Goal: Task Accomplishment & Management: Use online tool/utility

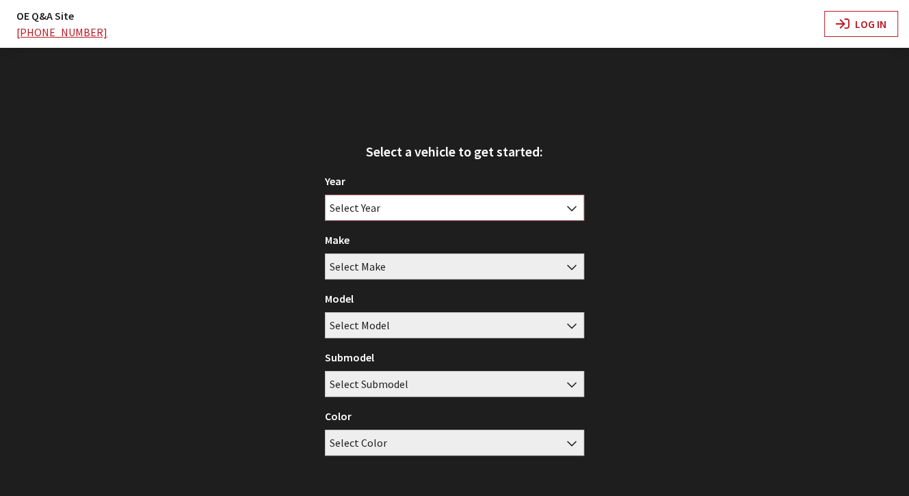
click at [419, 215] on span "Select Year" at bounding box center [455, 208] width 258 height 25
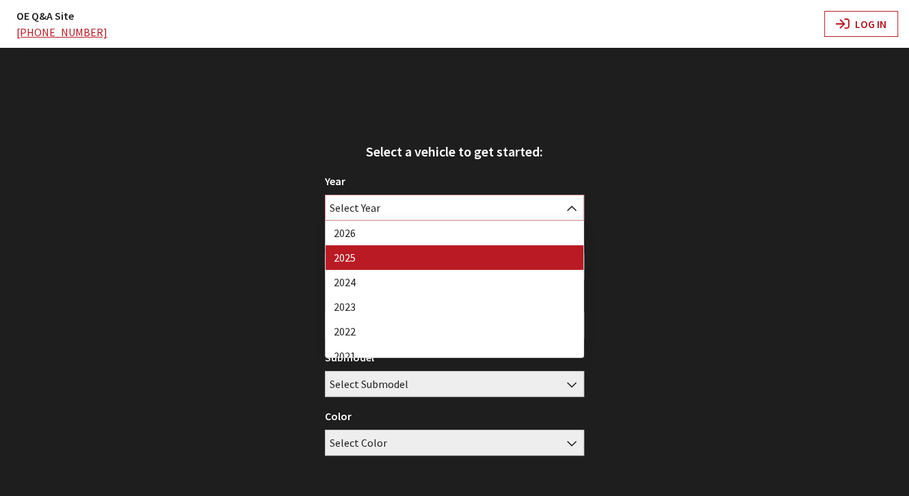
select select "43"
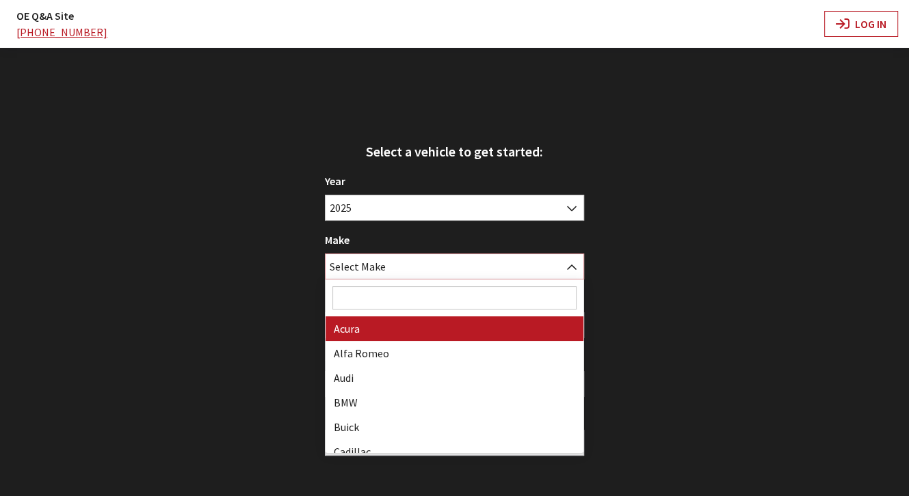
click at [410, 268] on span "Select Make" at bounding box center [455, 266] width 258 height 25
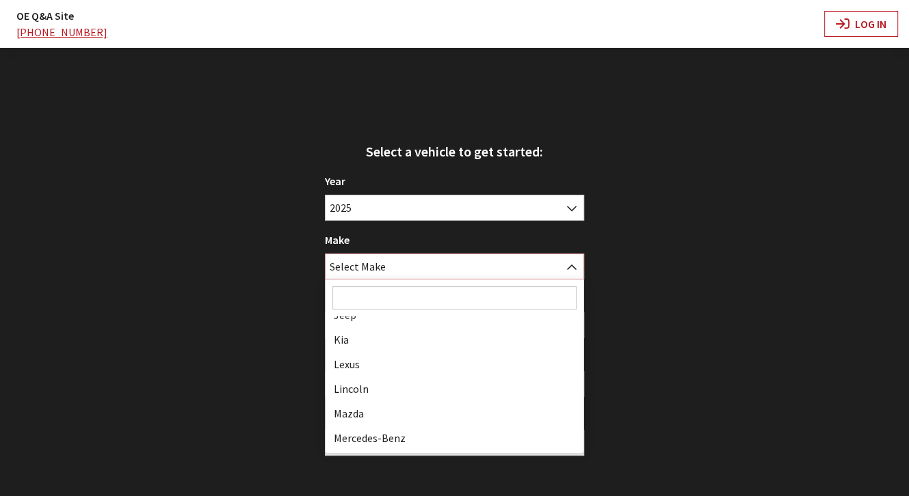
scroll to position [328, 0]
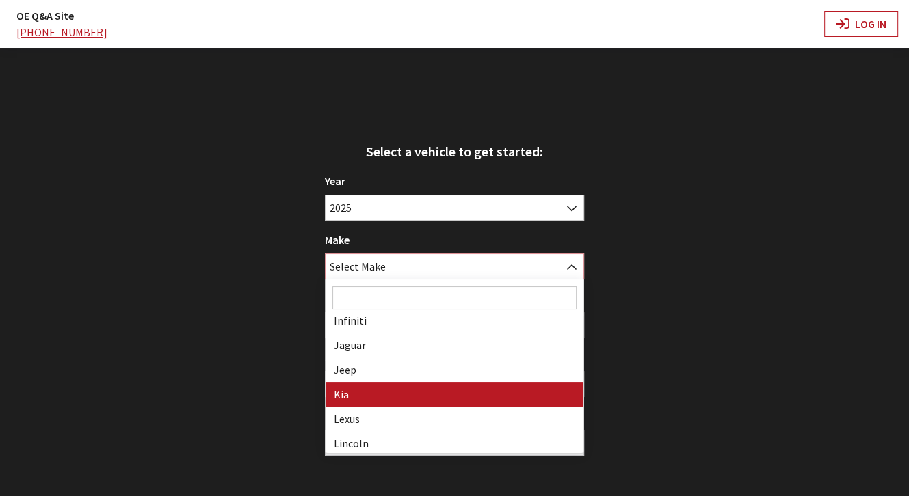
select select "31"
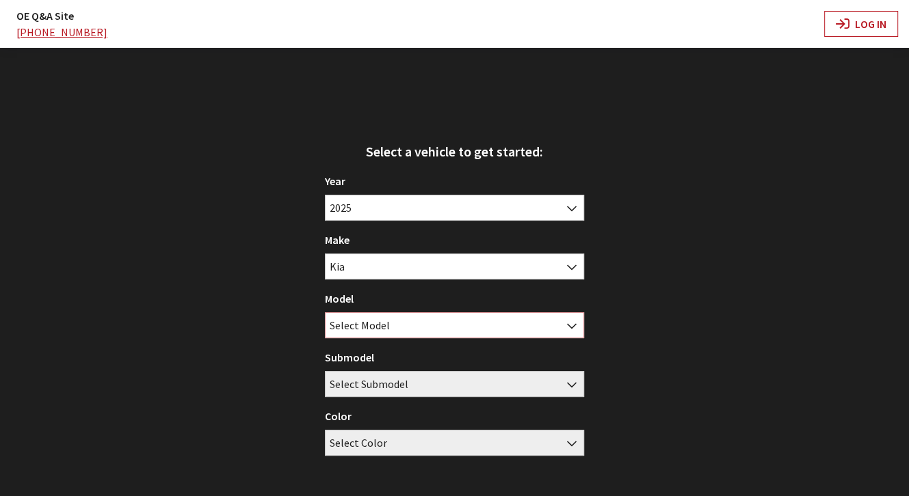
click at [383, 324] on span "Select Model" at bounding box center [360, 325] width 60 height 25
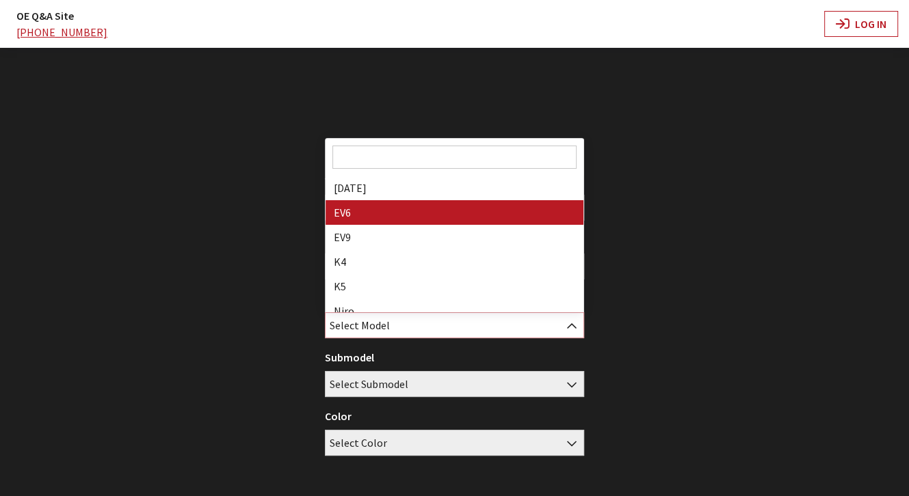
select select "1202"
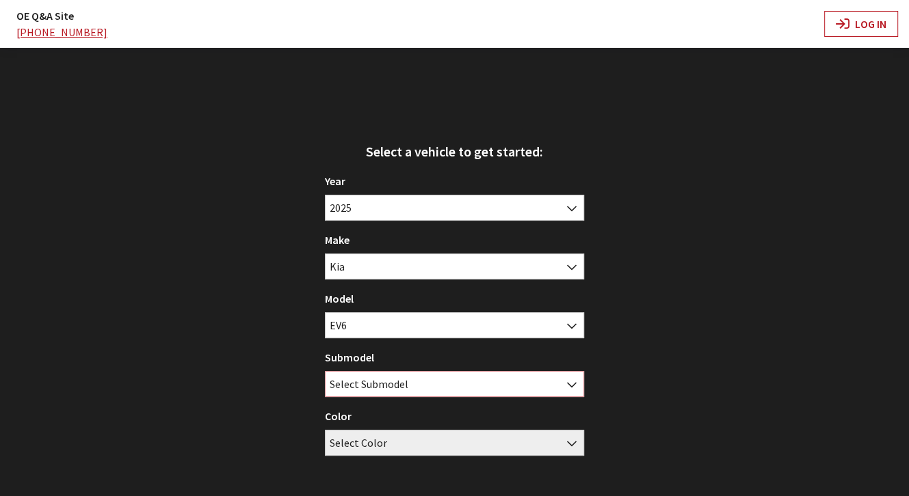
click at [427, 383] on span "Select Submodel" at bounding box center [455, 384] width 258 height 25
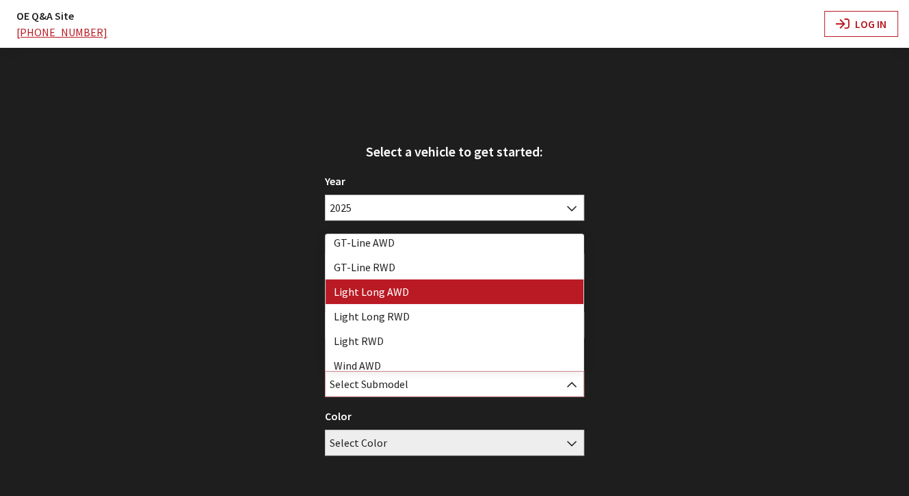
scroll to position [0, 0]
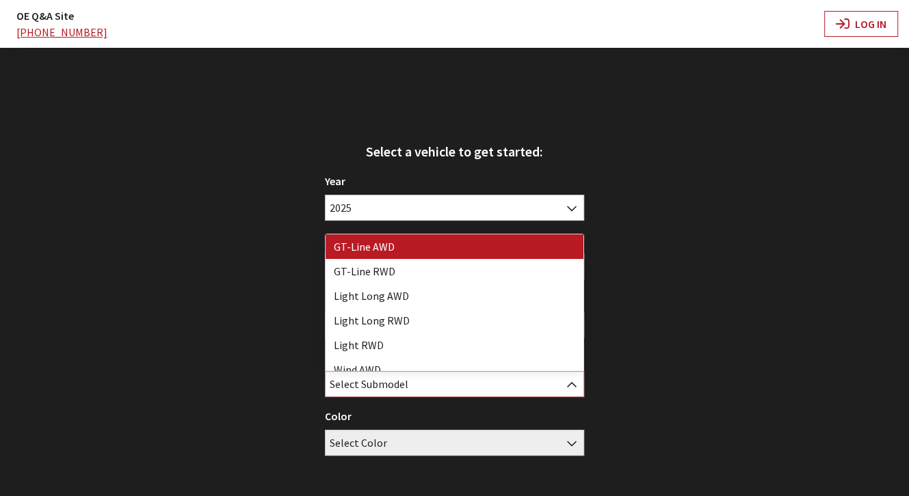
select select "3798"
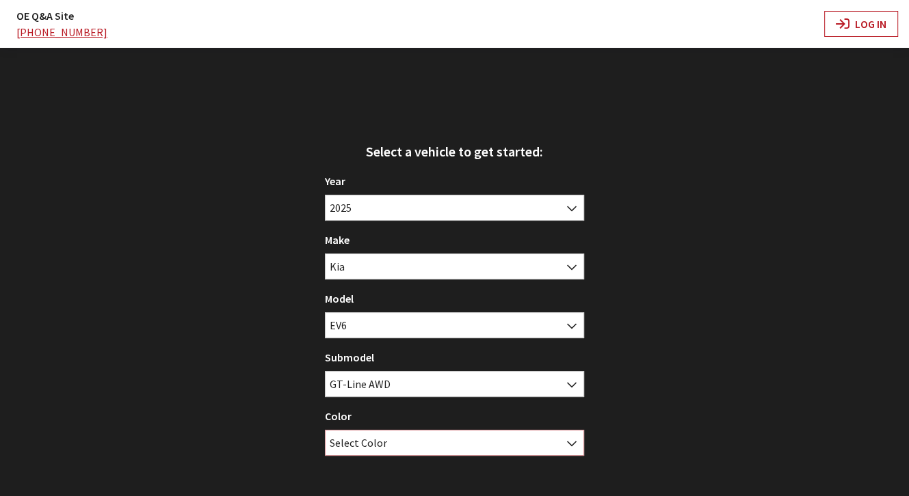
click at [388, 442] on span "Select Color" at bounding box center [455, 443] width 258 height 25
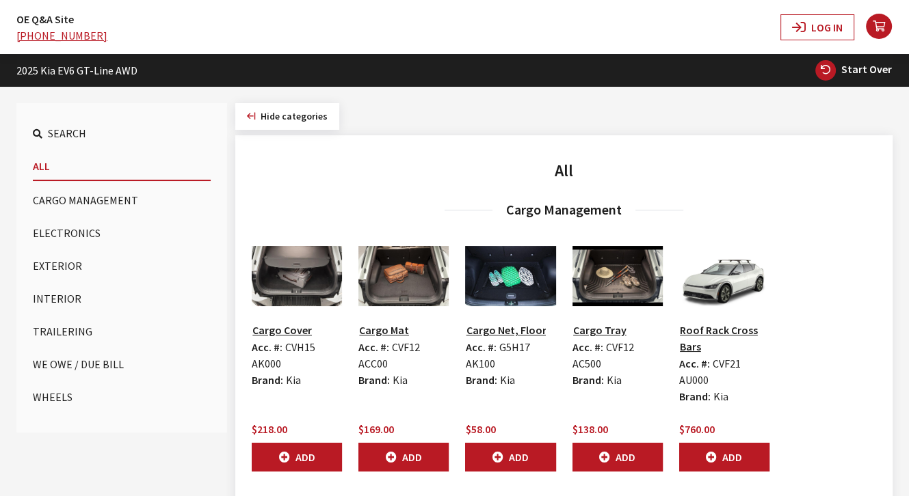
click at [840, 78] on button "Start Over" at bounding box center [853, 70] width 78 height 22
select select
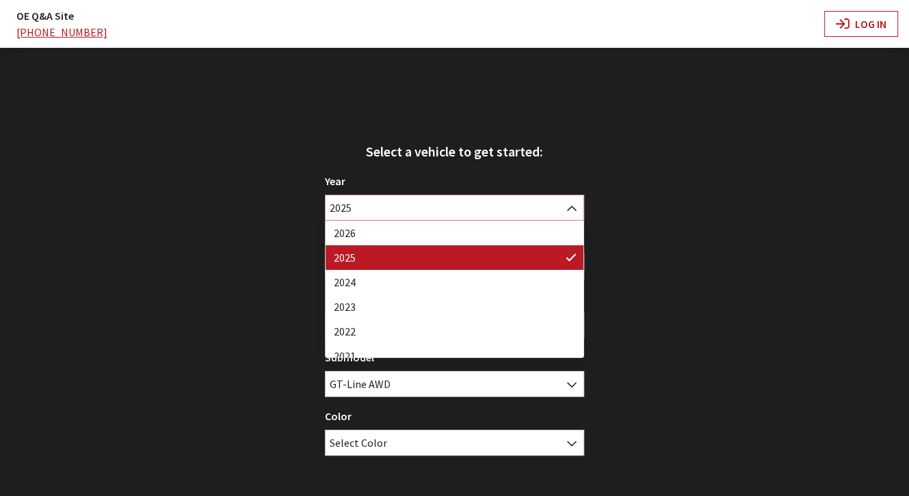
click at [429, 204] on span "2025" at bounding box center [455, 208] width 258 height 25
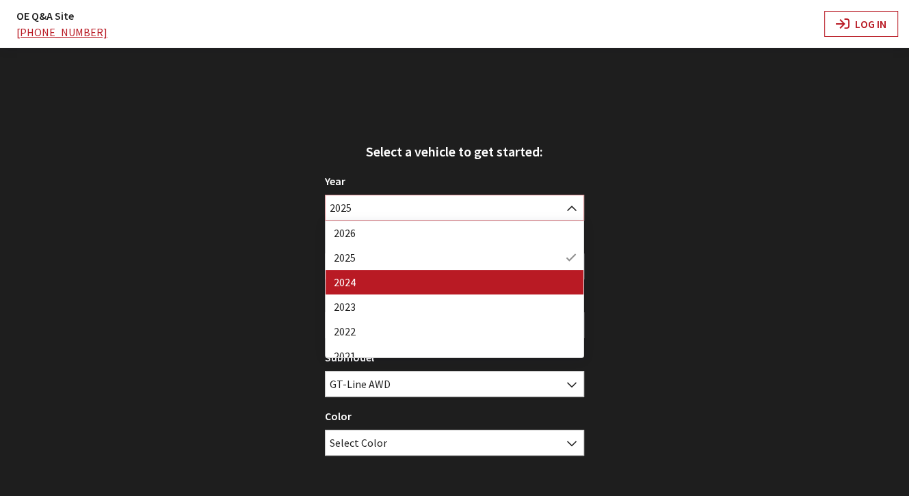
select select "42"
select select "31"
select select "1202"
select select "3798"
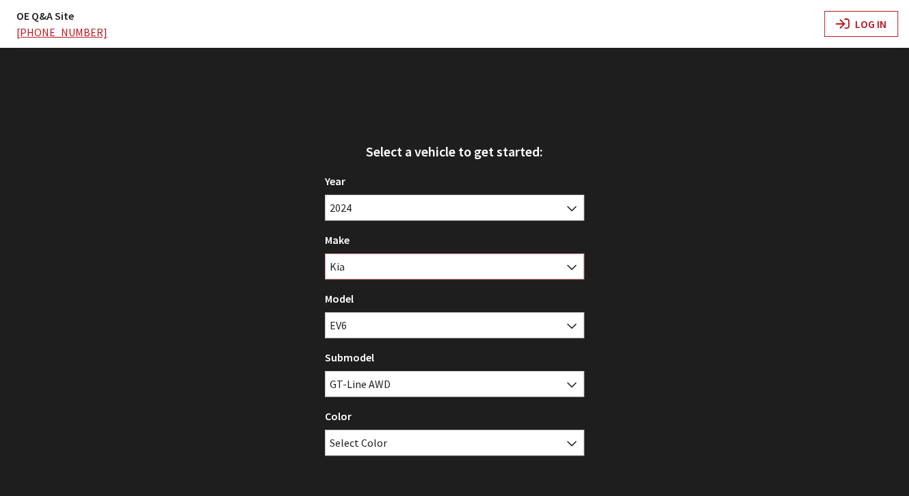
click at [408, 263] on span "Kia" at bounding box center [455, 266] width 258 height 25
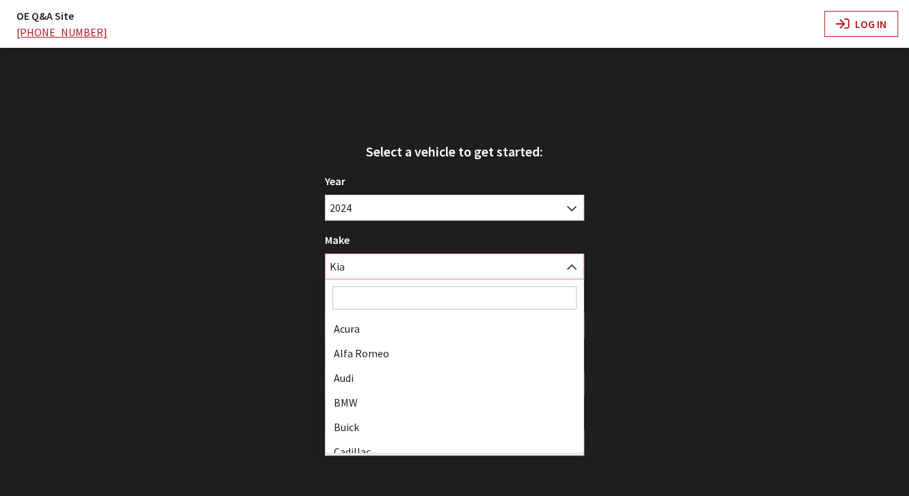
scroll to position [369, 0]
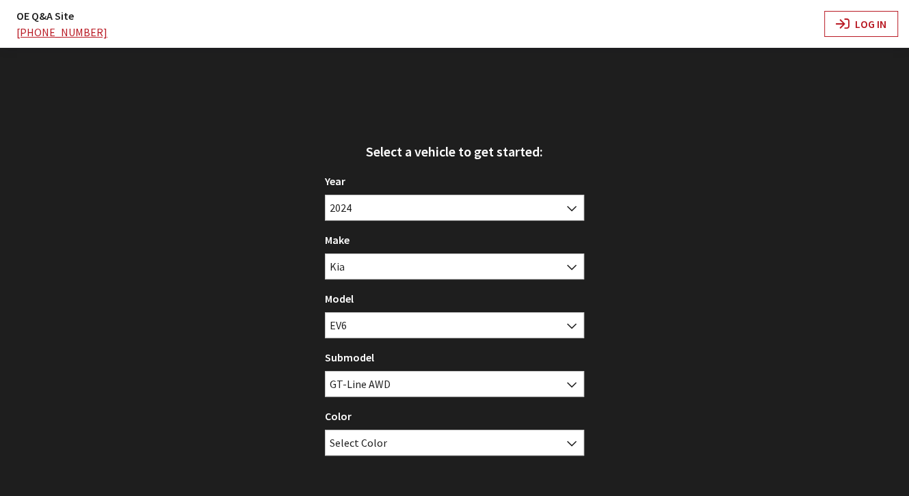
click at [287, 271] on div "Select a vehicle to get started: Year 2026 2025 2024 2023 2022 2021 2020 2019 2…" at bounding box center [454, 296] width 909 height 496
click at [406, 440] on span "Select Color" at bounding box center [455, 443] width 258 height 25
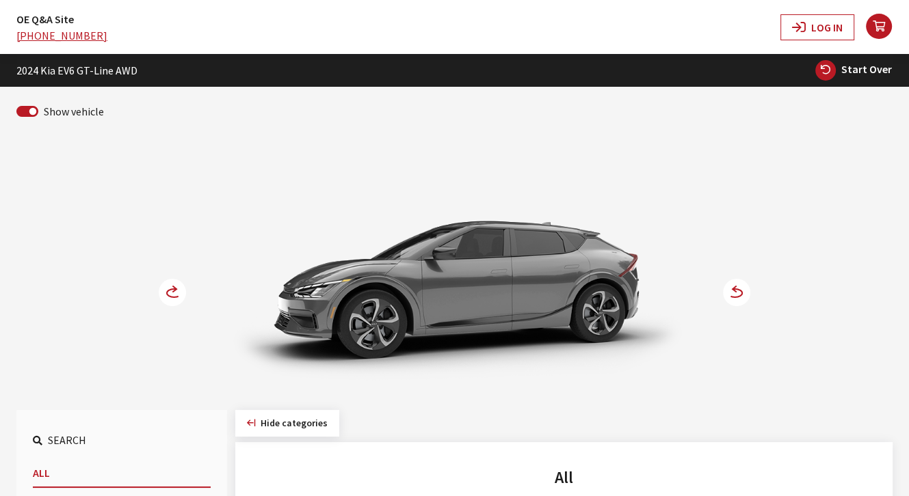
click at [733, 295] on circle at bounding box center [736, 292] width 27 height 27
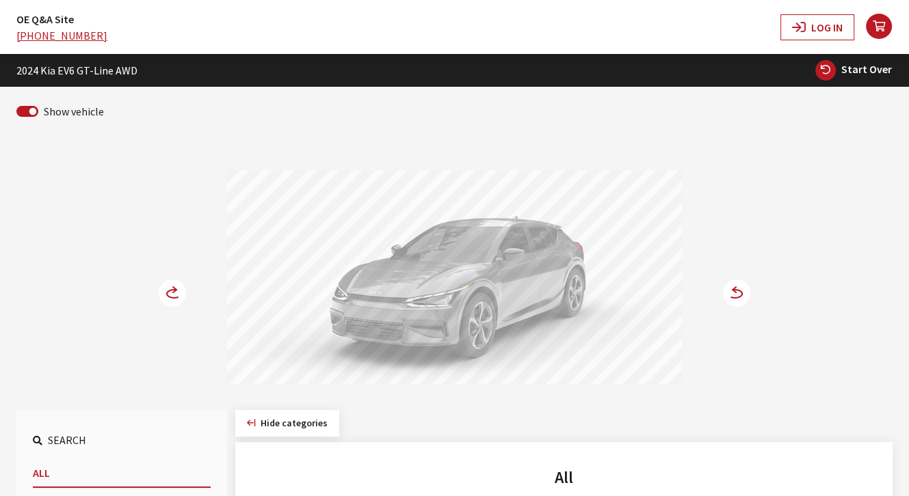
click at [734, 295] on circle at bounding box center [736, 293] width 27 height 27
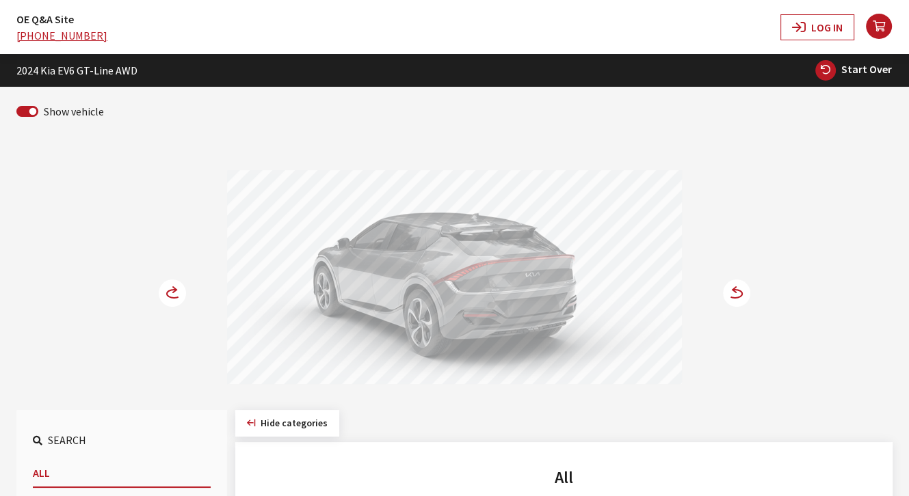
click at [853, 70] on span "Start Over" at bounding box center [866, 69] width 51 height 14
select select
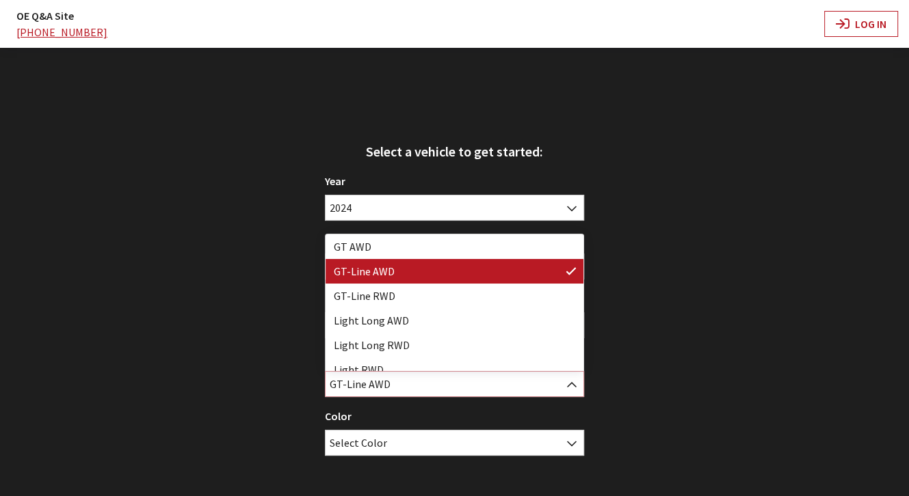
click at [517, 378] on span "GT-Line AWD" at bounding box center [455, 384] width 258 height 25
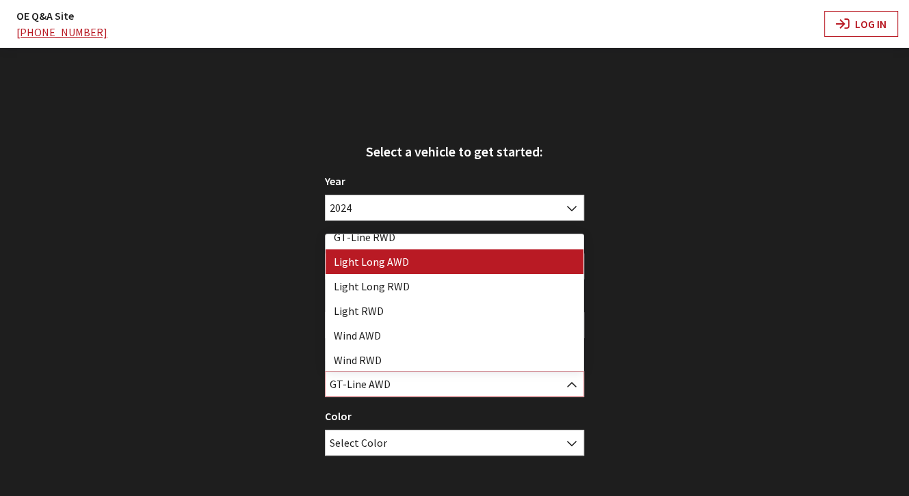
scroll to position [60, 0]
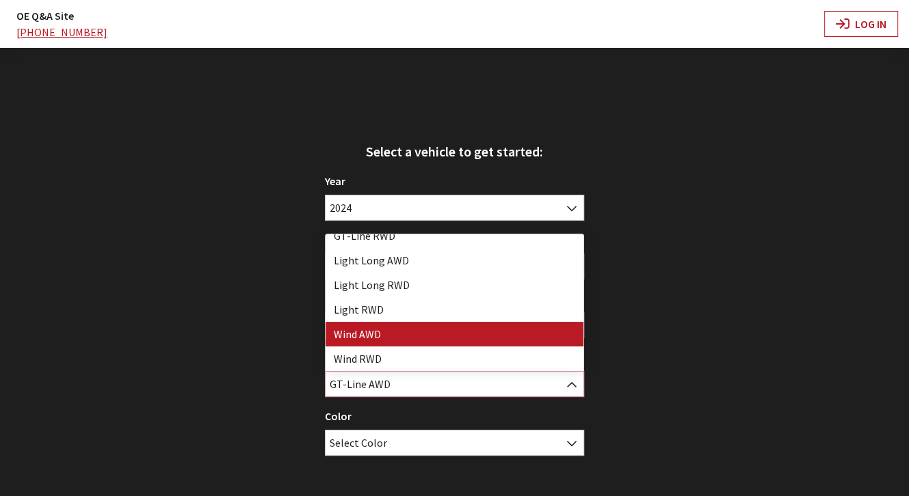
select select "4440"
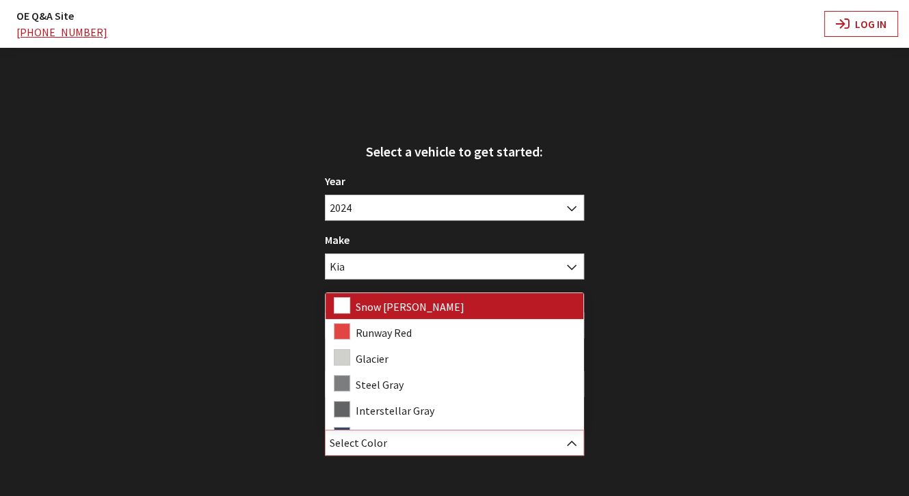
click at [419, 448] on span "Select Color" at bounding box center [455, 443] width 258 height 25
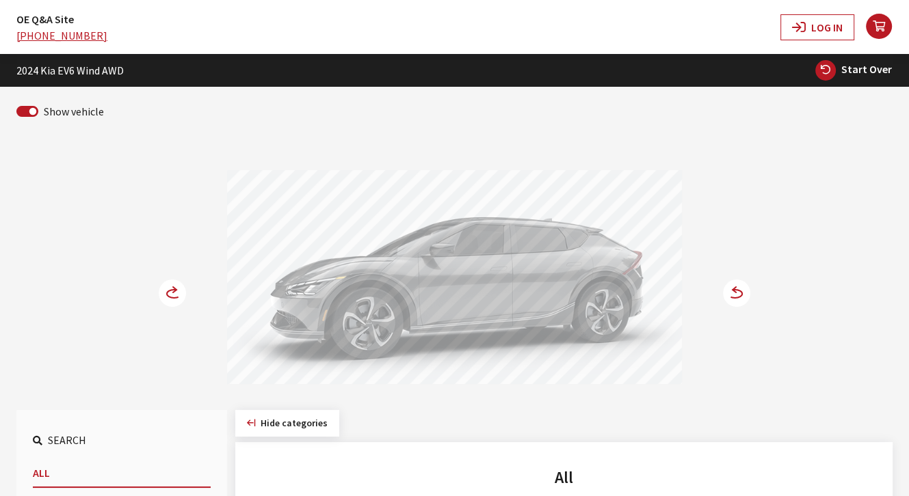
click at [733, 289] on icon at bounding box center [733, 289] width 3 height 5
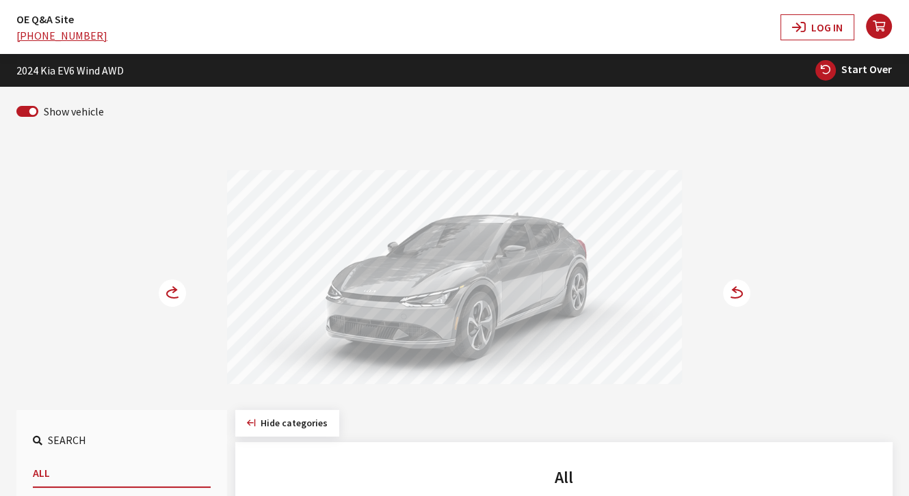
click at [736, 293] on circle at bounding box center [736, 293] width 27 height 27
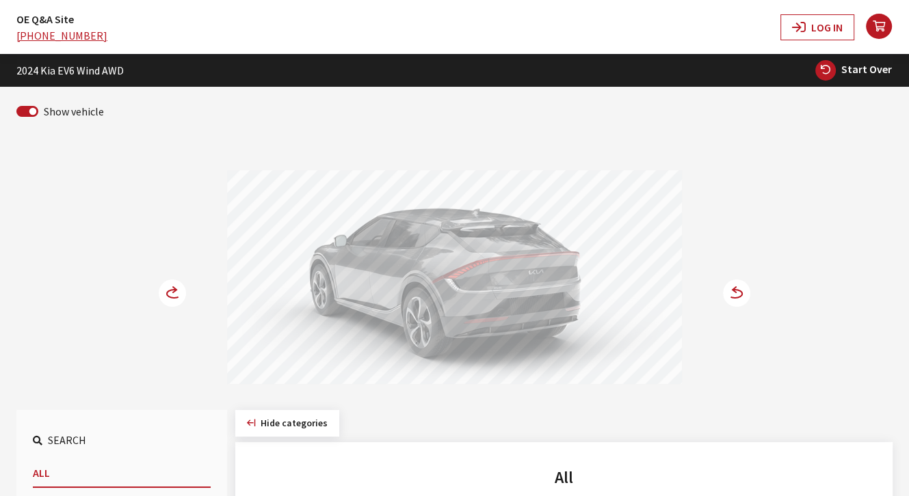
click at [855, 68] on span "Start Over" at bounding box center [866, 69] width 51 height 14
select select
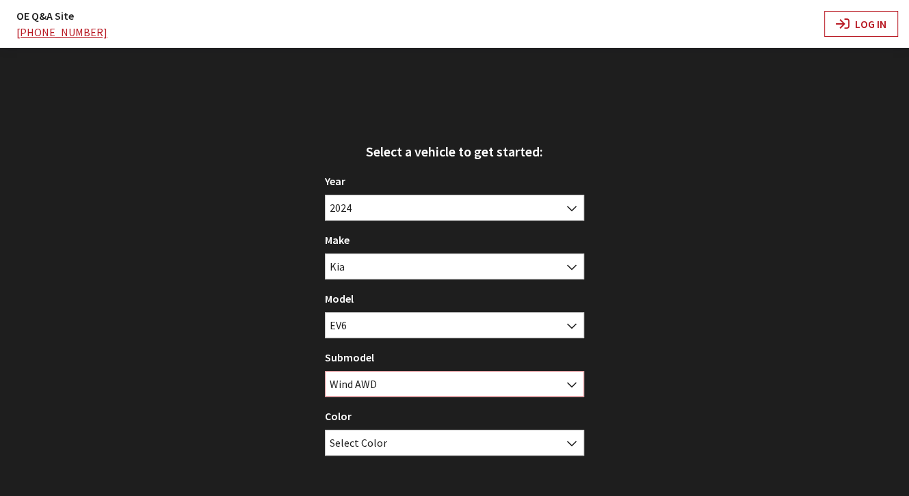
click at [476, 395] on span "Wind AWD" at bounding box center [455, 384] width 258 height 25
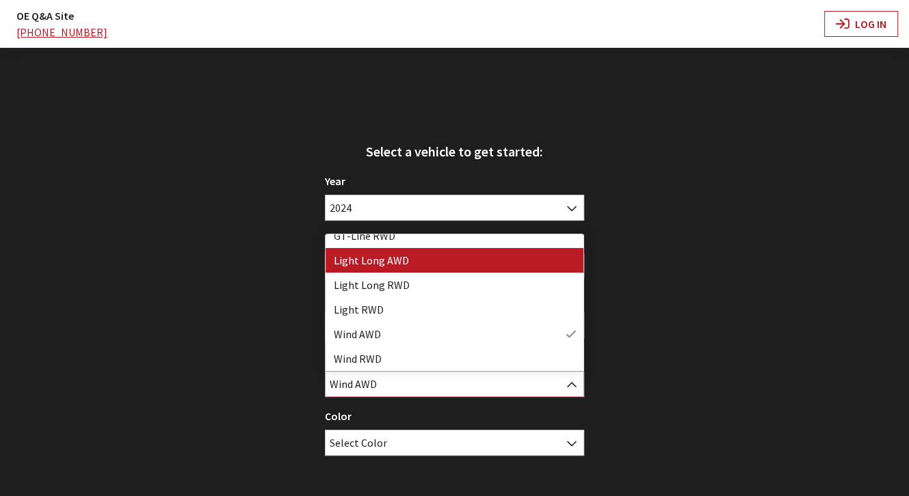
select select "4439"
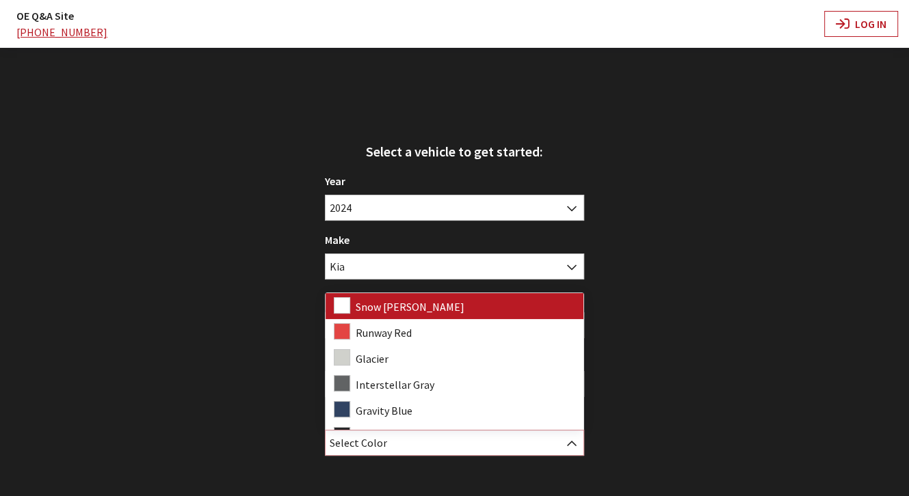
click at [410, 435] on span "Select Color" at bounding box center [455, 443] width 258 height 25
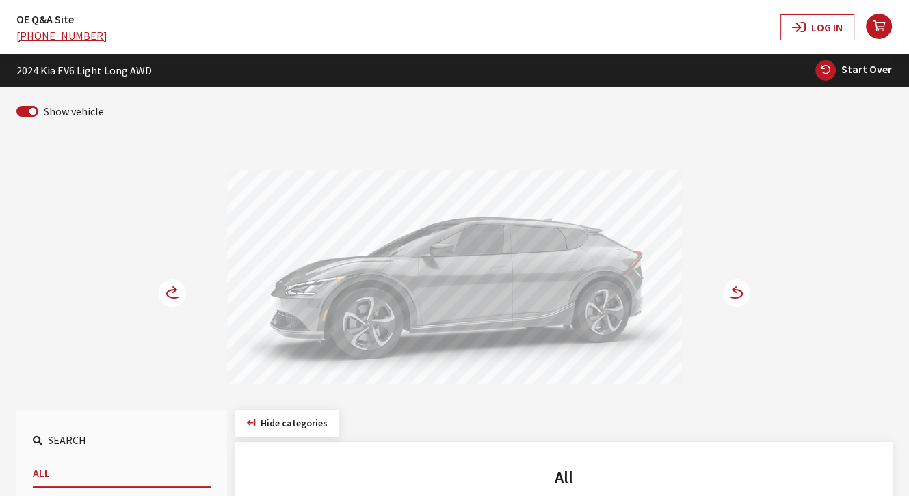
click at [737, 293] on circle at bounding box center [736, 293] width 27 height 27
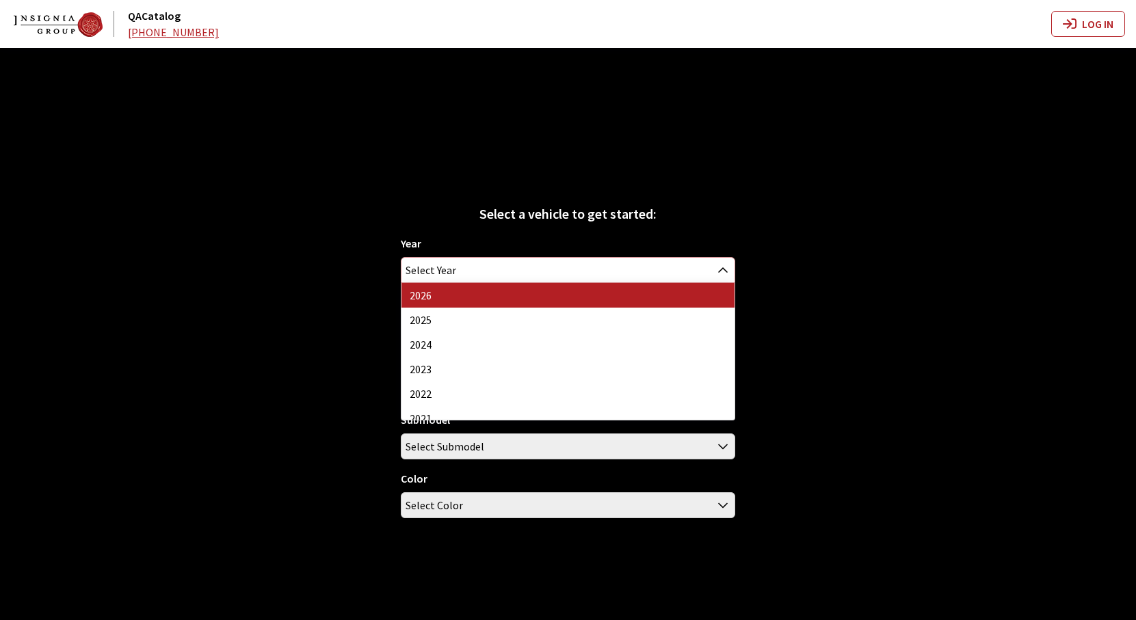
click at [529, 271] on span "Select Year" at bounding box center [568, 270] width 334 height 25
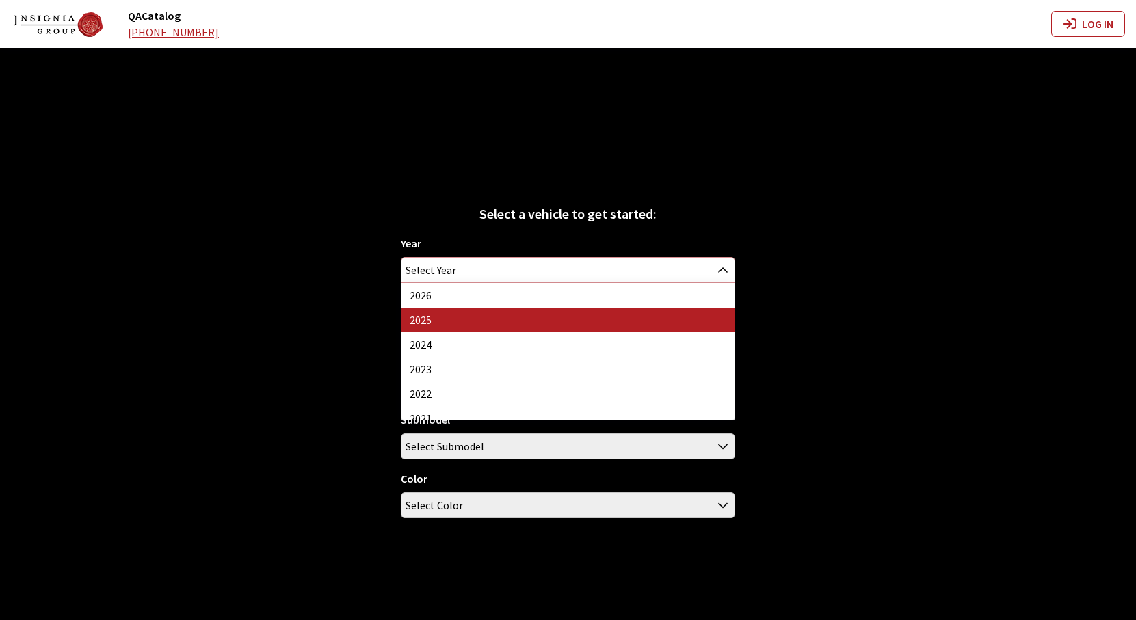
select select "43"
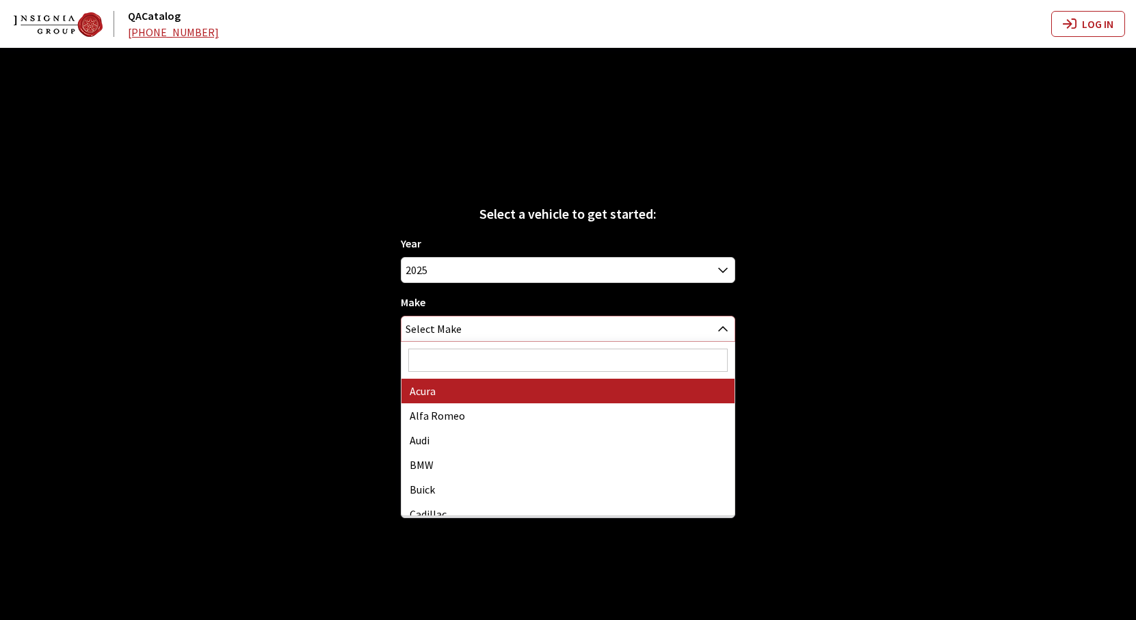
click at [516, 330] on span "Select Make" at bounding box center [568, 329] width 334 height 25
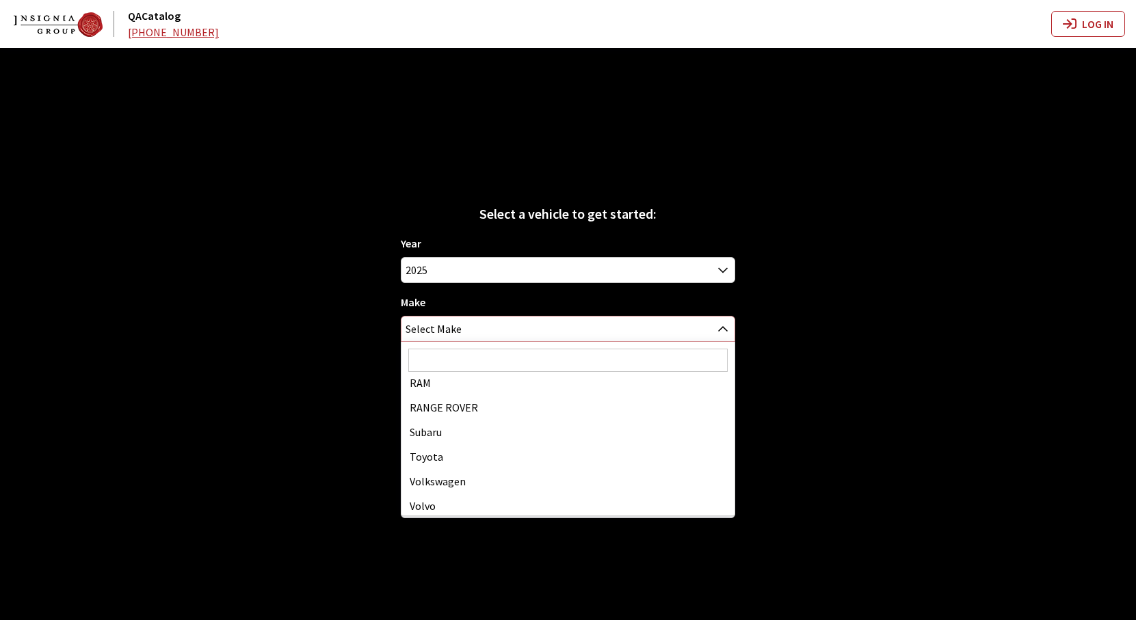
scroll to position [700, 0]
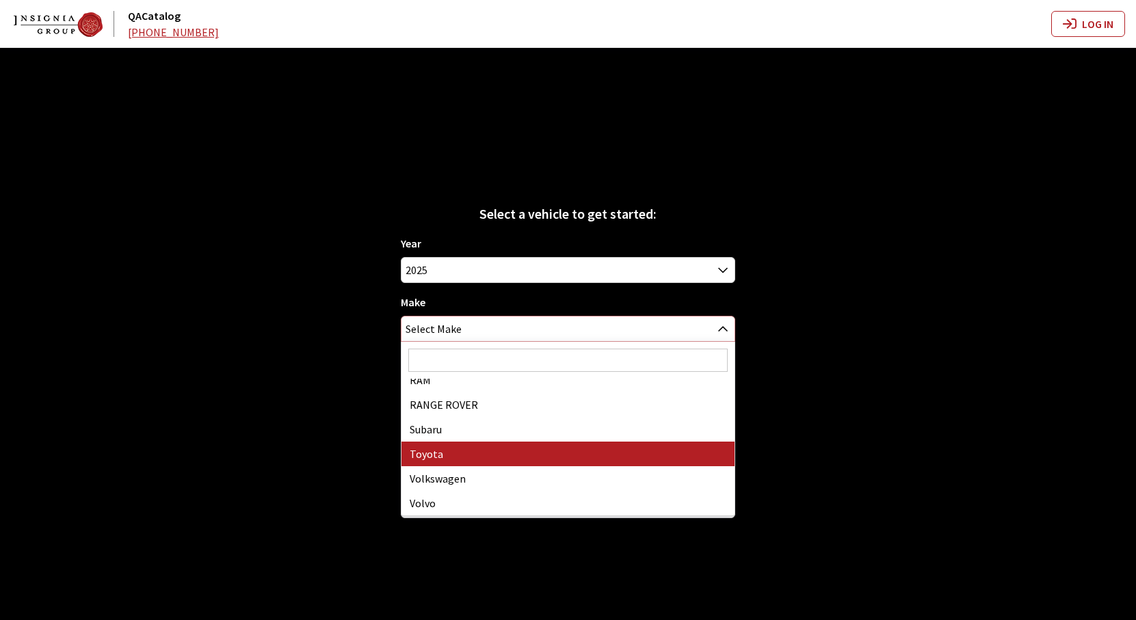
select select "20"
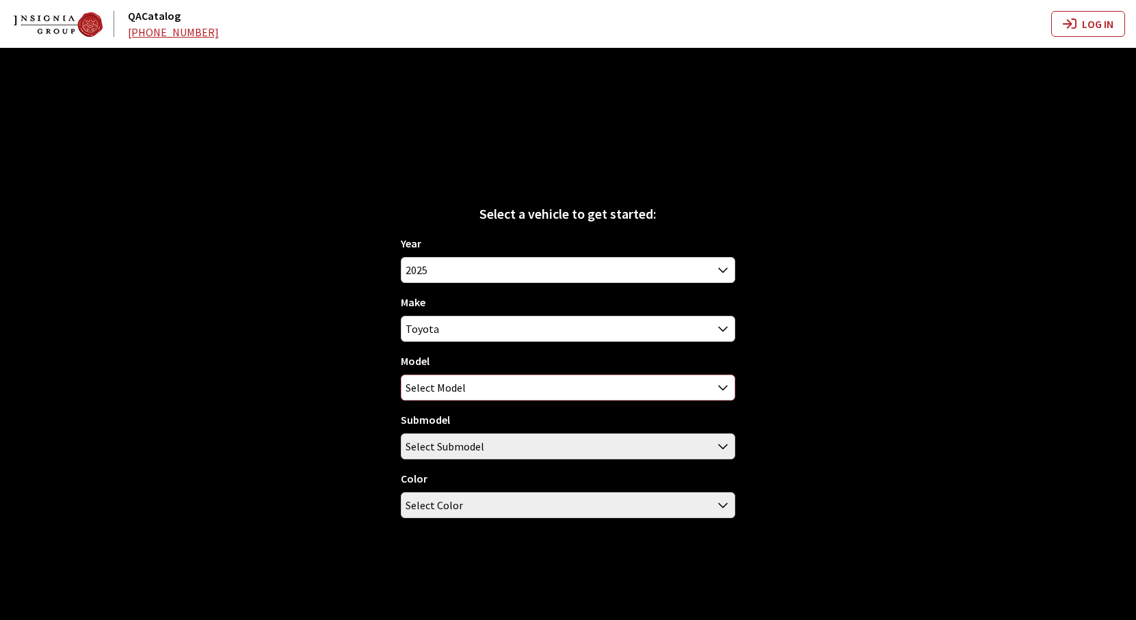
click at [513, 394] on span "Select Model" at bounding box center [568, 387] width 334 height 25
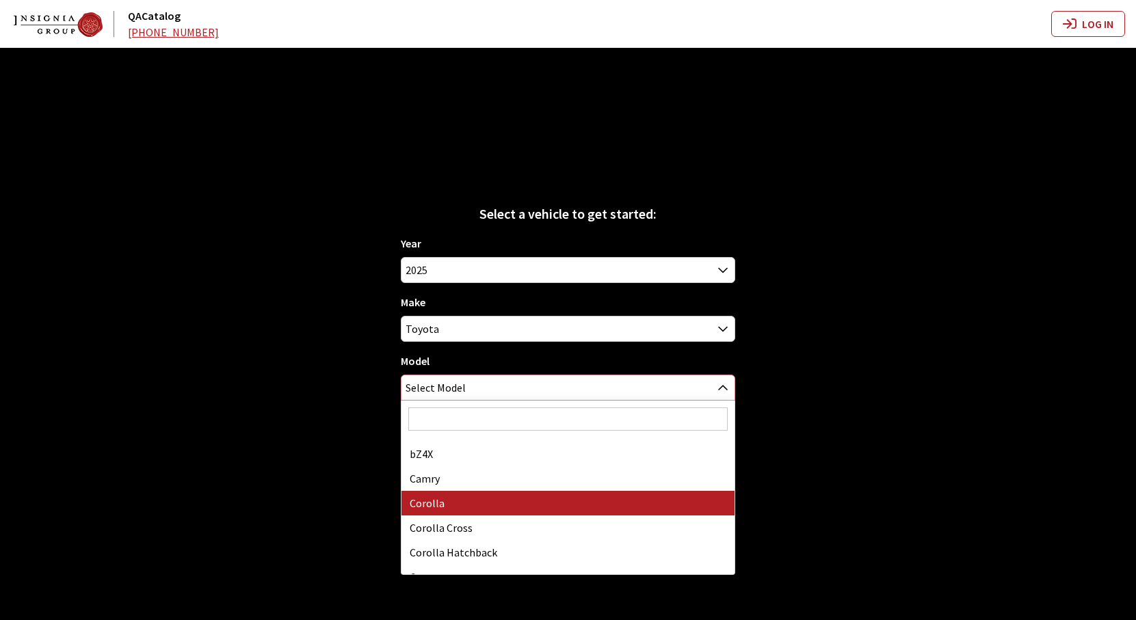
scroll to position [68, 0]
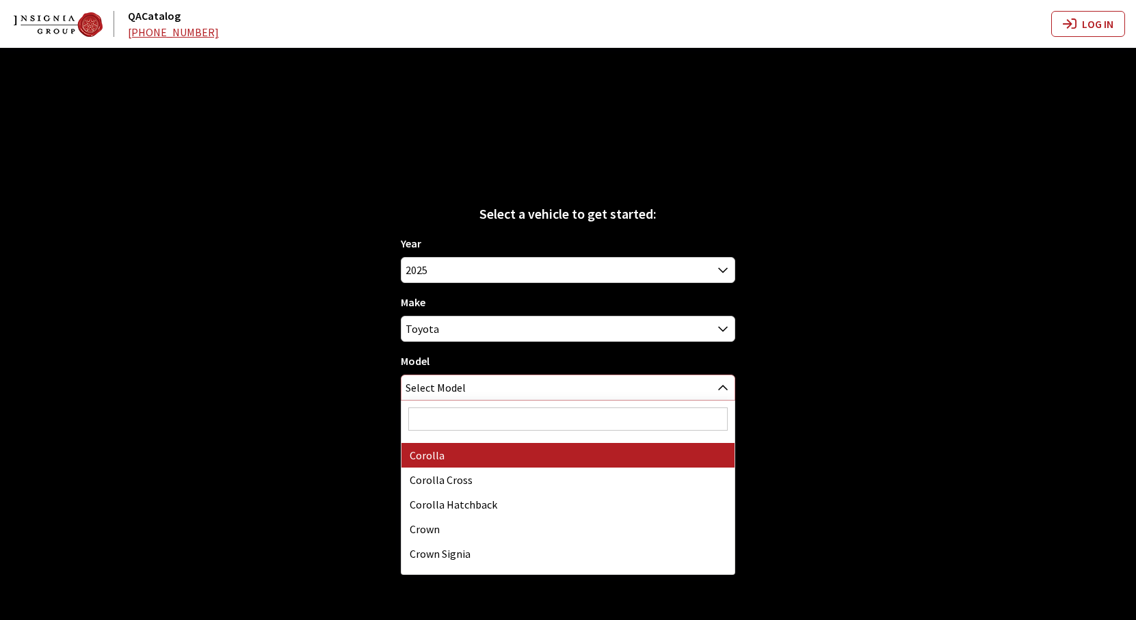
select select "249"
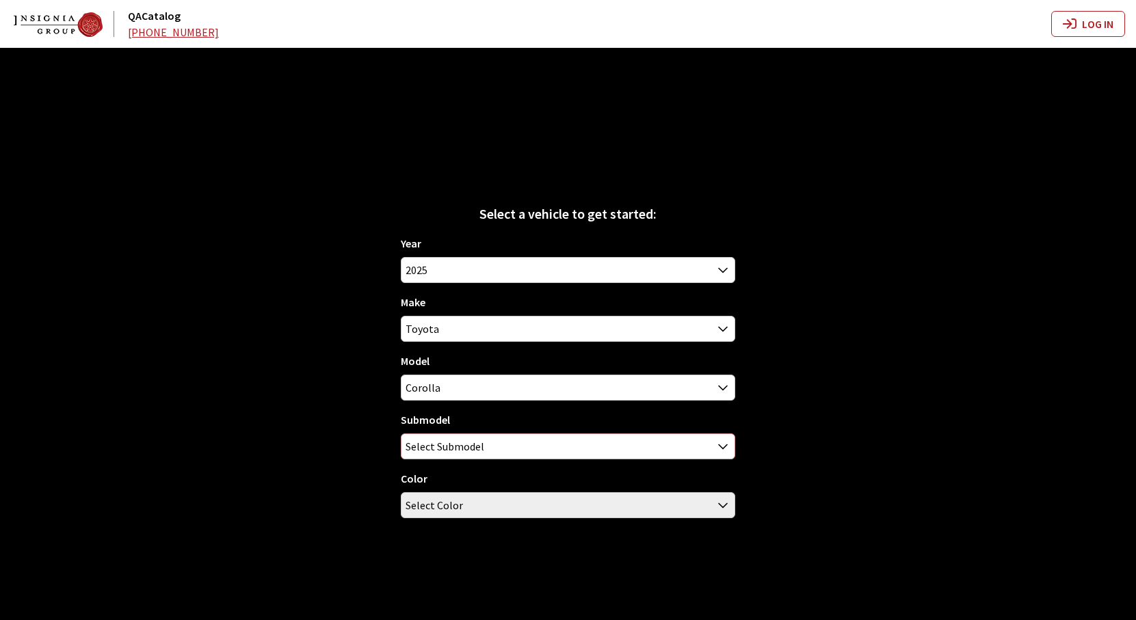
click at [529, 450] on span "Select Submodel" at bounding box center [568, 446] width 334 height 25
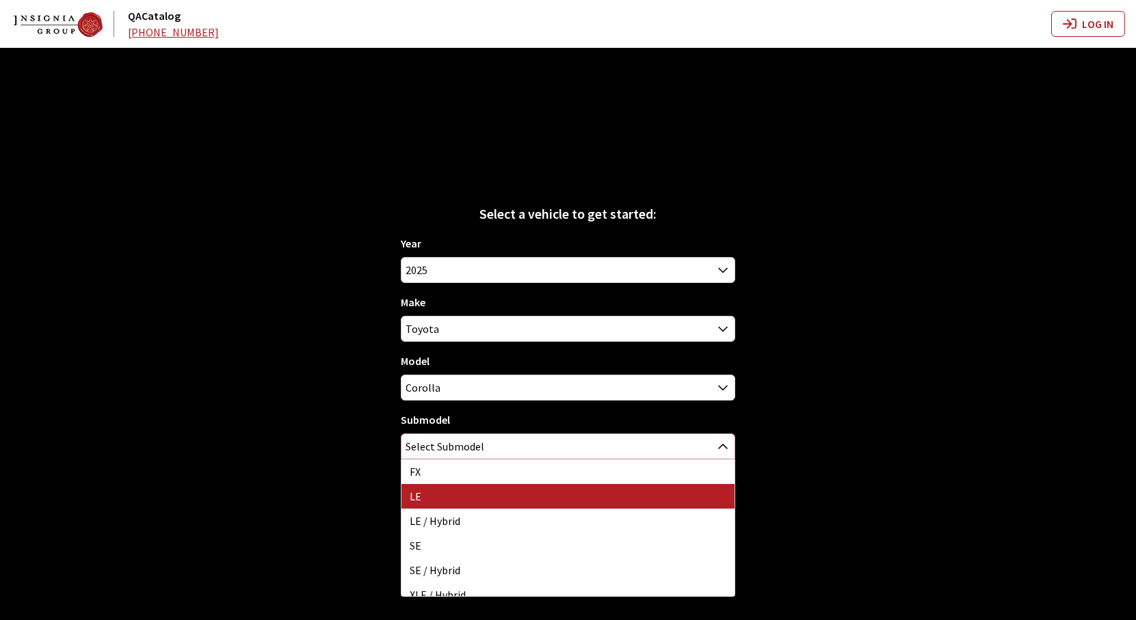
select select "354"
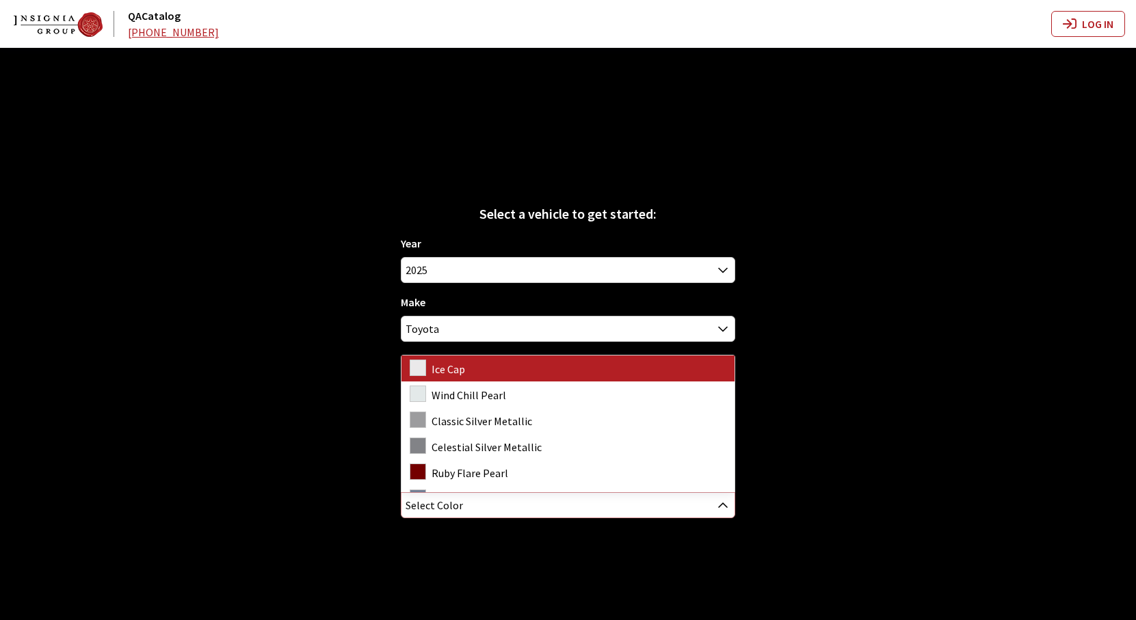
click at [531, 505] on span "Select Color" at bounding box center [568, 505] width 334 height 25
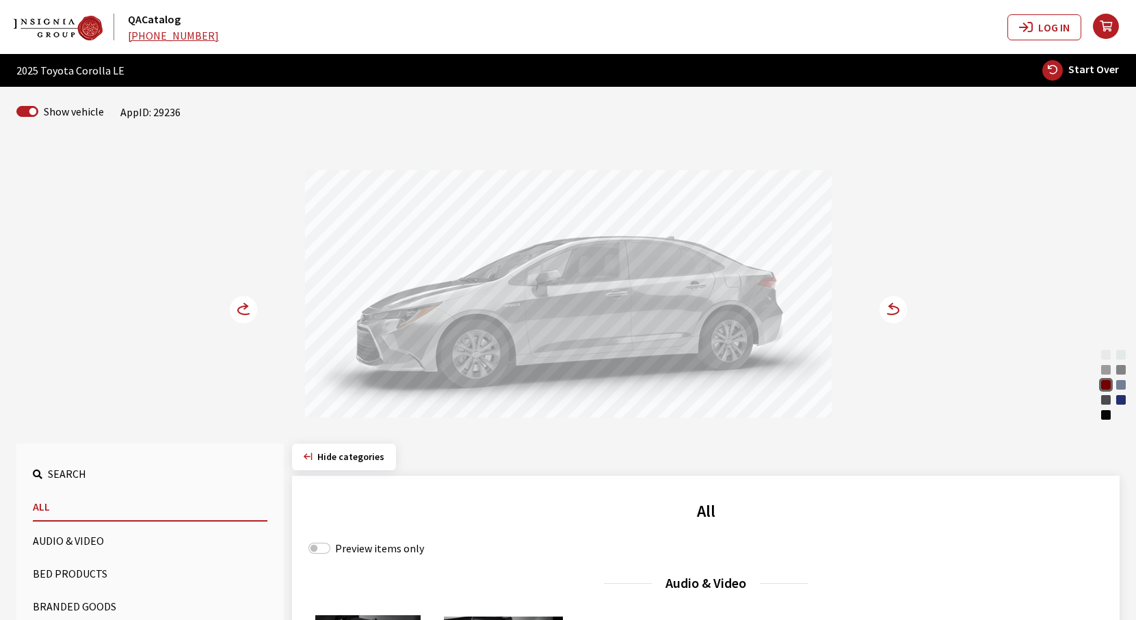
drag, startPoint x: 634, startPoint y: 308, endPoint x: 776, endPoint y: 304, distance: 142.3
click at [763, 304] on div at bounding box center [568, 296] width 527 height 252
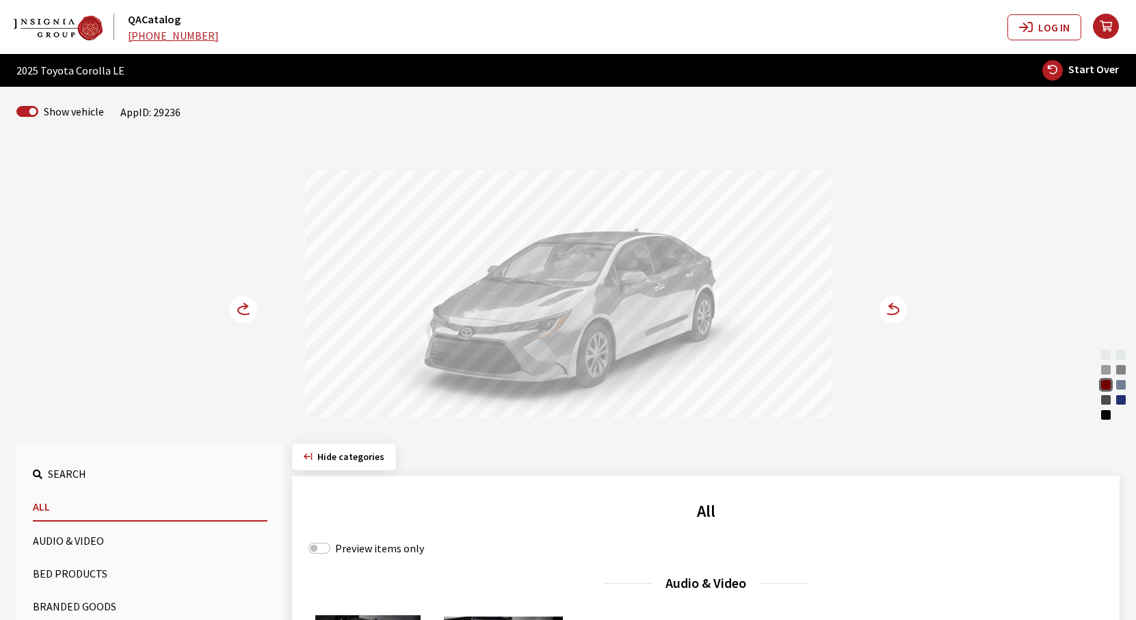
click at [238, 311] on icon at bounding box center [245, 310] width 14 height 8
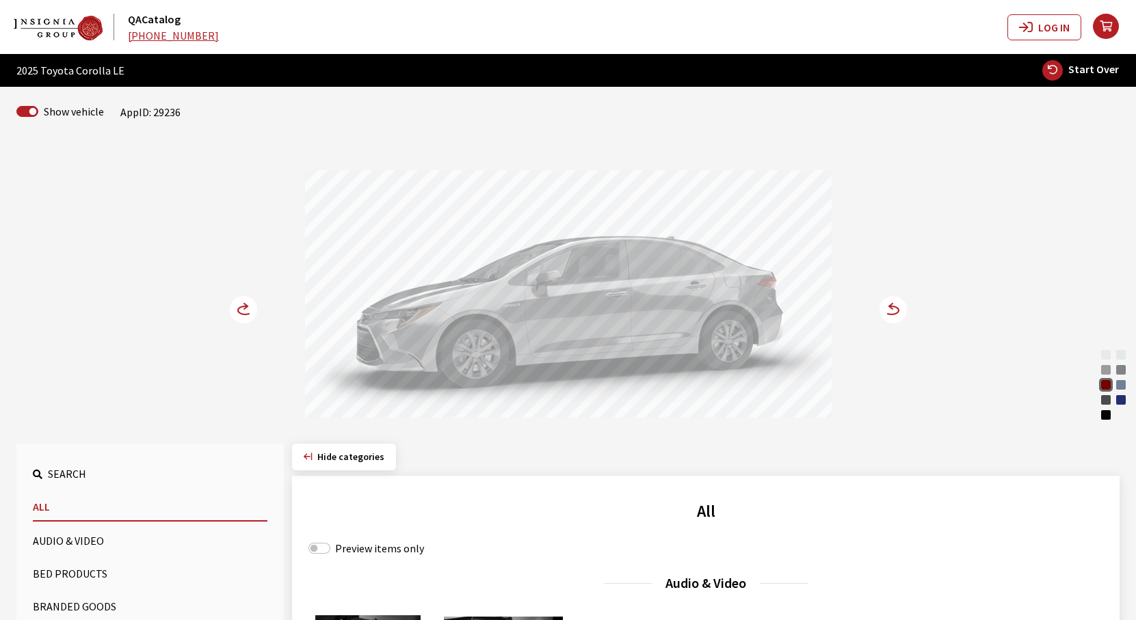
click at [238, 311] on icon at bounding box center [245, 310] width 14 height 8
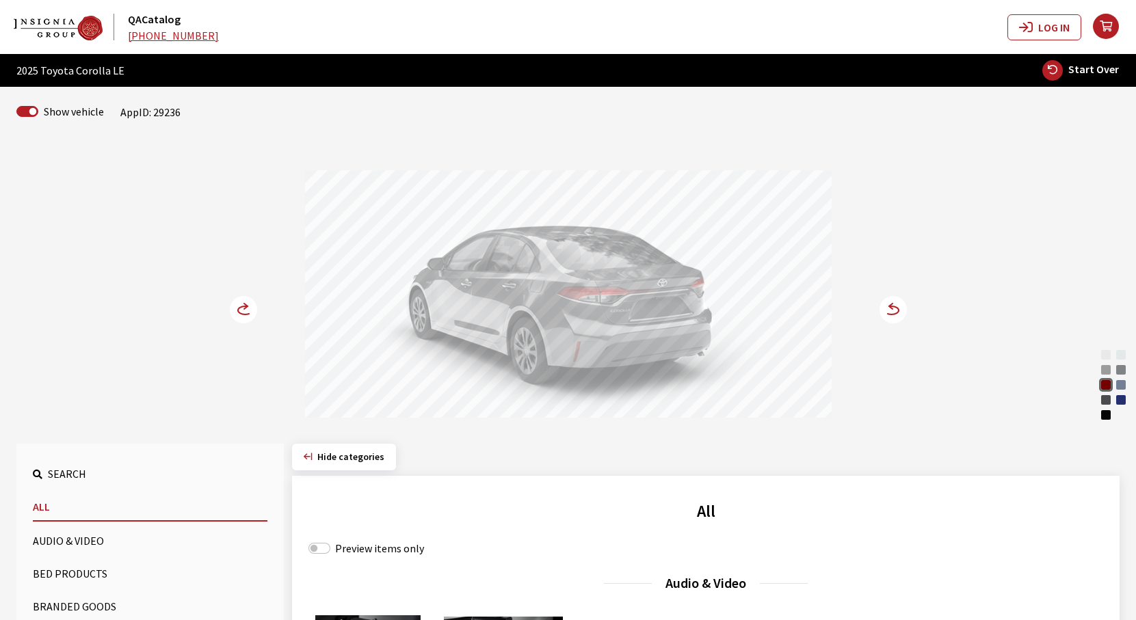
click at [911, 309] on div "Ice Cap Wind Chill Pearl Classic Silver Metallic Celestial Silver Metallic Ruby…" at bounding box center [568, 282] width 903 height 279
click at [903, 315] on circle at bounding box center [892, 309] width 27 height 27
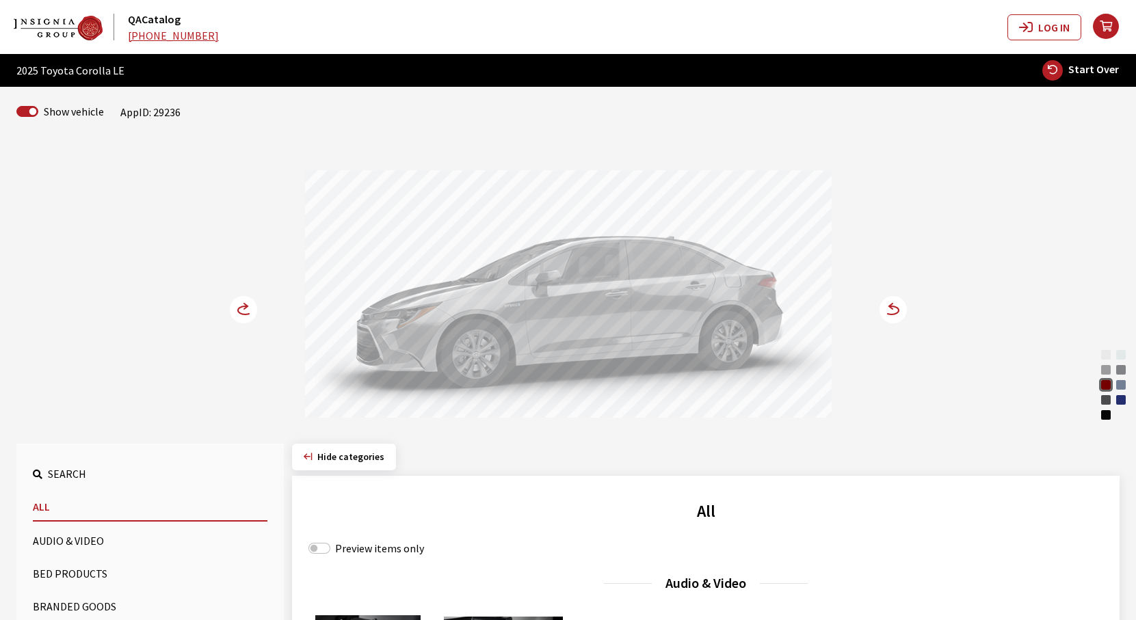
click at [1106, 72] on span "Start Over" at bounding box center [1093, 69] width 51 height 14
select select
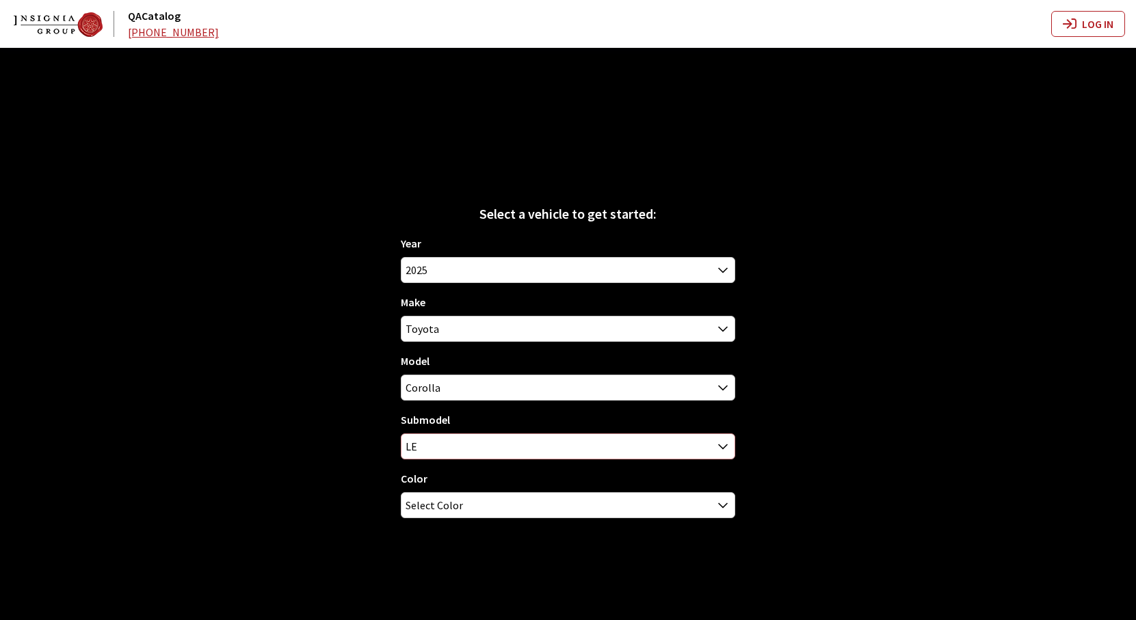
click at [518, 454] on span "LE" at bounding box center [568, 446] width 334 height 25
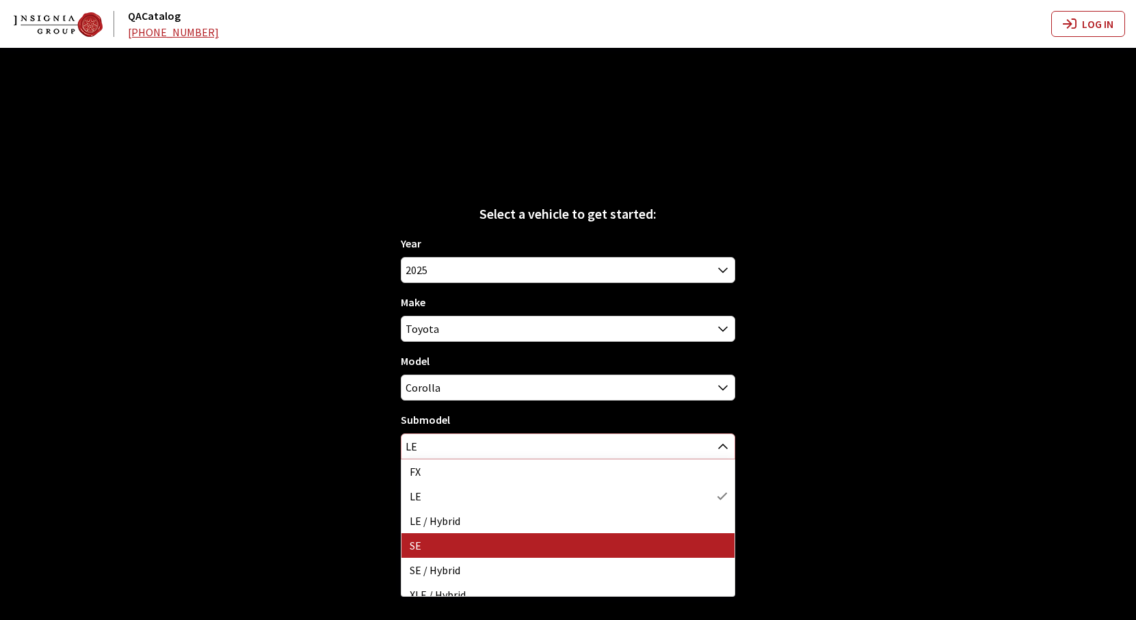
select select "132"
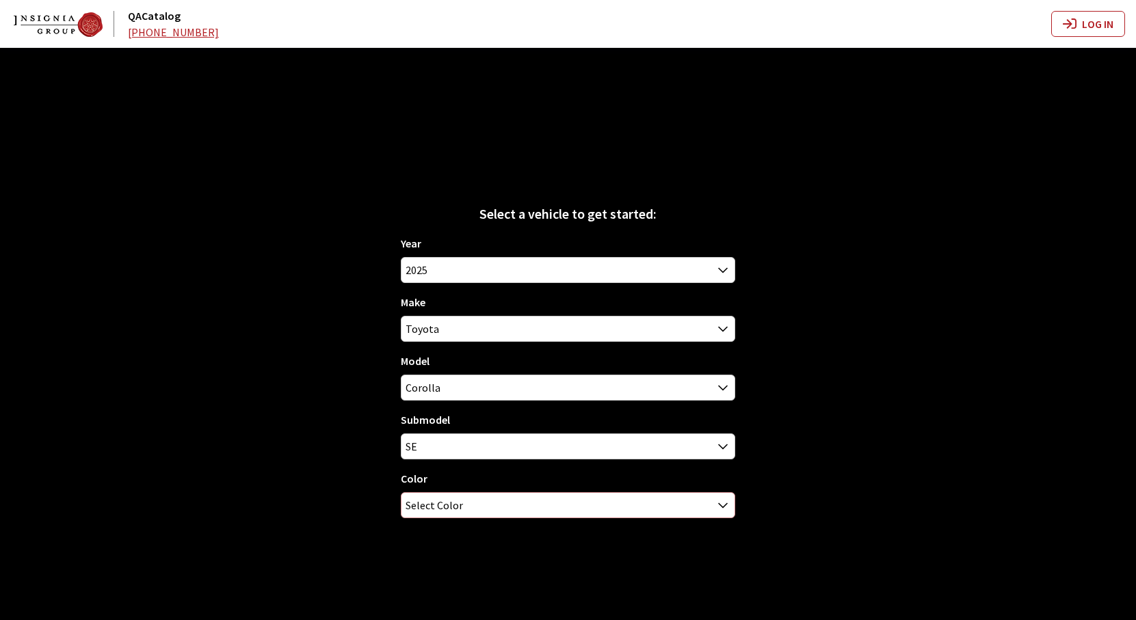
click at [483, 505] on span "Select Color" at bounding box center [568, 505] width 334 height 25
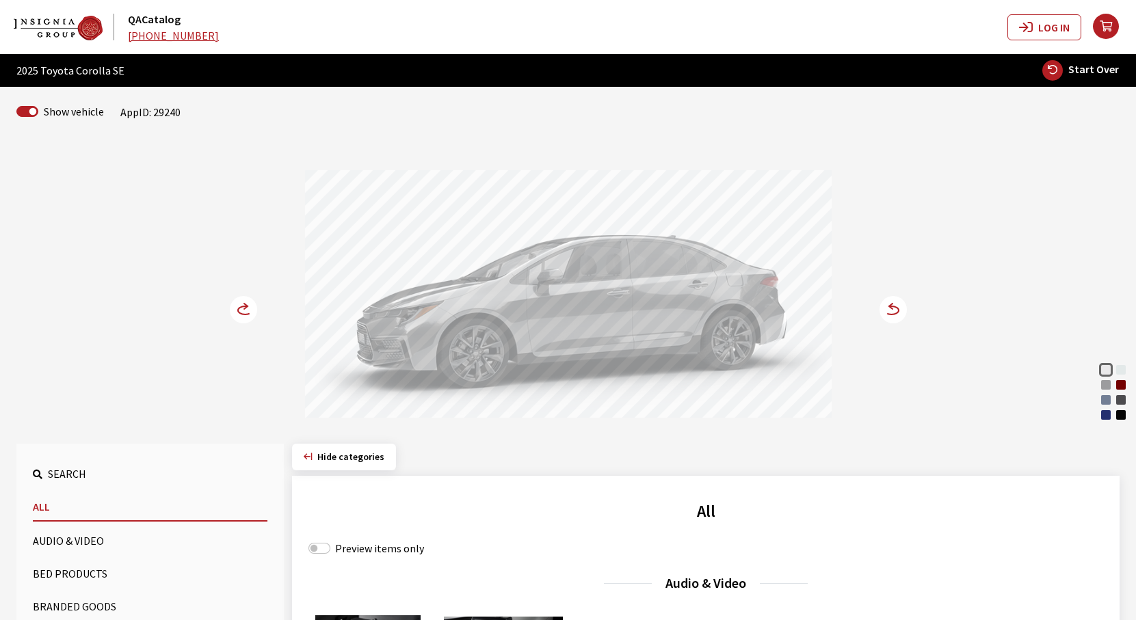
click at [892, 311] on circle at bounding box center [892, 309] width 27 height 27
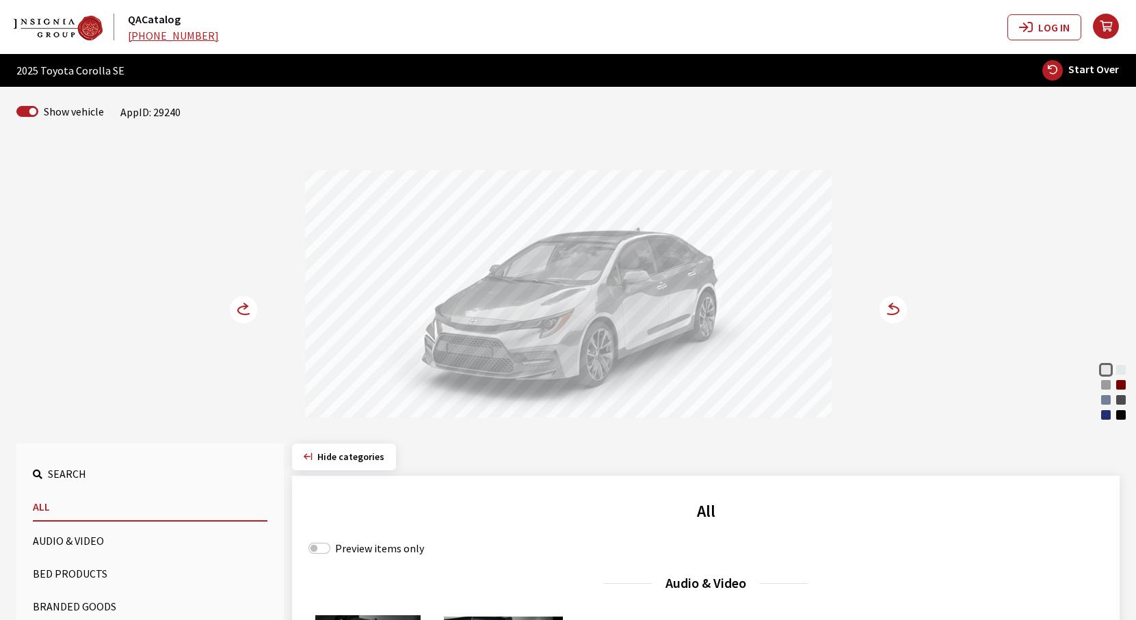
click at [247, 308] on icon at bounding box center [252, 311] width 10 height 12
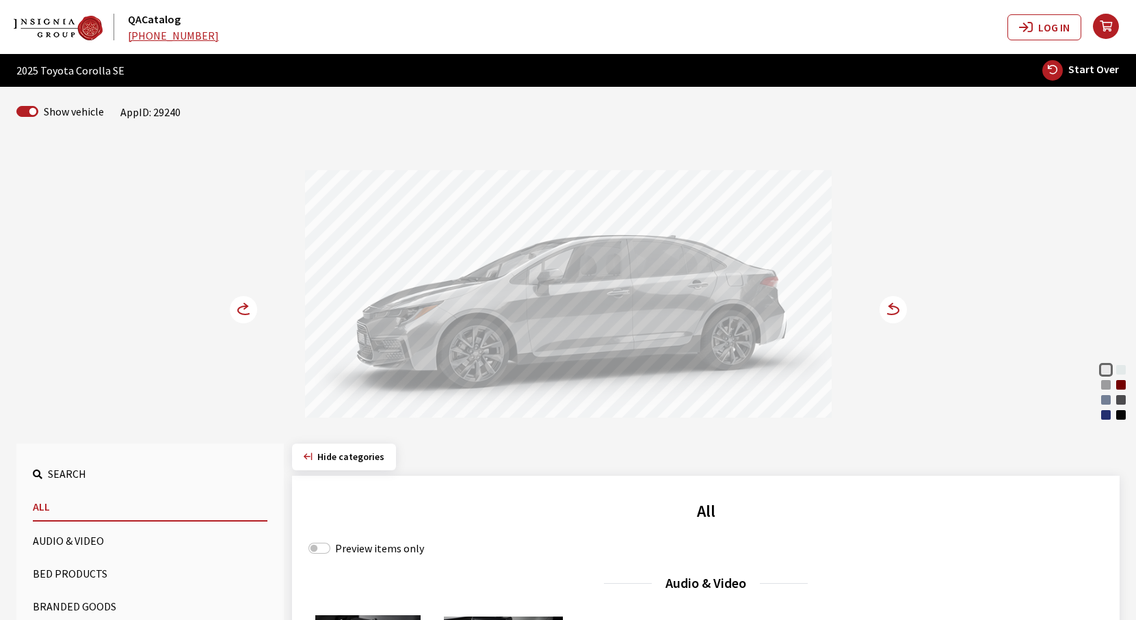
click at [247, 308] on icon at bounding box center [252, 311] width 10 height 12
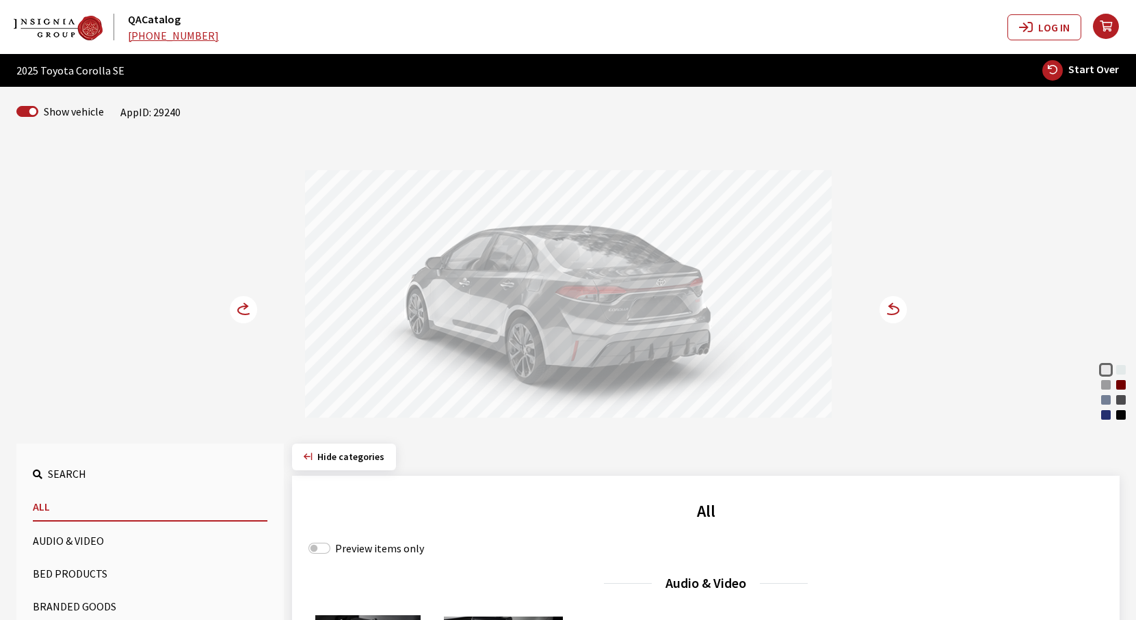
click at [900, 313] on circle at bounding box center [892, 309] width 27 height 27
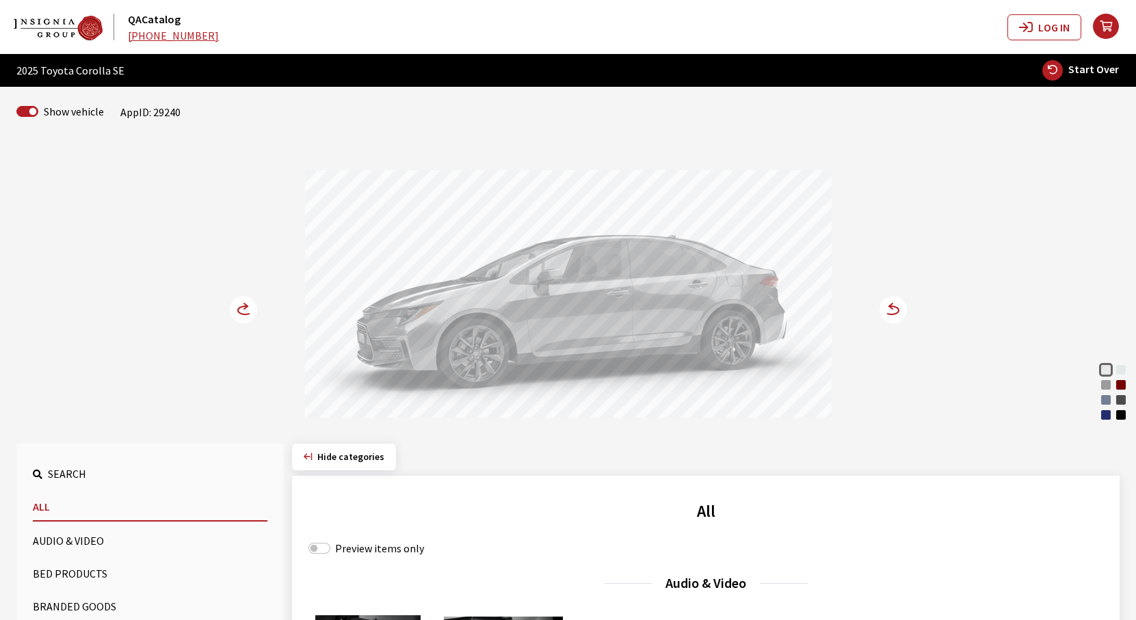
click at [900, 313] on circle at bounding box center [892, 309] width 27 height 27
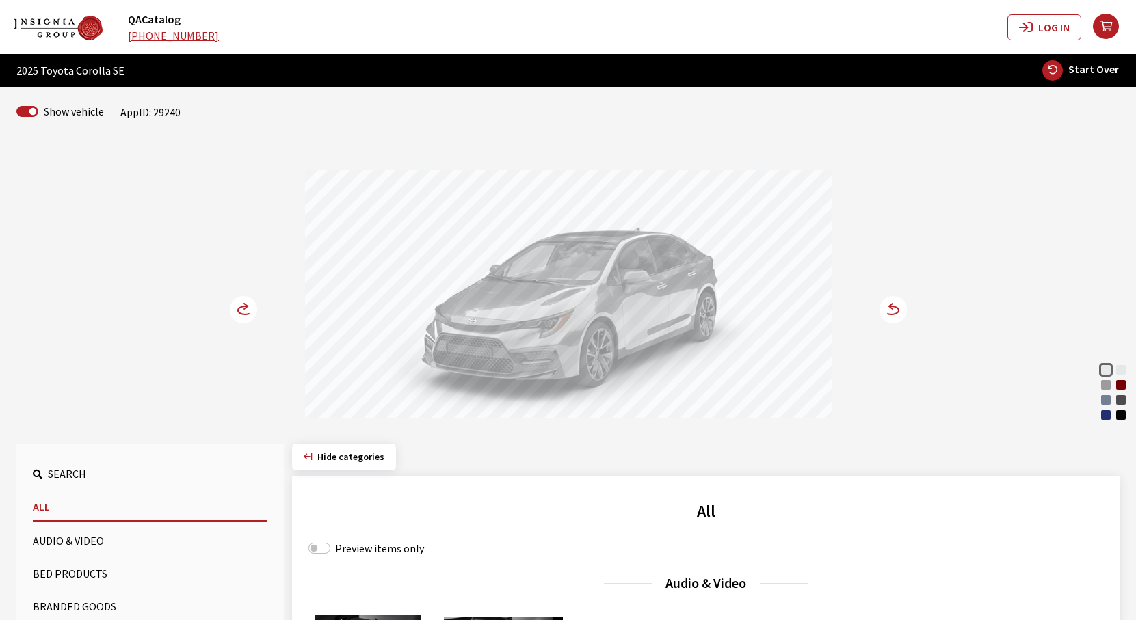
click at [900, 313] on circle at bounding box center [892, 309] width 27 height 27
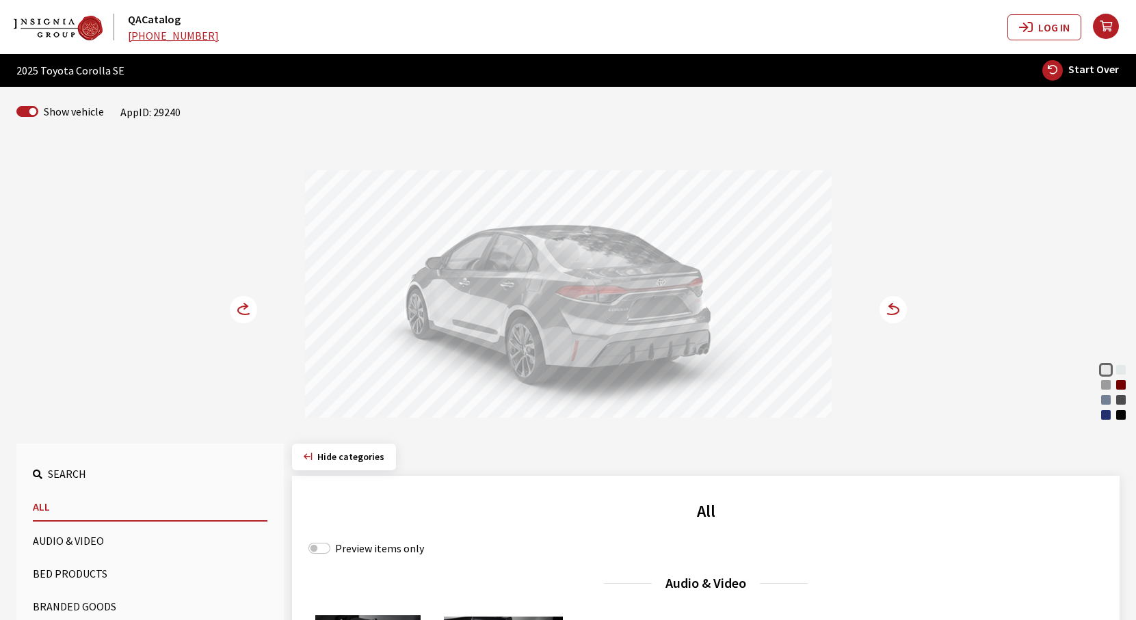
click at [327, 170] on div at bounding box center [568, 296] width 527 height 252
click at [1085, 69] on span "Start Over" at bounding box center [1093, 69] width 51 height 14
select select
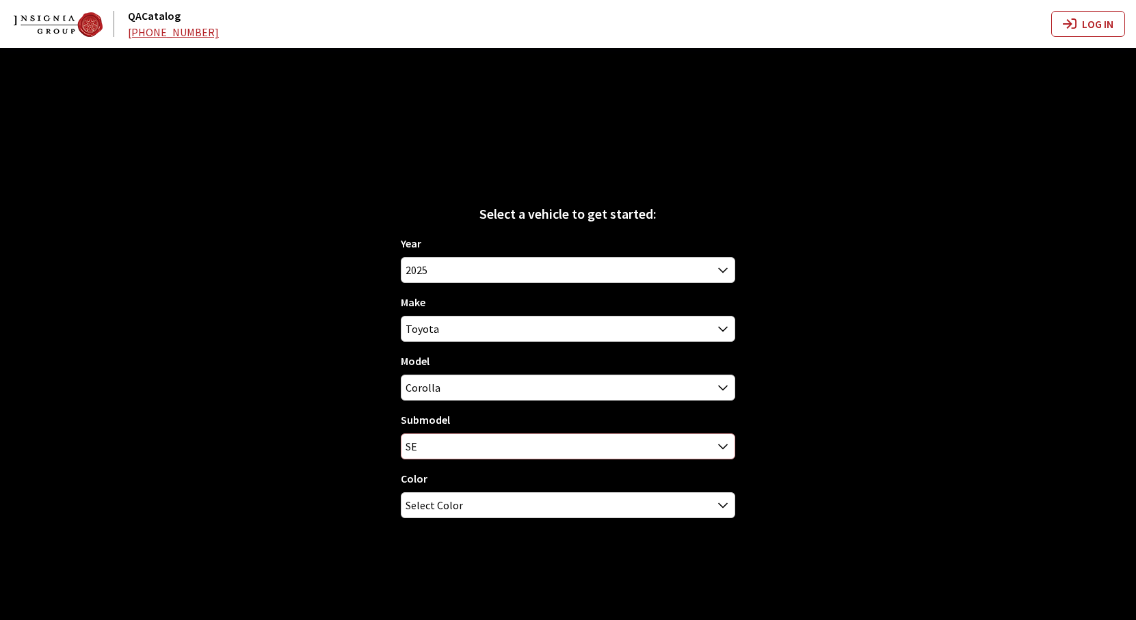
click at [500, 445] on span "SE" at bounding box center [568, 446] width 334 height 25
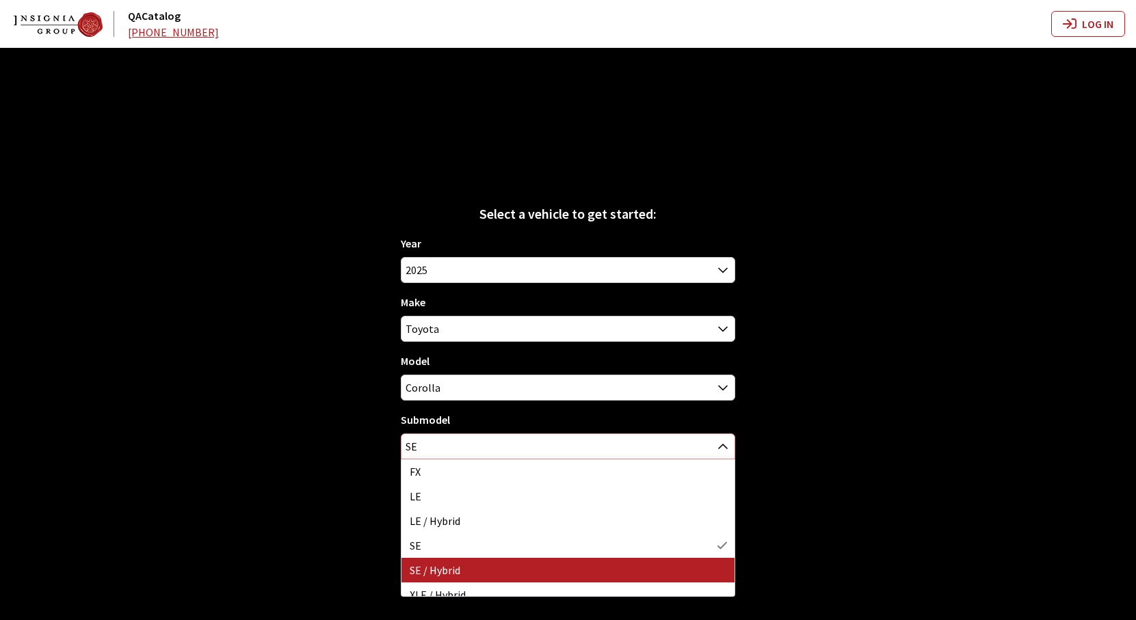
select select "2226"
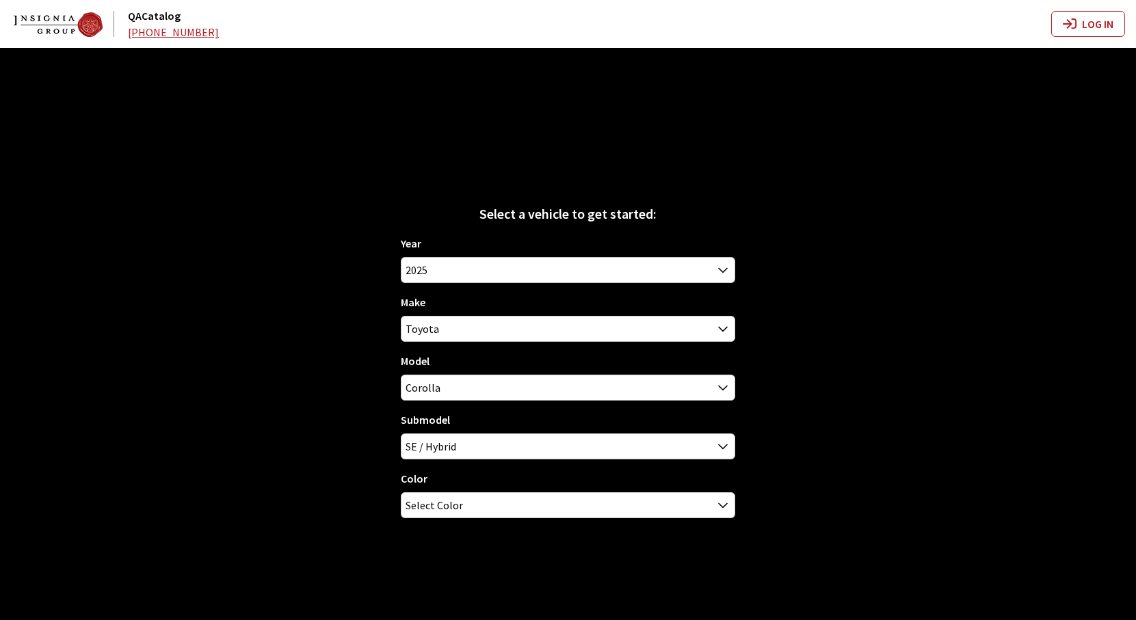
click at [461, 519] on div "Year 2026 2025 2024 2023 2022 2021 2020 2019 2018 2017 2016 2015 2014 2013 2012…" at bounding box center [568, 382] width 335 height 294
click at [470, 507] on span "Select Color" at bounding box center [568, 505] width 334 height 25
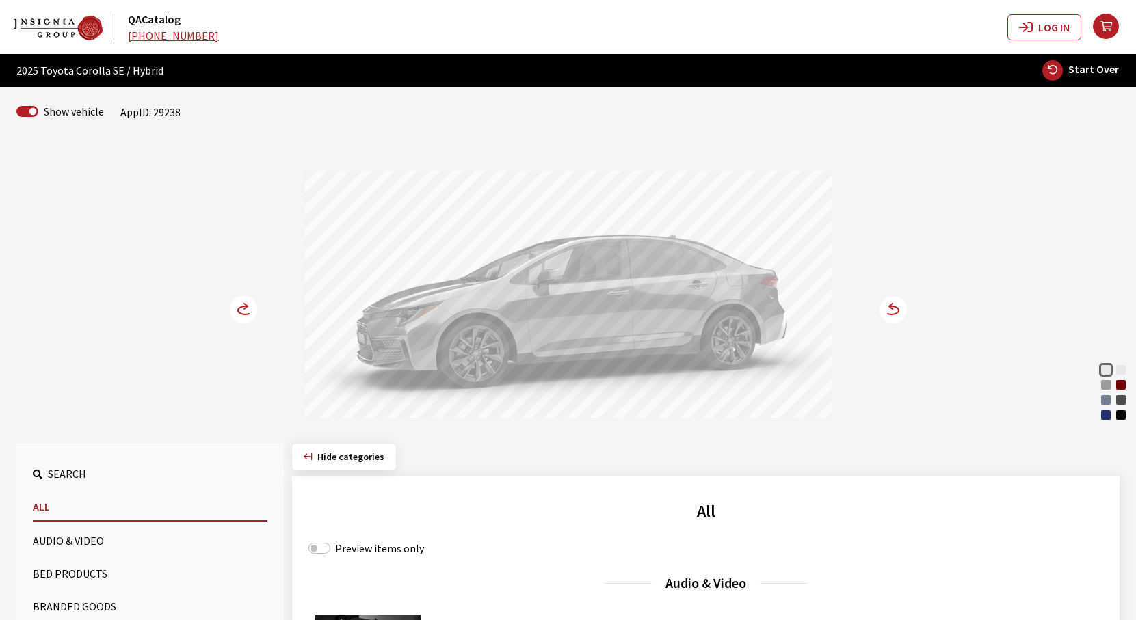
click at [890, 314] on circle at bounding box center [892, 309] width 27 height 27
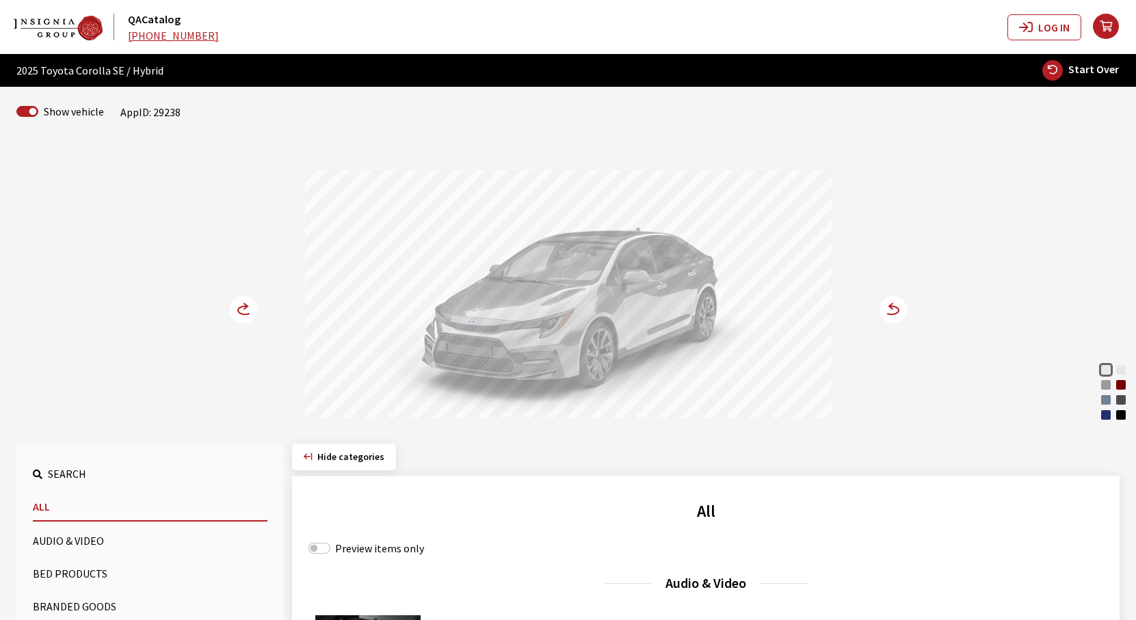
click at [235, 315] on circle at bounding box center [243, 309] width 27 height 27
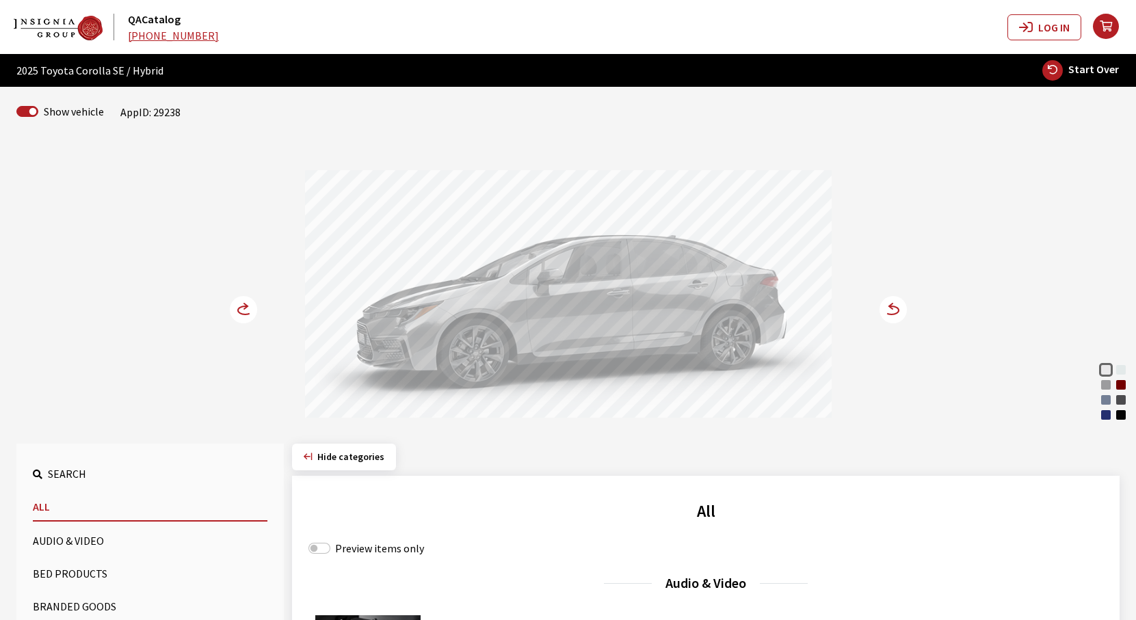
click at [239, 315] on circle at bounding box center [243, 309] width 27 height 27
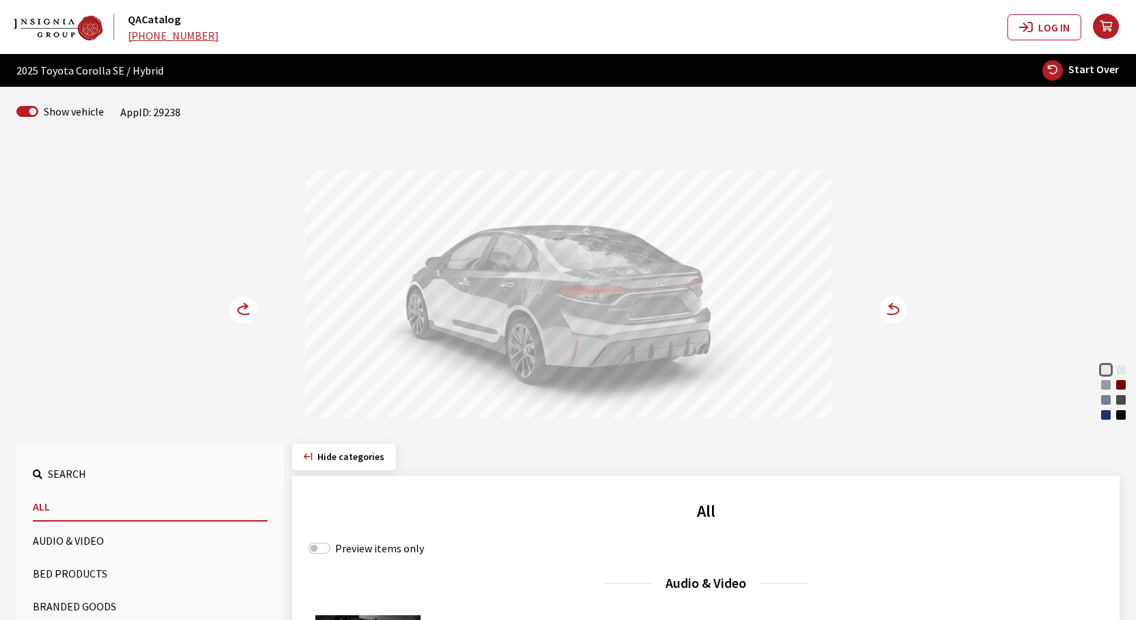
click at [1083, 71] on span "Start Over" at bounding box center [1093, 69] width 51 height 14
select select
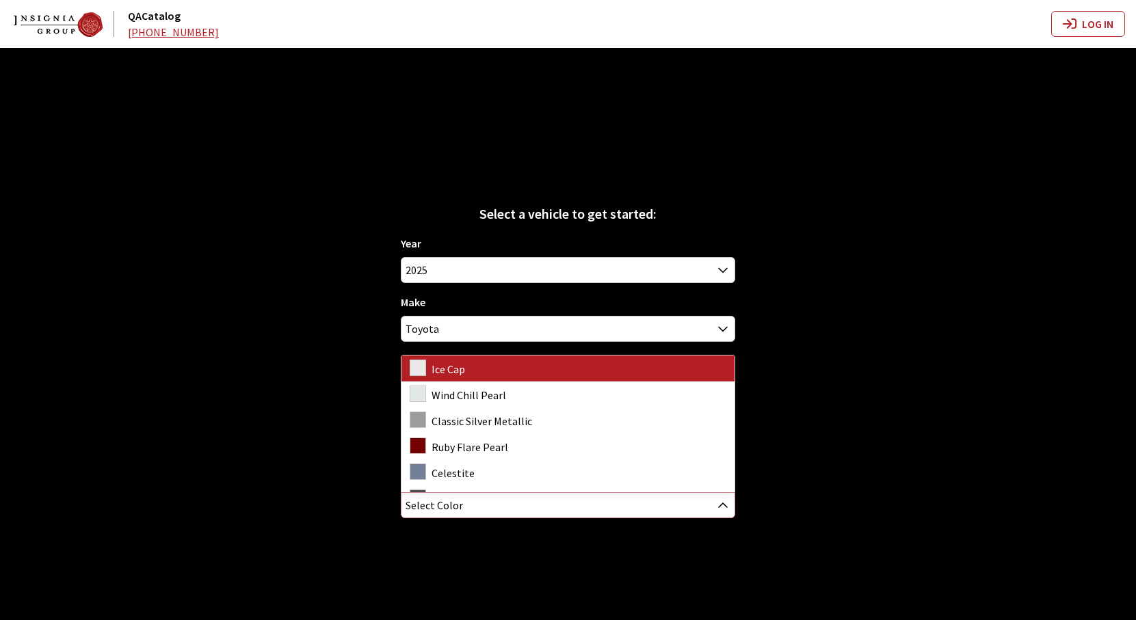
click at [505, 510] on span "Select Color" at bounding box center [568, 505] width 334 height 25
click at [242, 401] on div "Select a vehicle to get started: Year 2026 2025 2024 2023 2022 2021 2020 2019 2…" at bounding box center [568, 358] width 1136 height 620
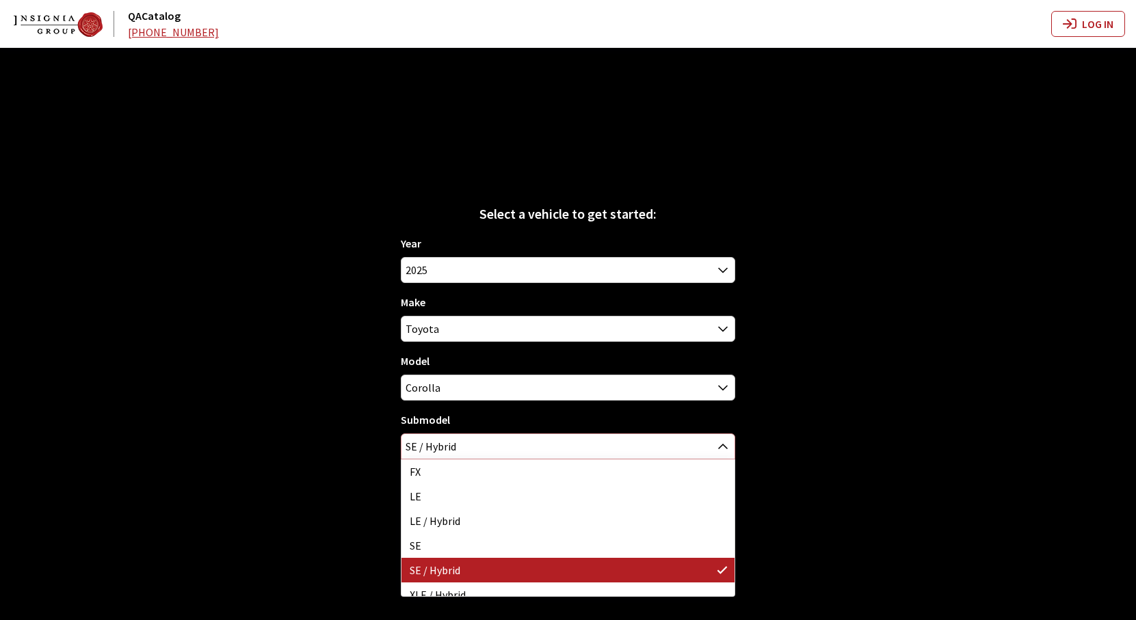
click at [516, 447] on span "SE / Hybrid" at bounding box center [568, 446] width 334 height 25
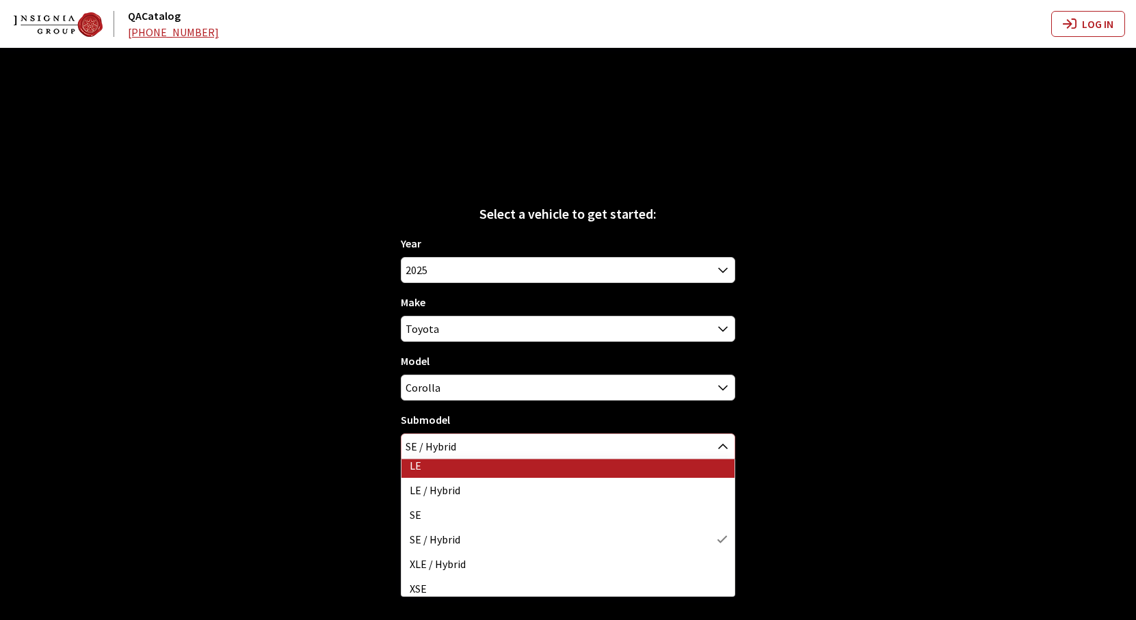
scroll to position [36, 0]
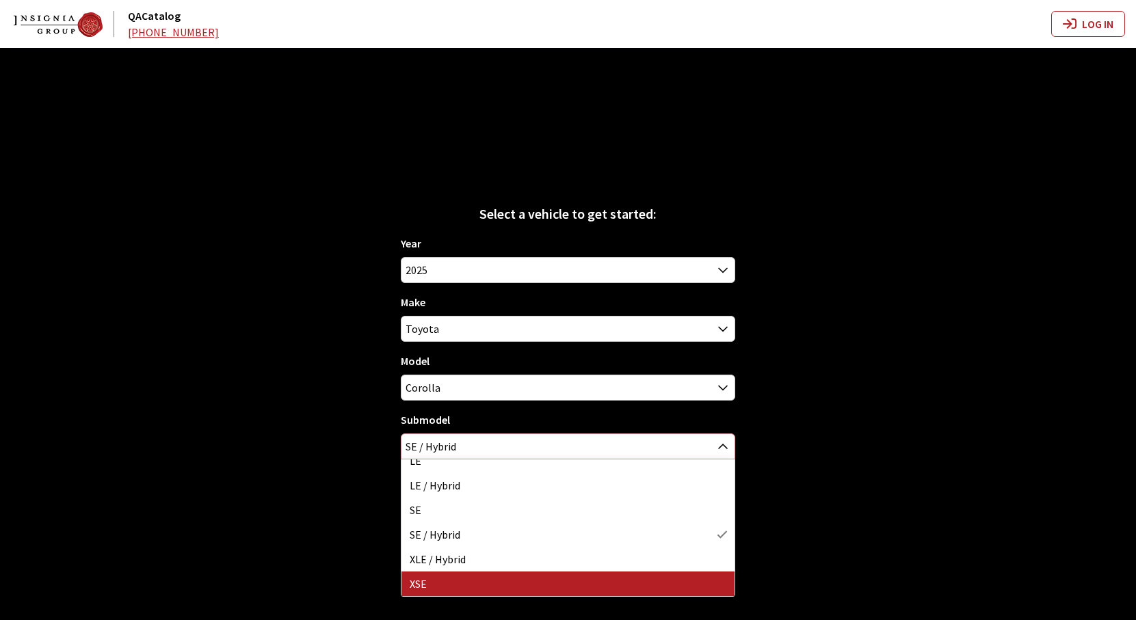
select select "1302"
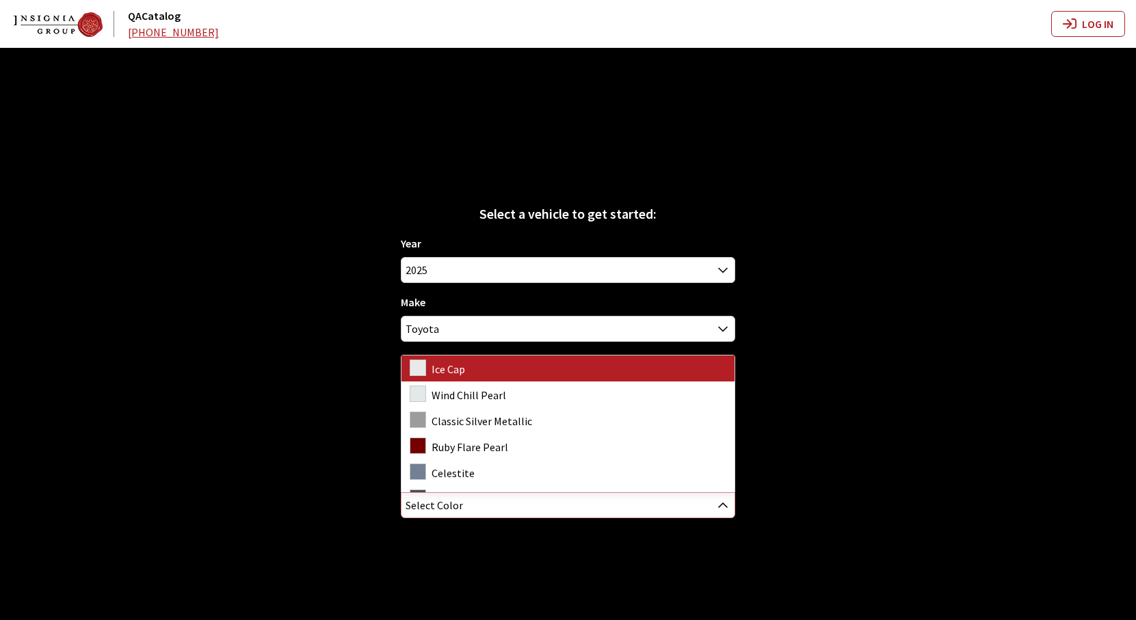
click at [479, 506] on span "Select Color" at bounding box center [568, 505] width 334 height 25
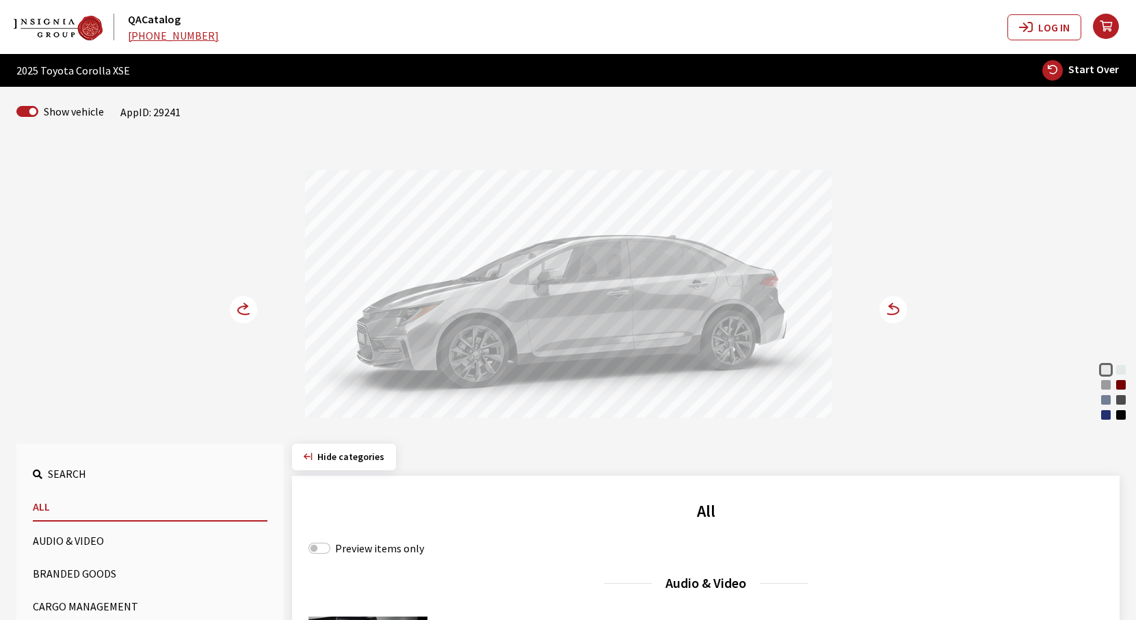
click at [241, 319] on circle at bounding box center [243, 309] width 27 height 27
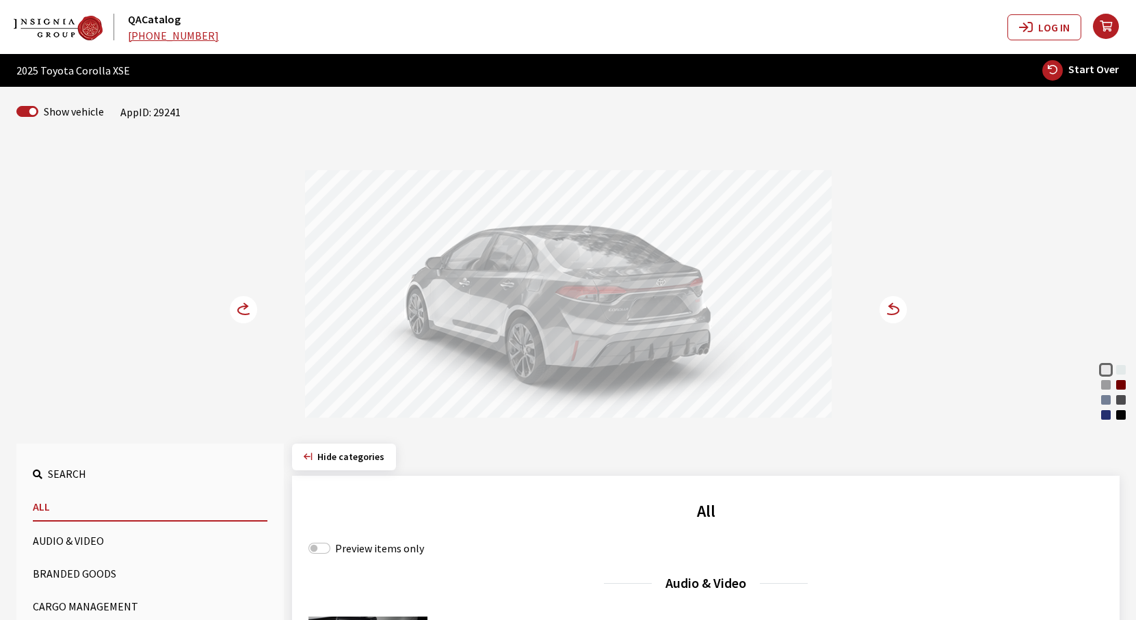
click at [895, 315] on icon at bounding box center [891, 310] width 14 height 8
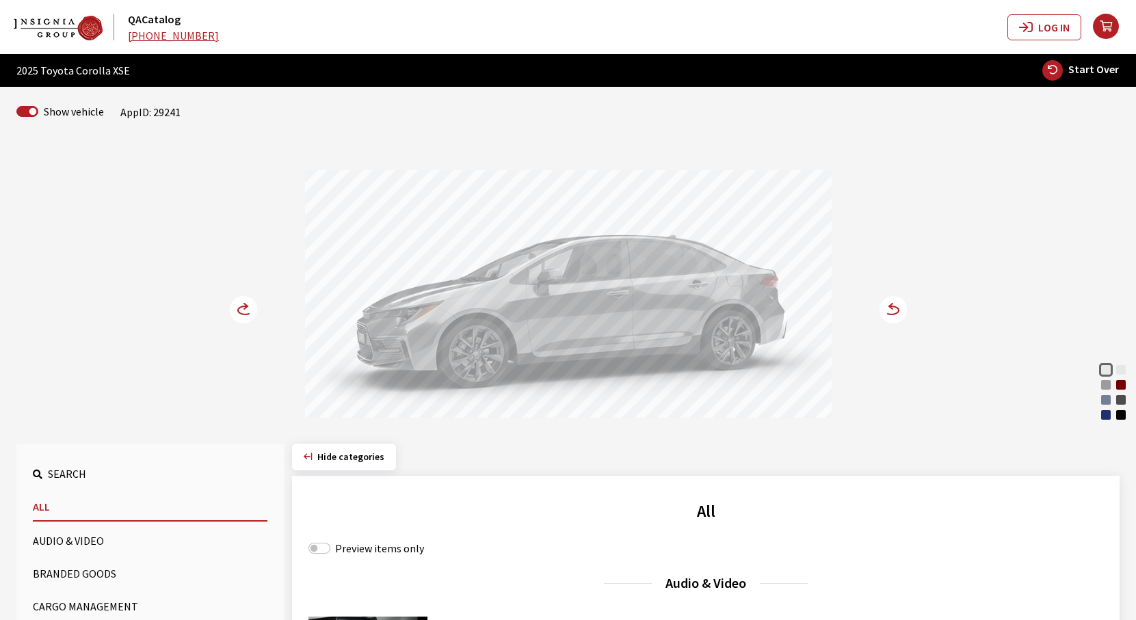
click at [895, 315] on icon at bounding box center [891, 310] width 14 height 8
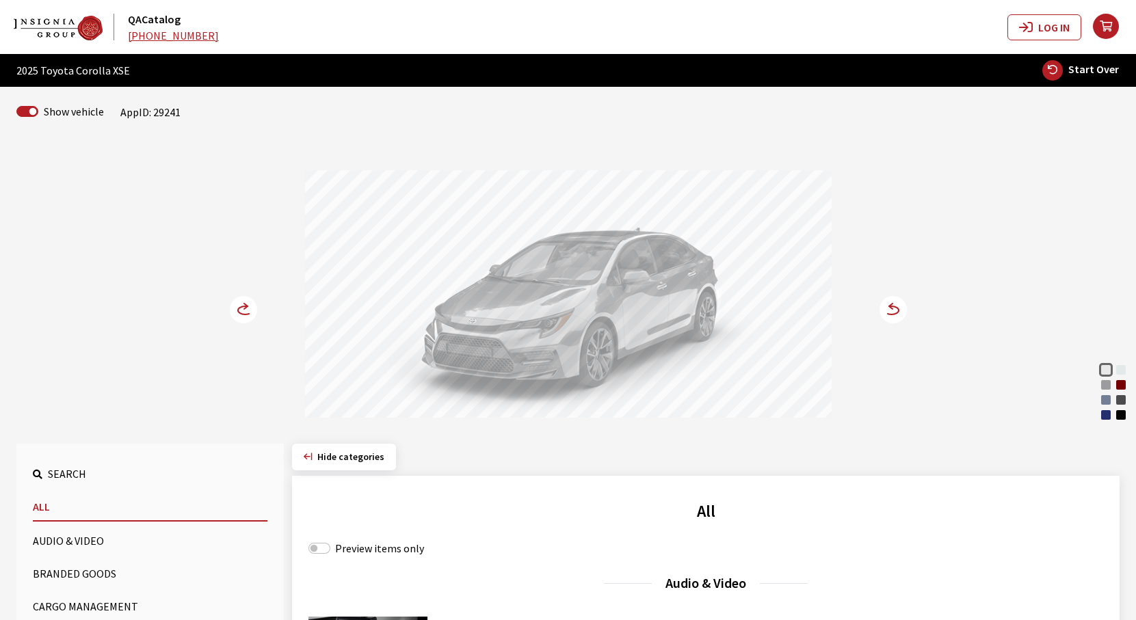
click at [1098, 72] on span "Start Over" at bounding box center [1093, 69] width 51 height 14
select select
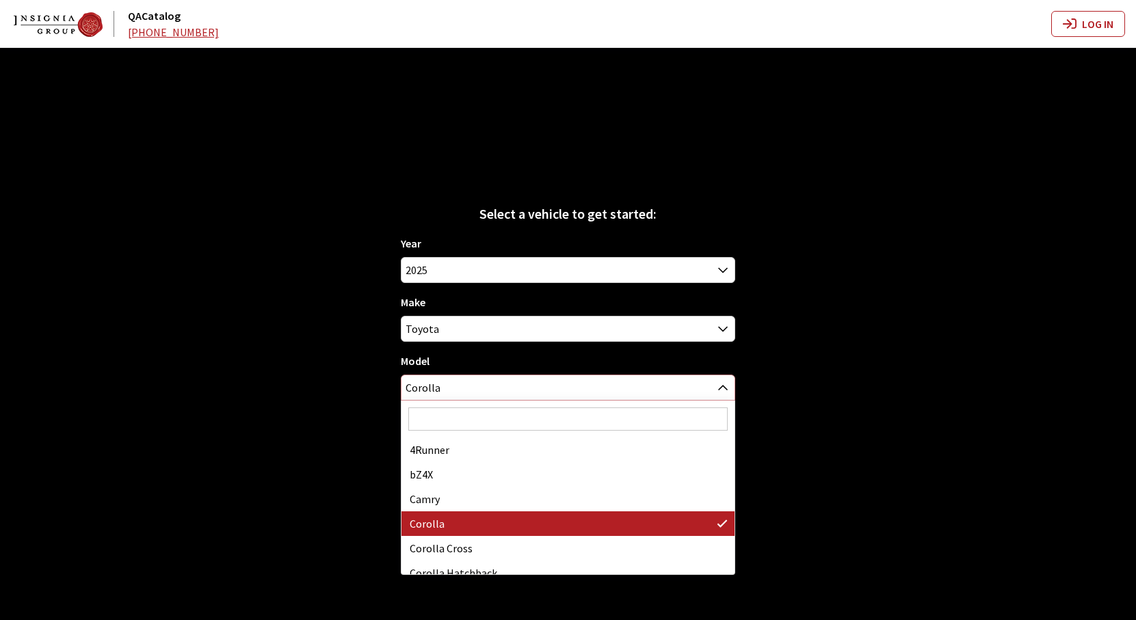
click at [568, 388] on span "Corolla" at bounding box center [568, 387] width 334 height 25
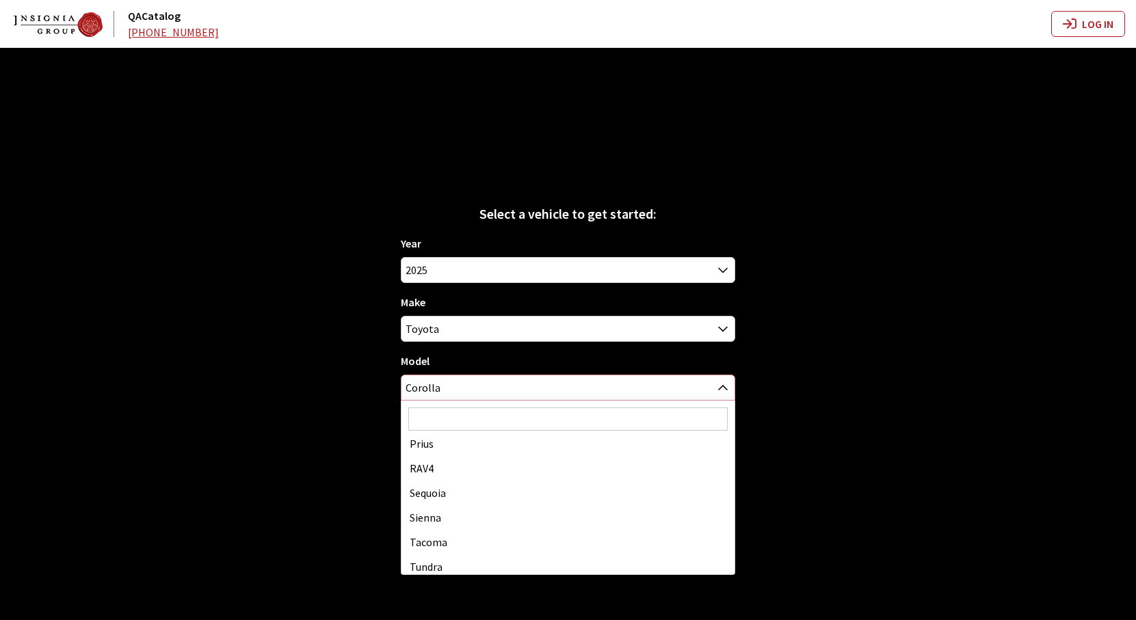
scroll to position [356, 0]
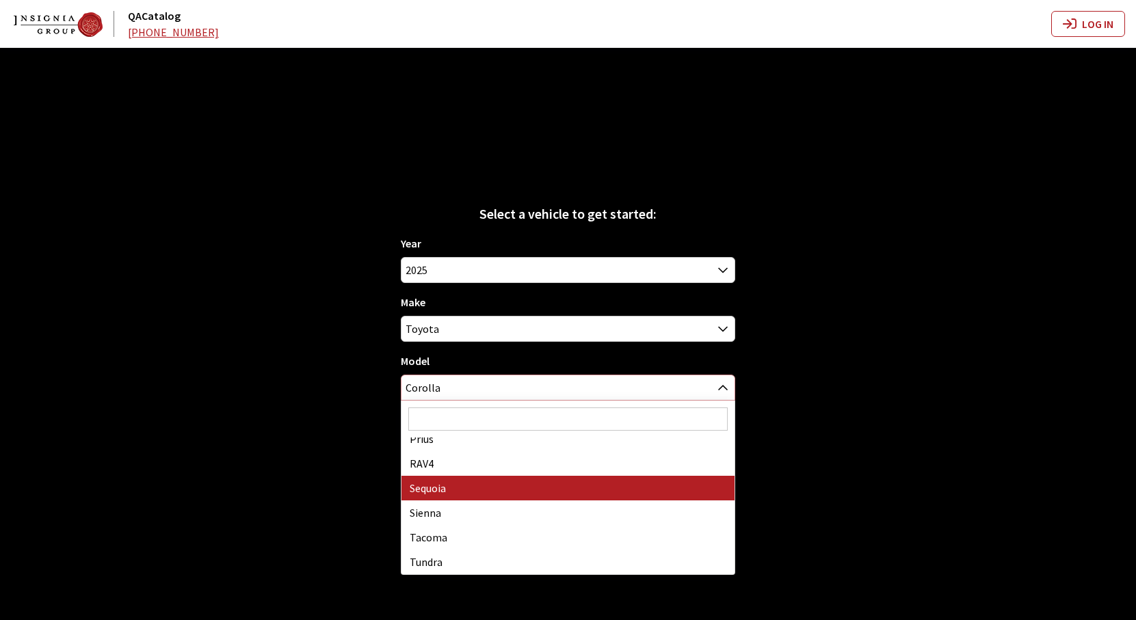
select select "244"
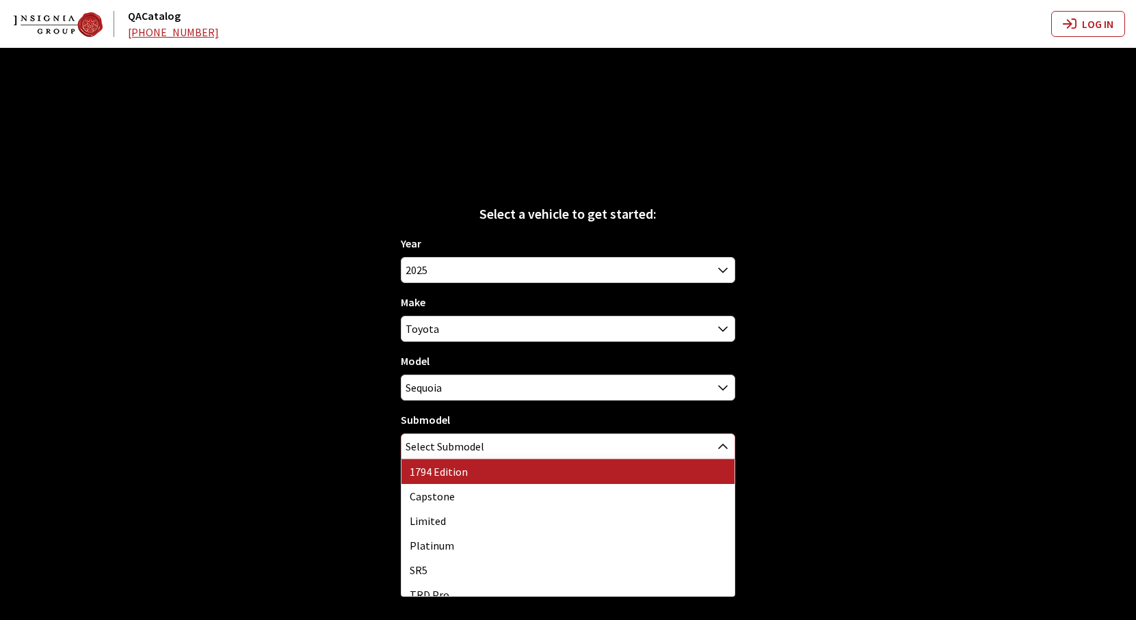
click at [538, 452] on span "Select Submodel" at bounding box center [568, 446] width 334 height 25
select select "4644"
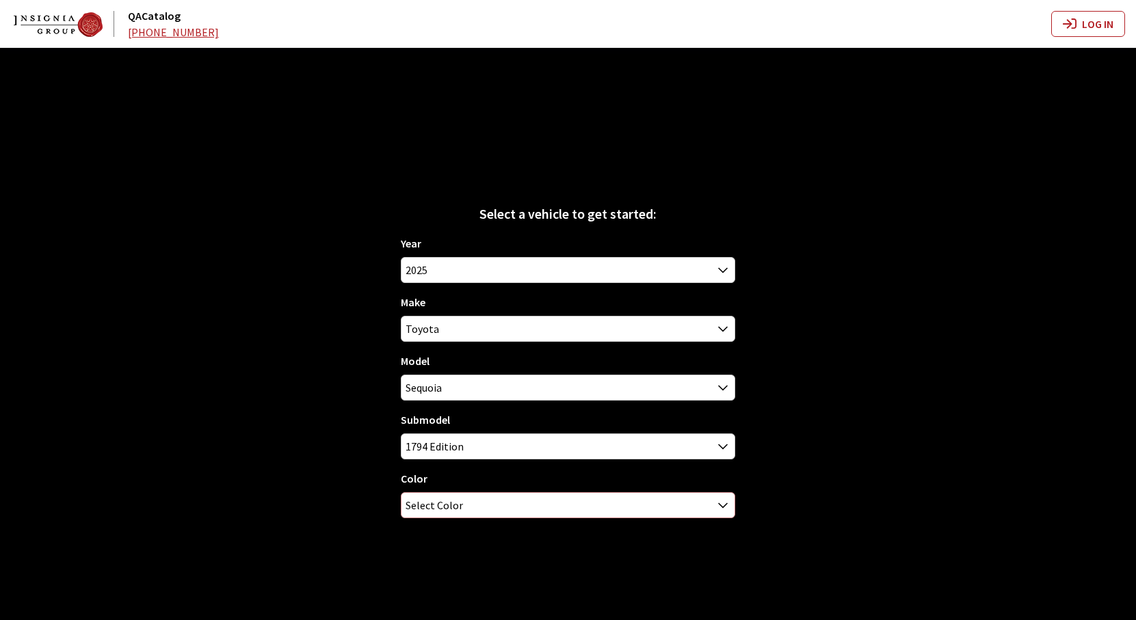
click at [529, 501] on span "Select Color" at bounding box center [568, 505] width 334 height 25
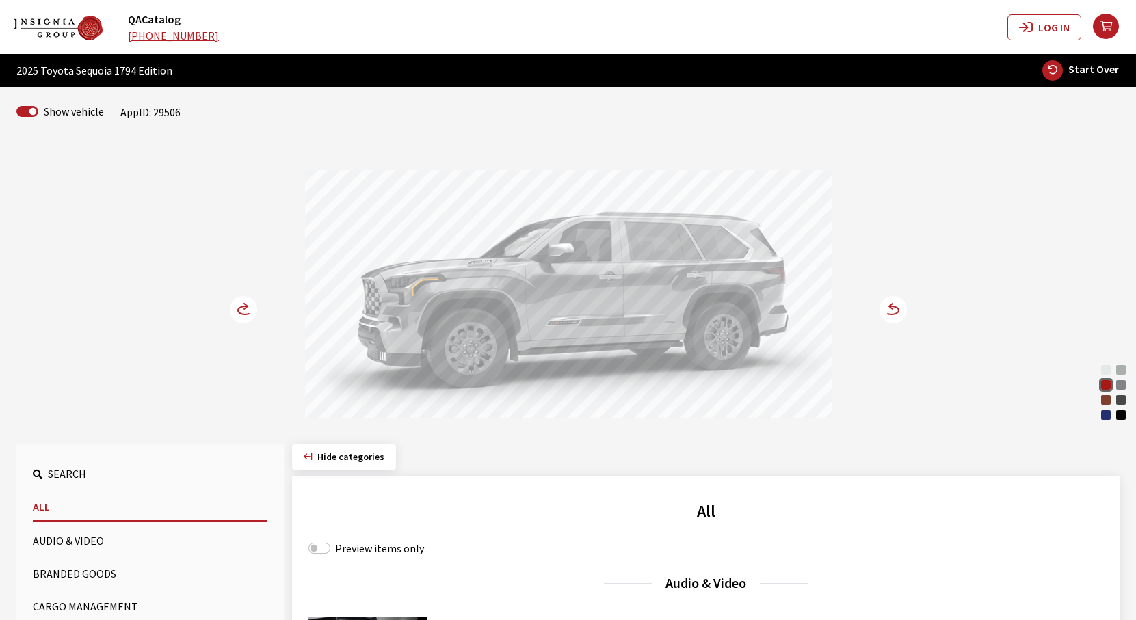
click at [894, 313] on circle at bounding box center [892, 309] width 27 height 27
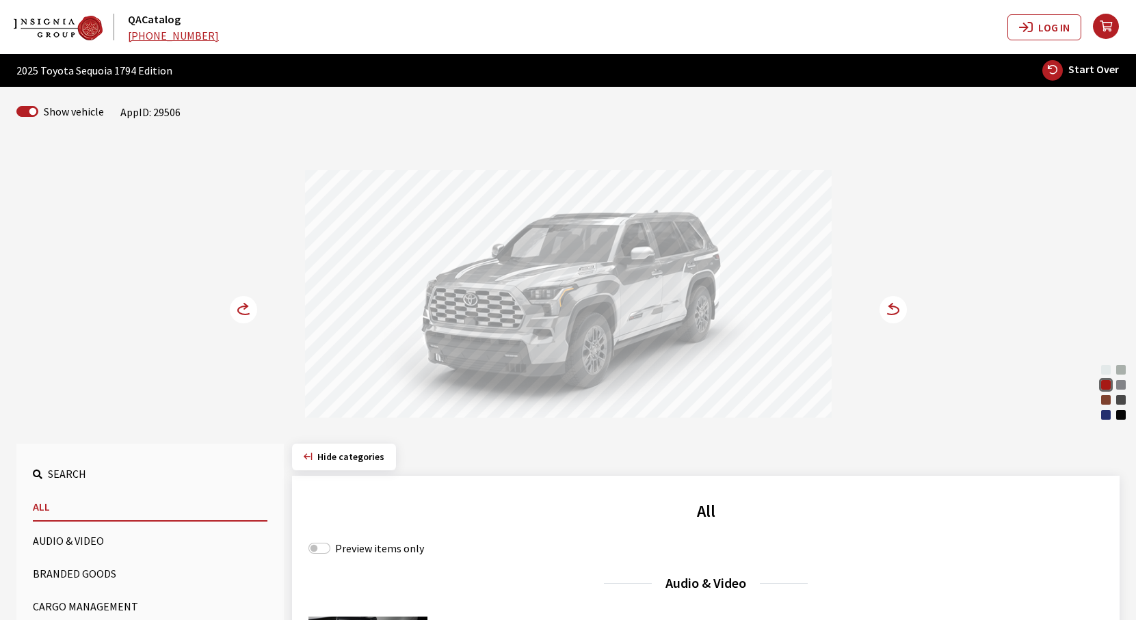
click at [249, 310] on icon at bounding box center [252, 311] width 10 height 12
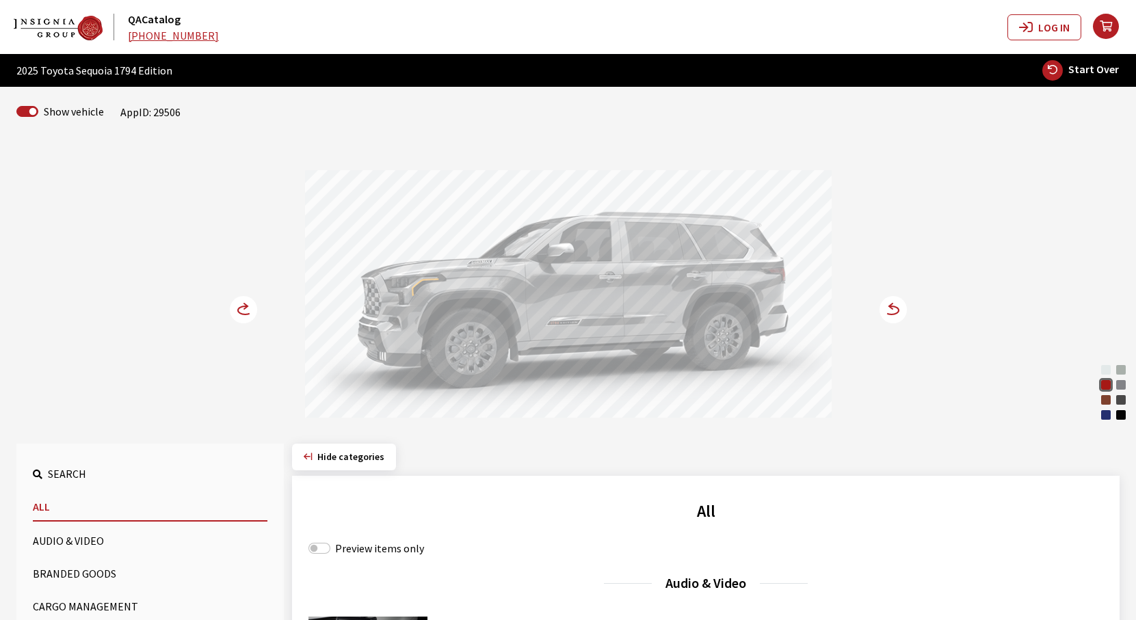
click at [249, 310] on icon at bounding box center [252, 311] width 10 height 12
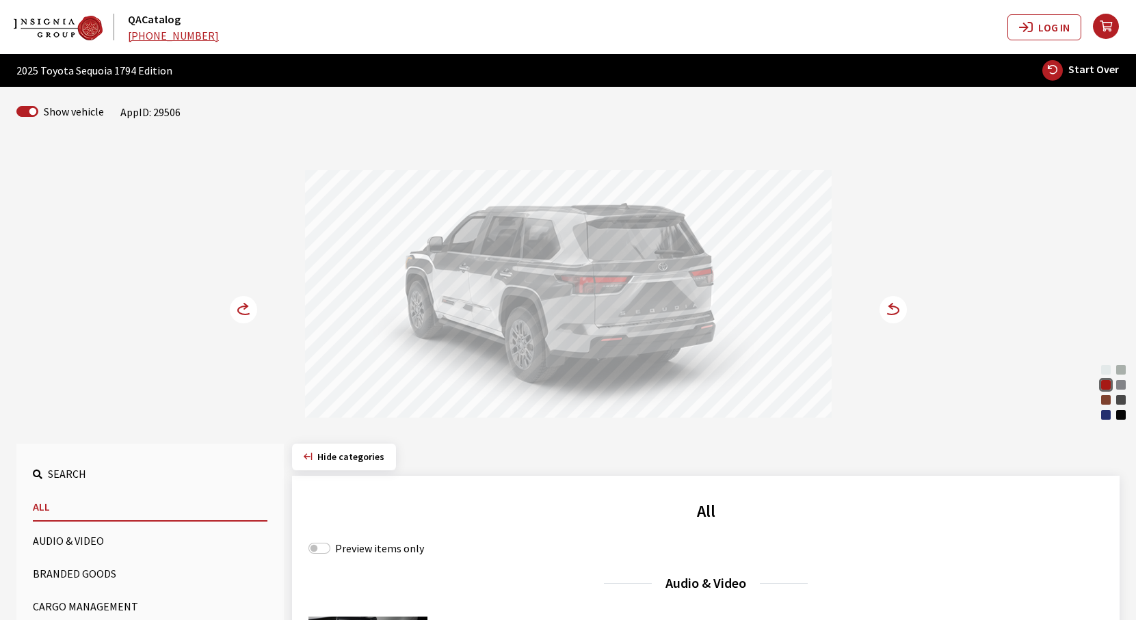
click at [891, 310] on circle at bounding box center [892, 309] width 27 height 27
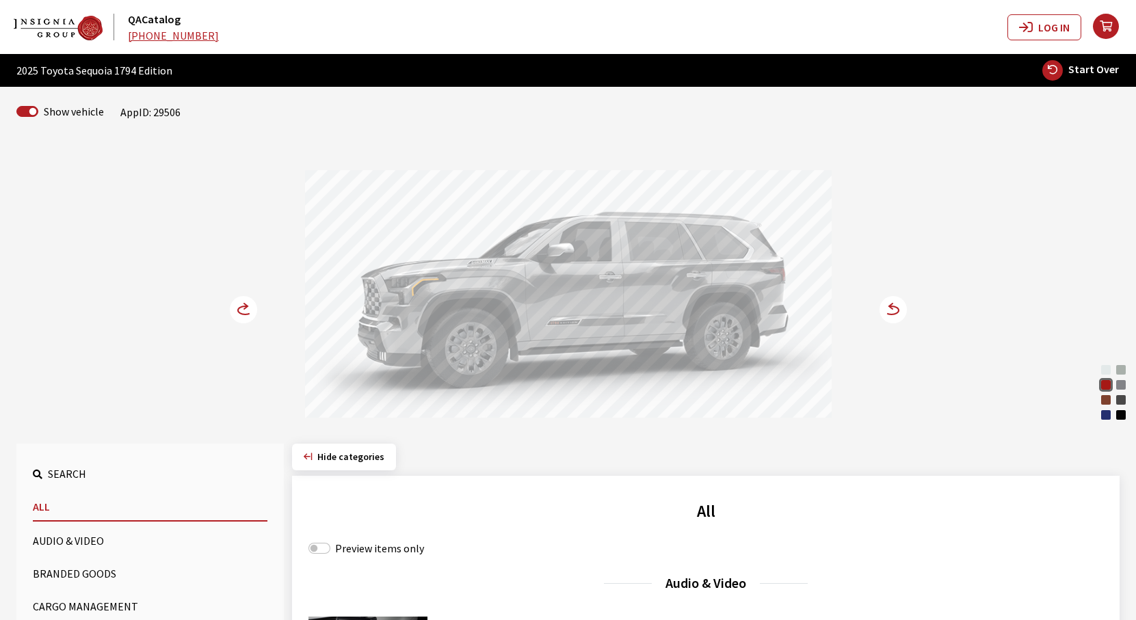
click at [236, 313] on circle at bounding box center [243, 309] width 27 height 27
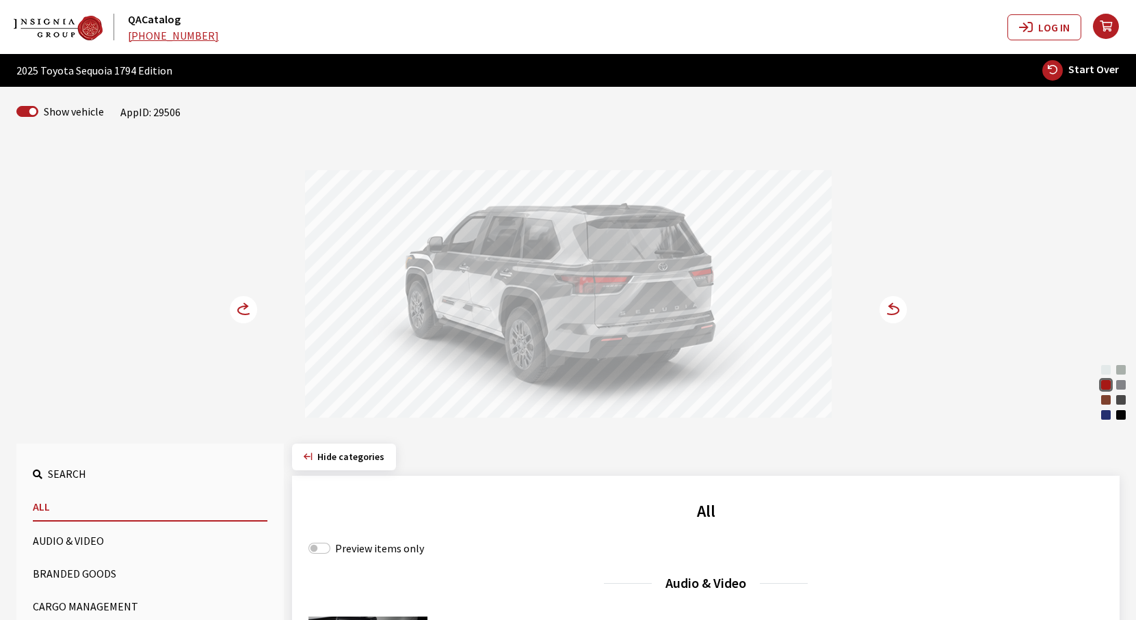
click at [1072, 78] on button "Start Over" at bounding box center [1080, 70] width 78 height 22
select select
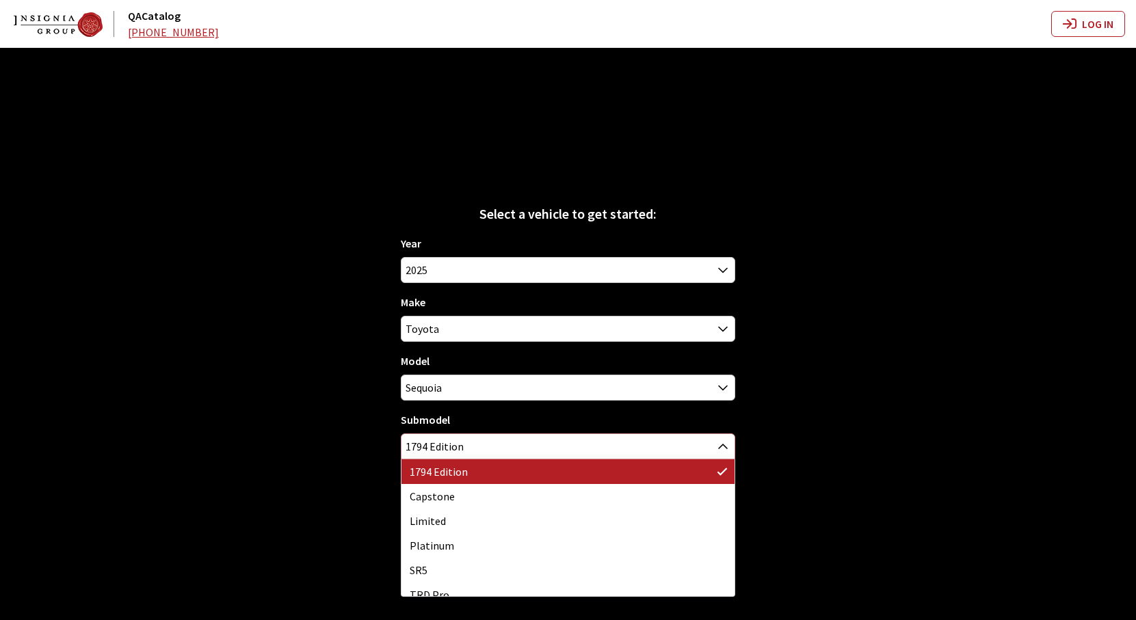
click at [542, 434] on span "1794 Edition" at bounding box center [568, 446] width 334 height 25
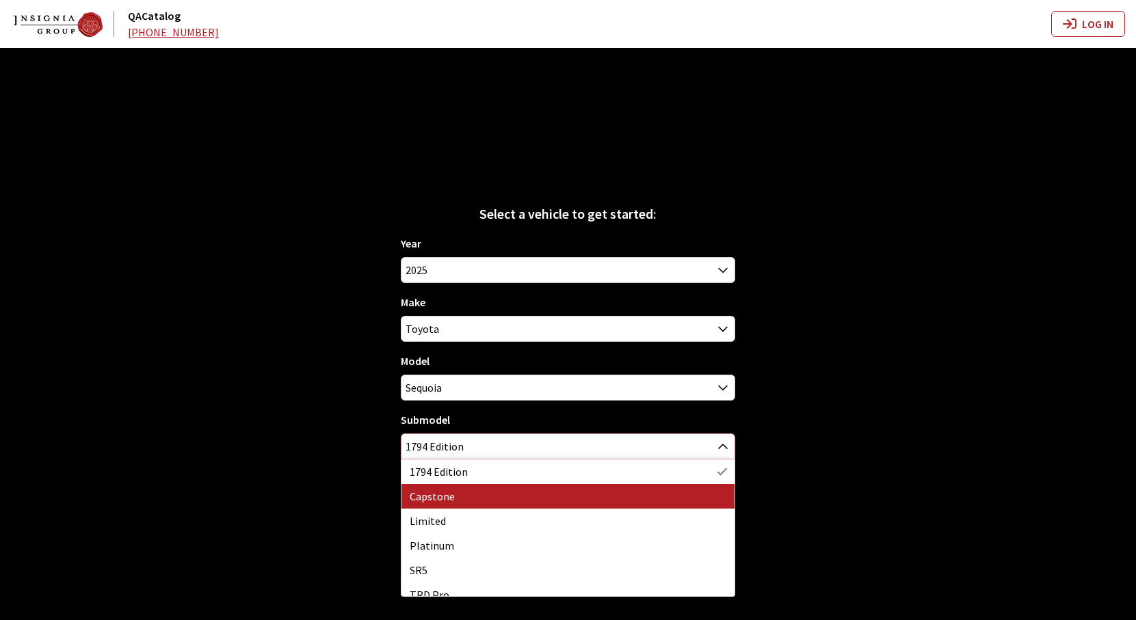
select select "4064"
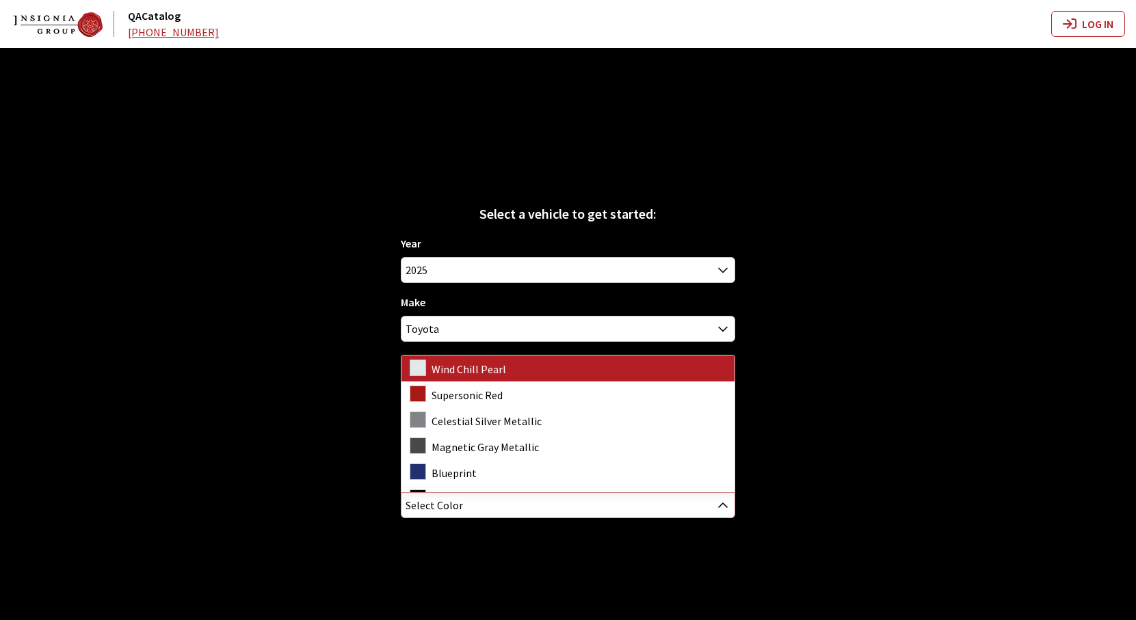
click at [464, 505] on span "Select Color" at bounding box center [568, 505] width 334 height 25
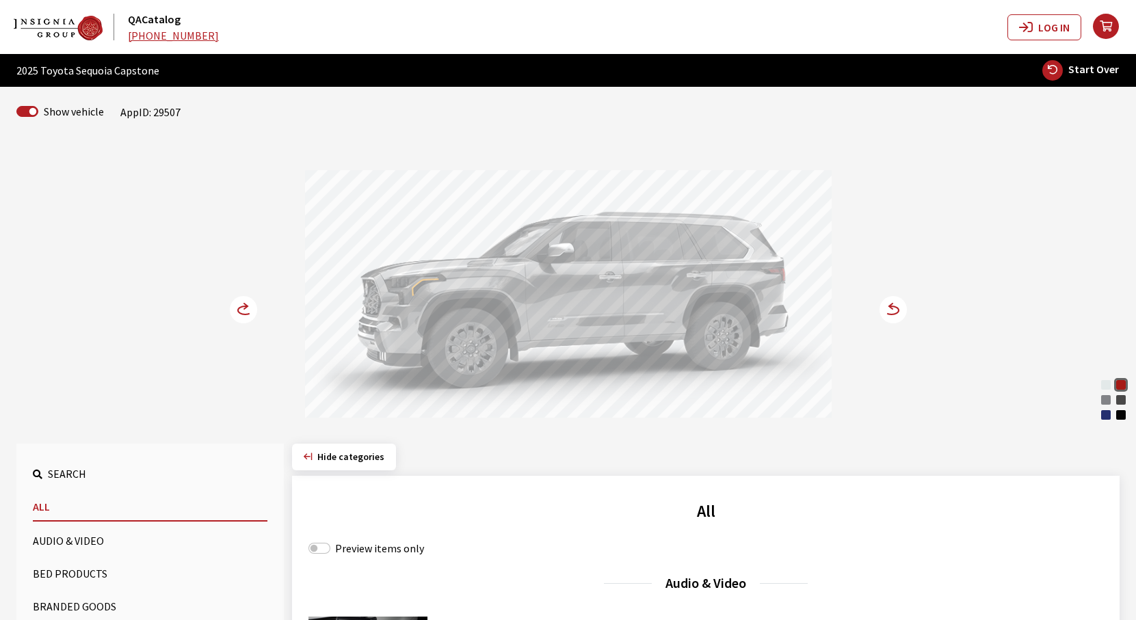
click at [894, 313] on circle at bounding box center [892, 309] width 27 height 27
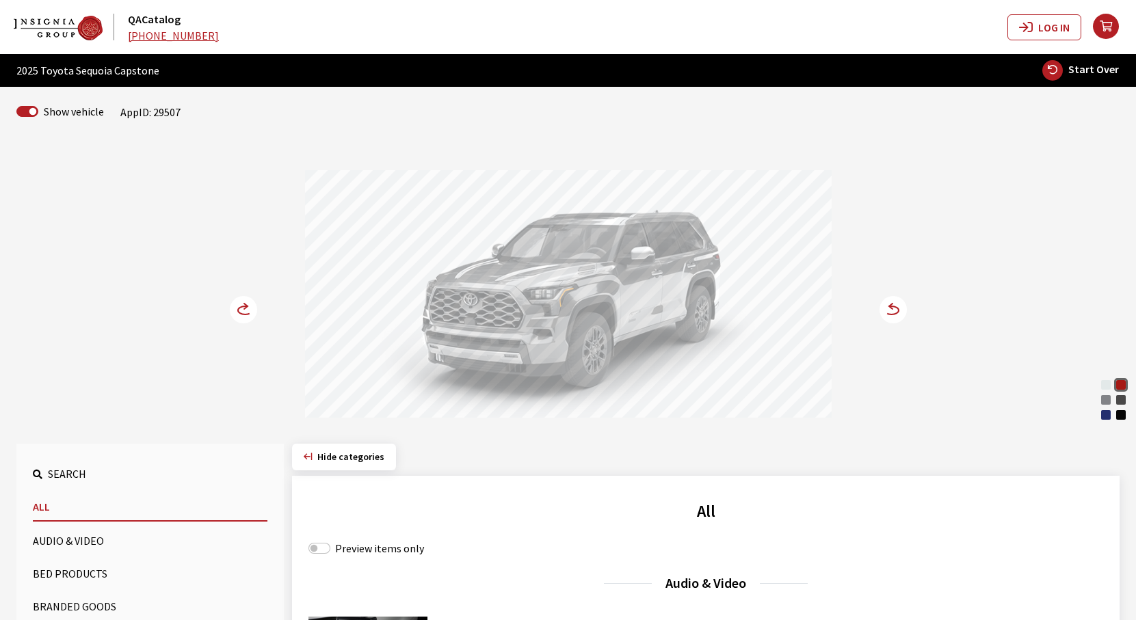
click at [894, 313] on circle at bounding box center [892, 309] width 27 height 27
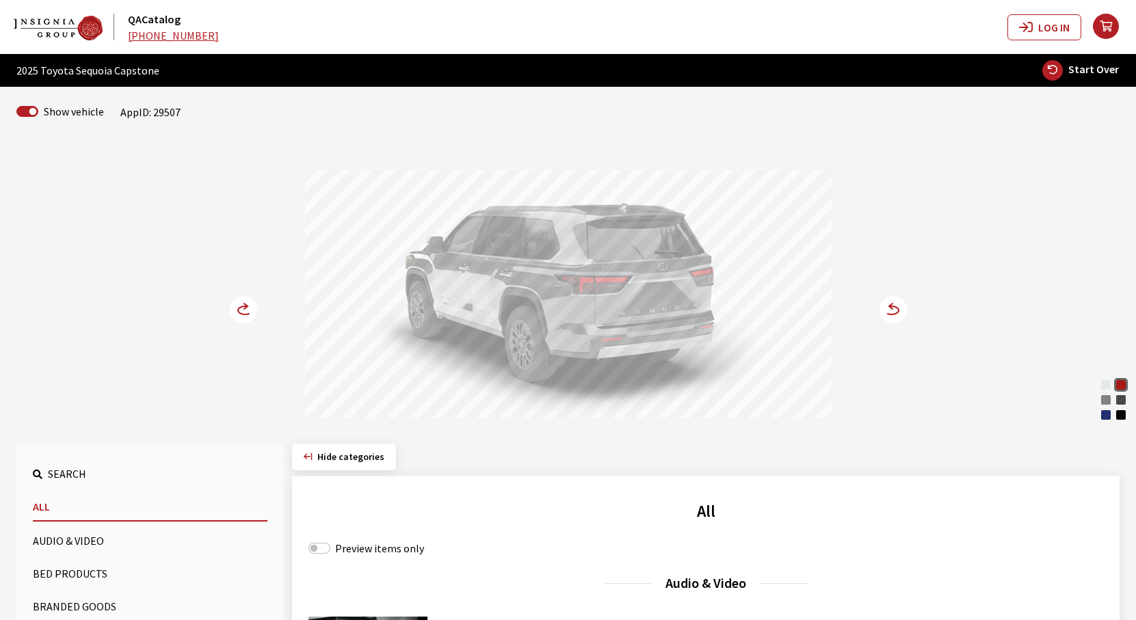
click at [1076, 70] on span "Start Over" at bounding box center [1093, 69] width 51 height 14
select select
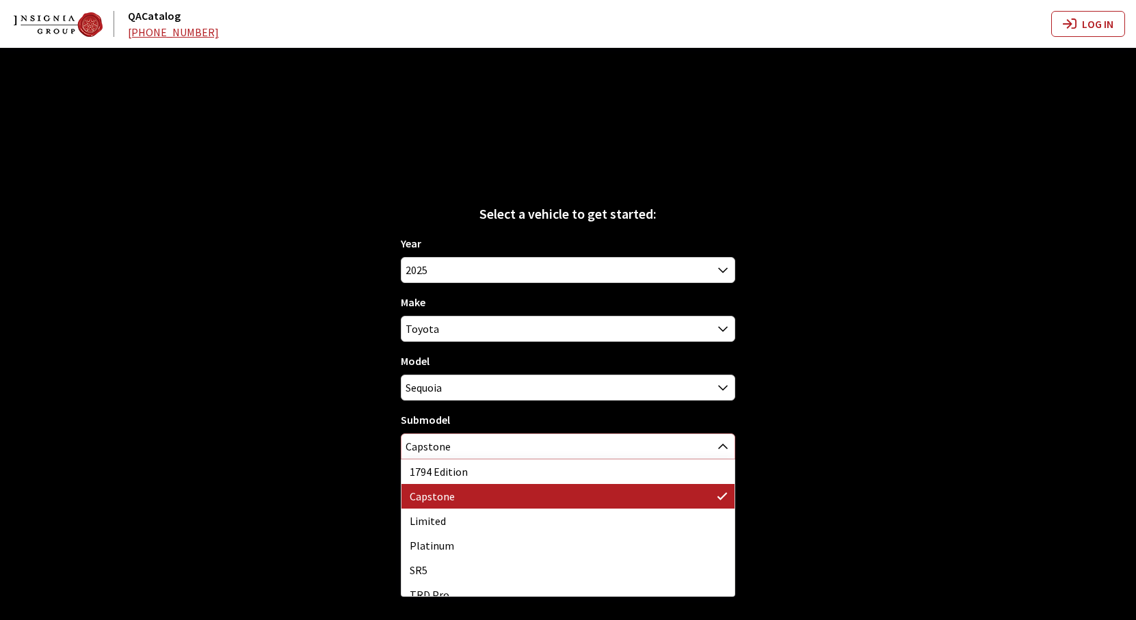
click at [442, 452] on span "Capstone" at bounding box center [568, 446] width 334 height 25
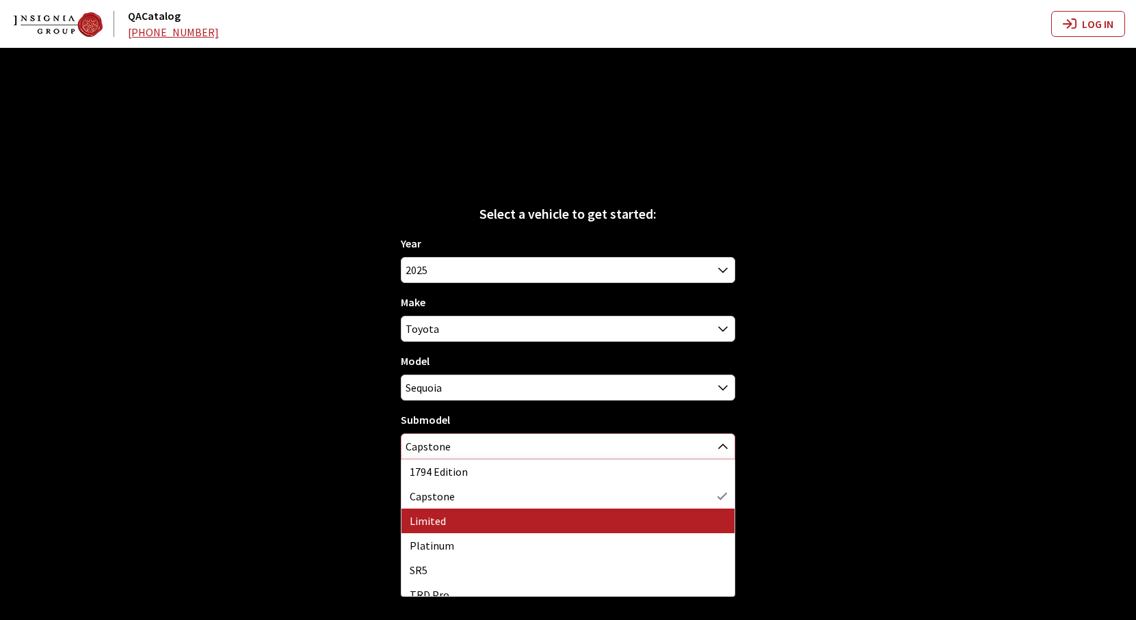
select select "118"
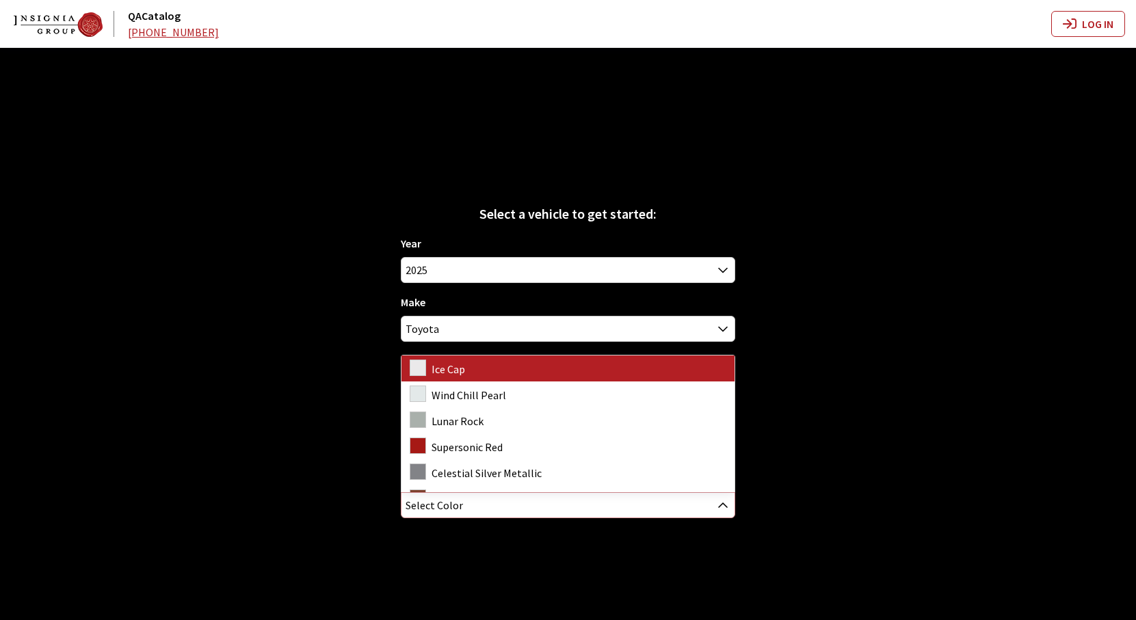
click at [451, 504] on span "Select Color" at bounding box center [434, 505] width 57 height 25
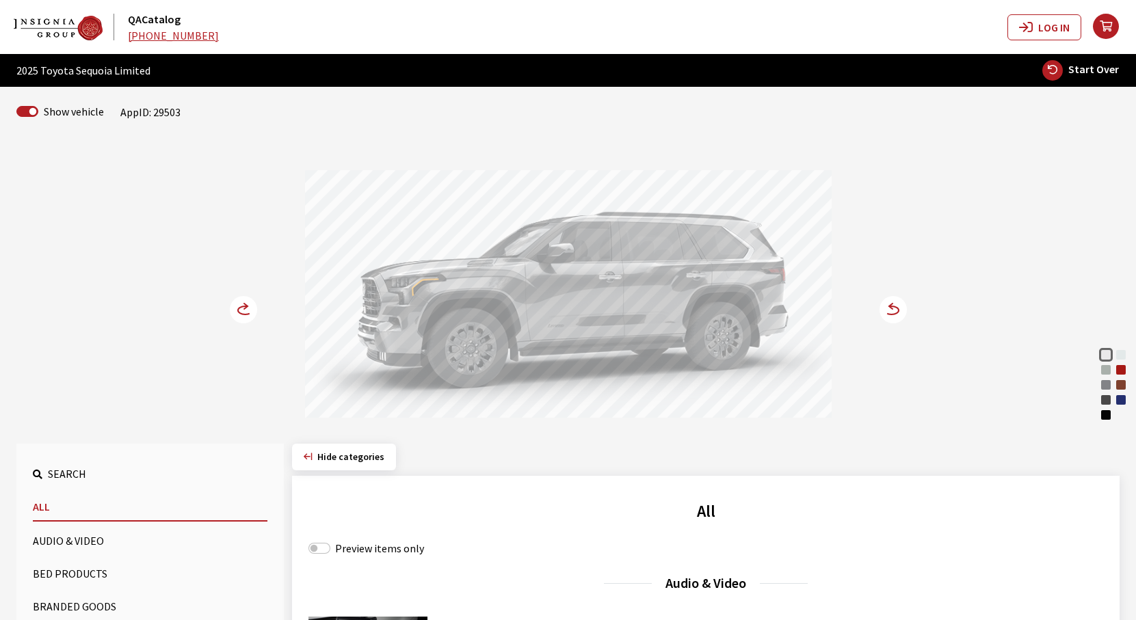
click at [892, 315] on icon at bounding box center [891, 310] width 14 height 8
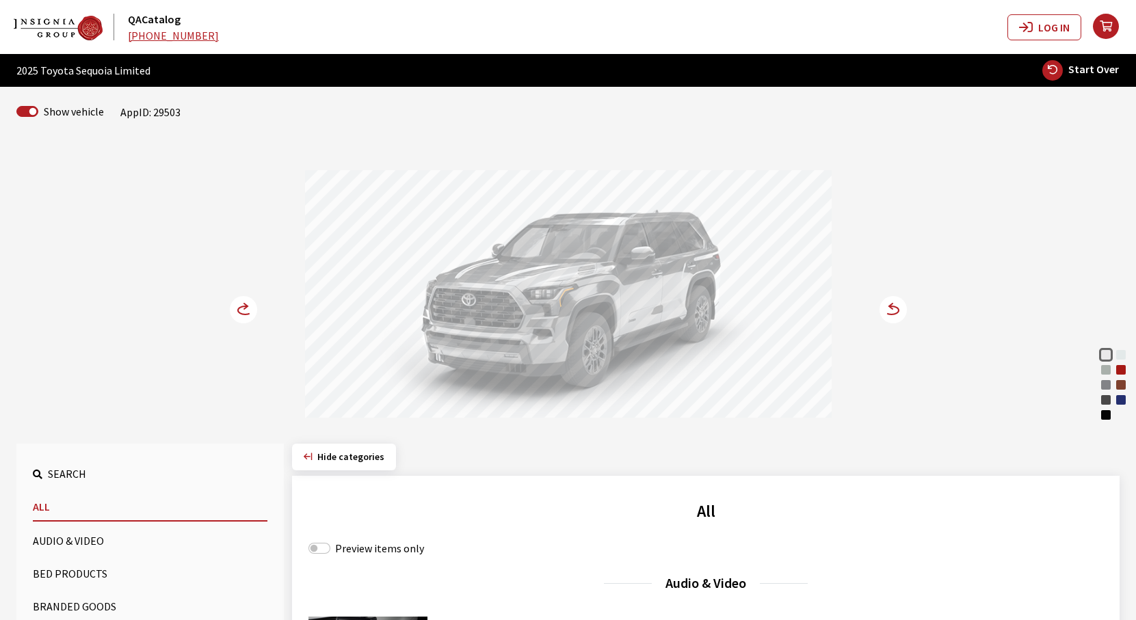
click at [248, 308] on icon at bounding box center [252, 311] width 10 height 12
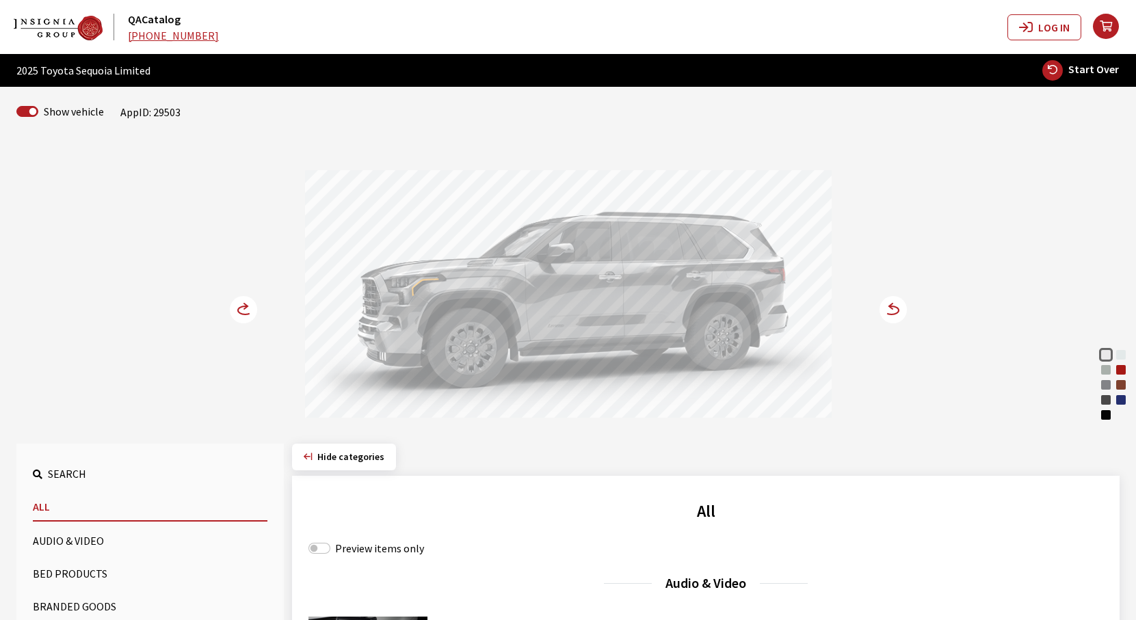
click at [248, 308] on icon at bounding box center [252, 311] width 10 height 12
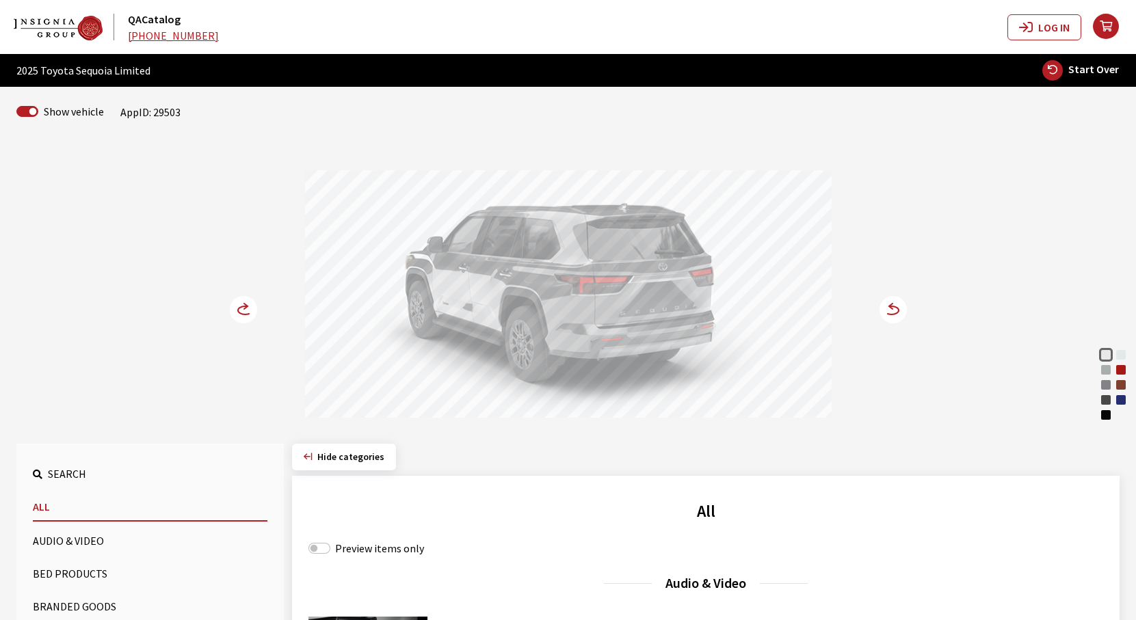
click at [1082, 66] on span "Start Over" at bounding box center [1093, 69] width 51 height 14
select select
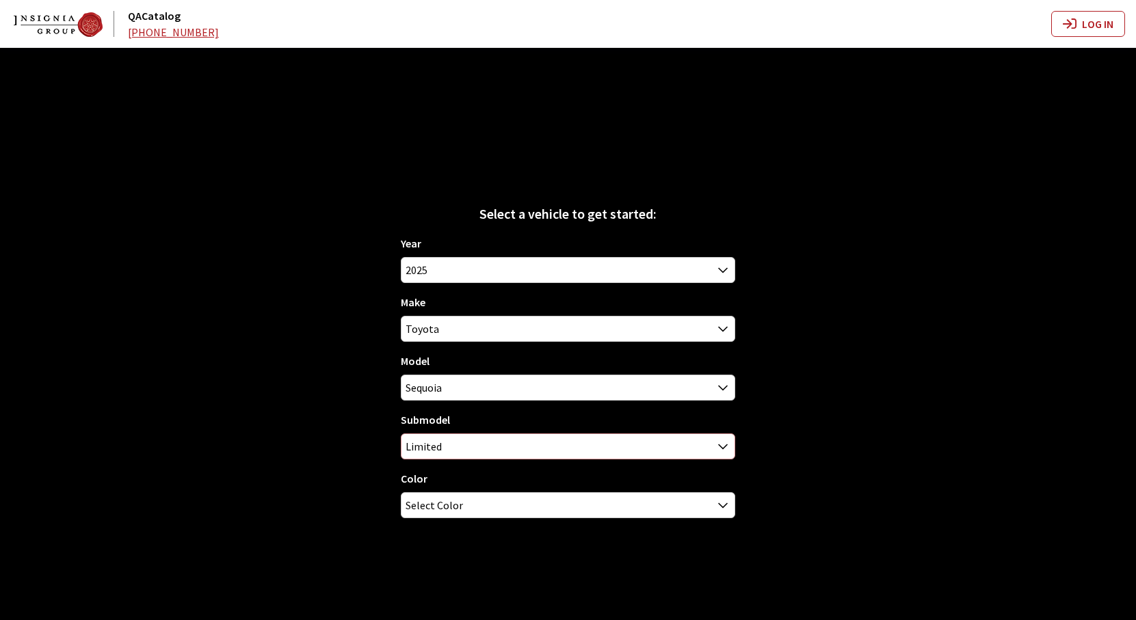
click at [515, 446] on span "Limited" at bounding box center [568, 446] width 334 height 25
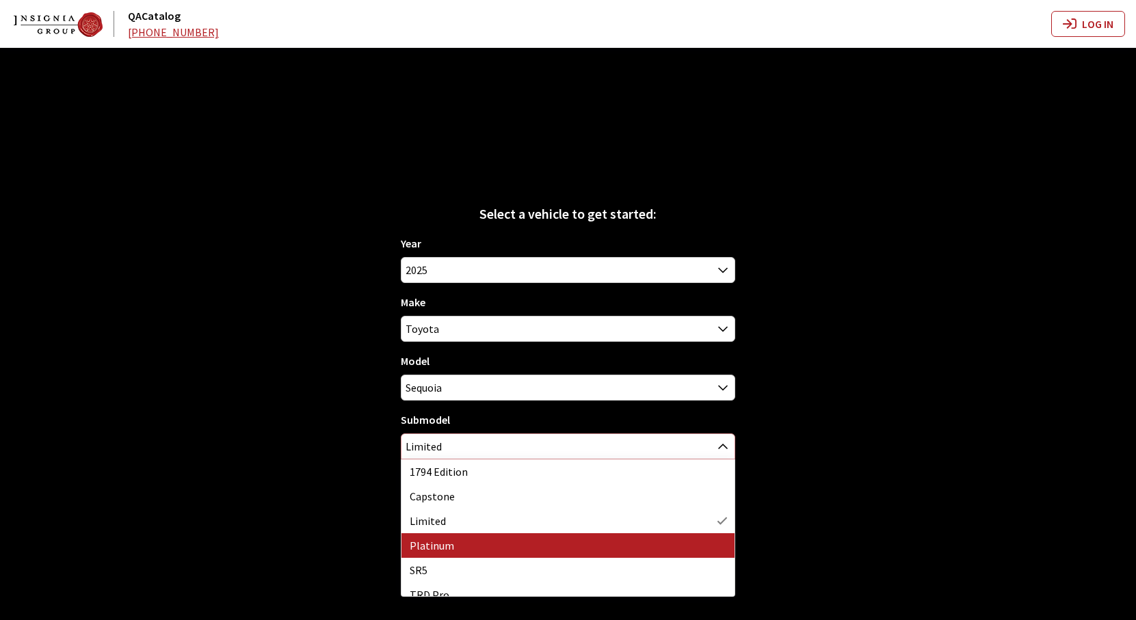
select select "357"
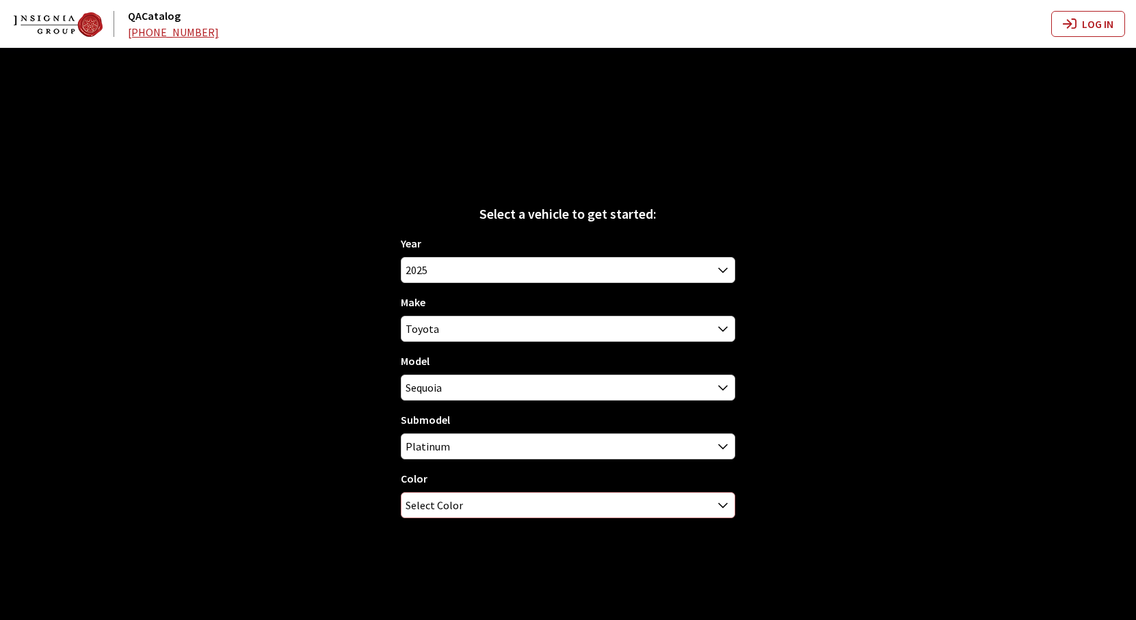
click at [440, 512] on span "Select Color" at bounding box center [434, 505] width 57 height 25
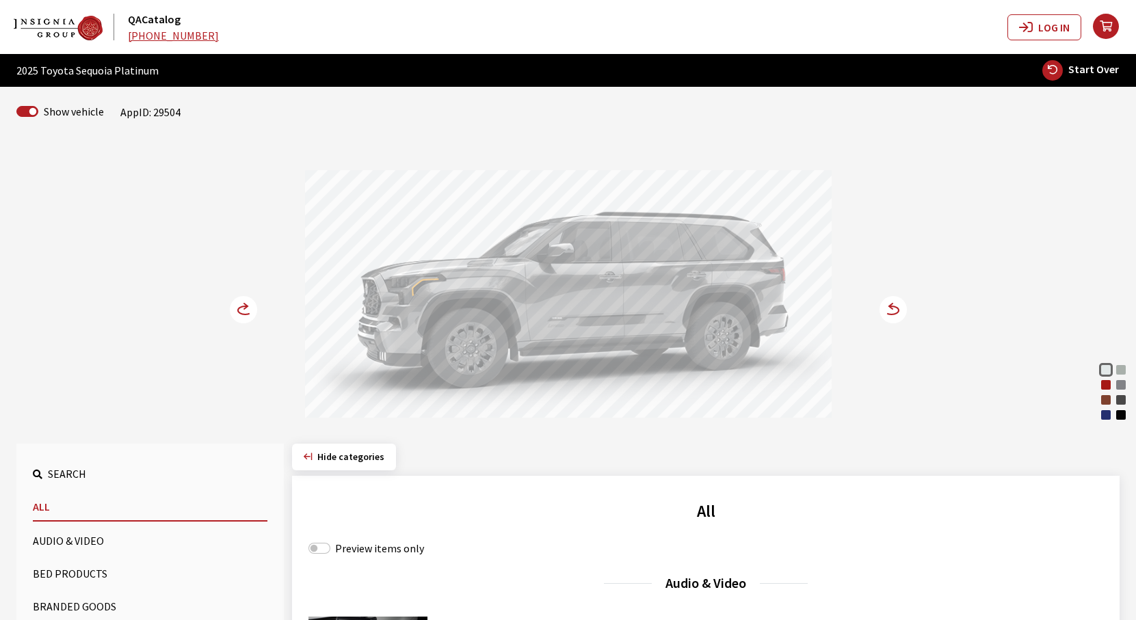
click at [1121, 368] on div "Lunar Rock" at bounding box center [1121, 370] width 14 height 14
click at [1106, 399] on div "Terra" at bounding box center [1106, 400] width 14 height 14
click at [898, 313] on circle at bounding box center [892, 309] width 27 height 27
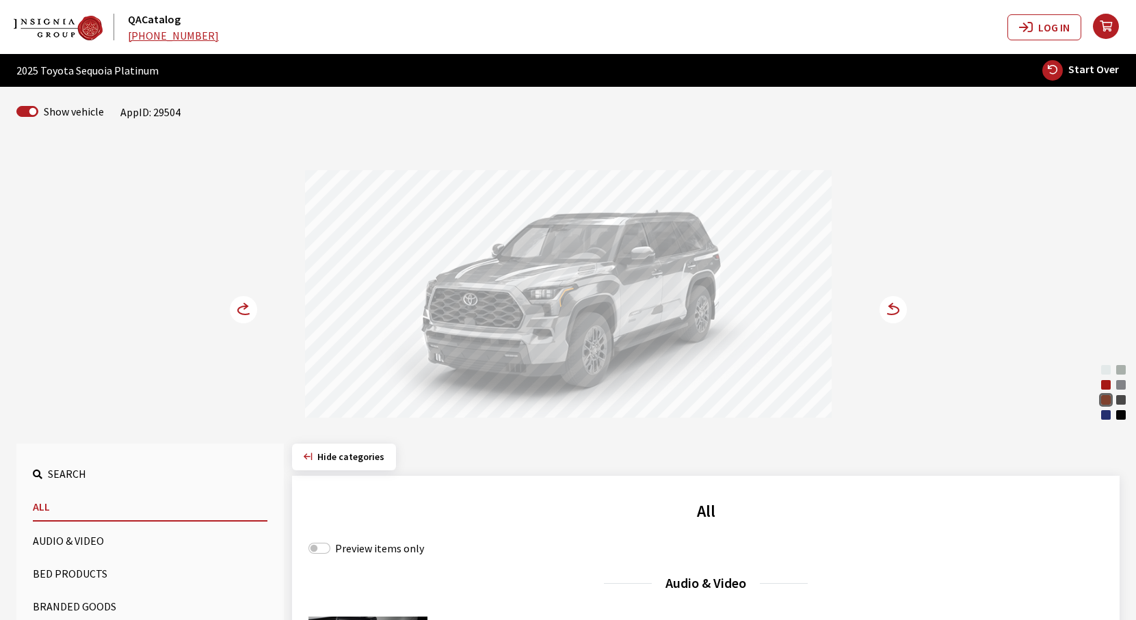
click at [1120, 403] on div "Magnetic Gray Metallic" at bounding box center [1121, 400] width 14 height 14
click at [1127, 386] on div "Celestial Silver Metallic" at bounding box center [1121, 385] width 14 height 14
click at [1108, 415] on div "Blueprint" at bounding box center [1106, 415] width 14 height 14
click at [238, 312] on icon at bounding box center [245, 310] width 14 height 8
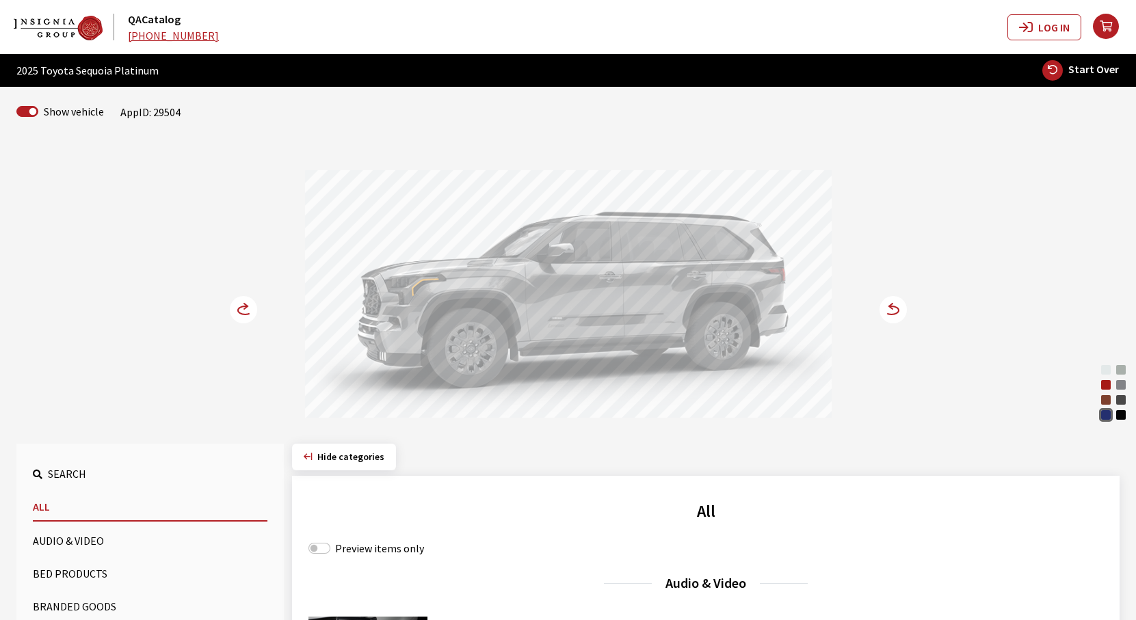
click at [238, 312] on icon at bounding box center [245, 310] width 14 height 8
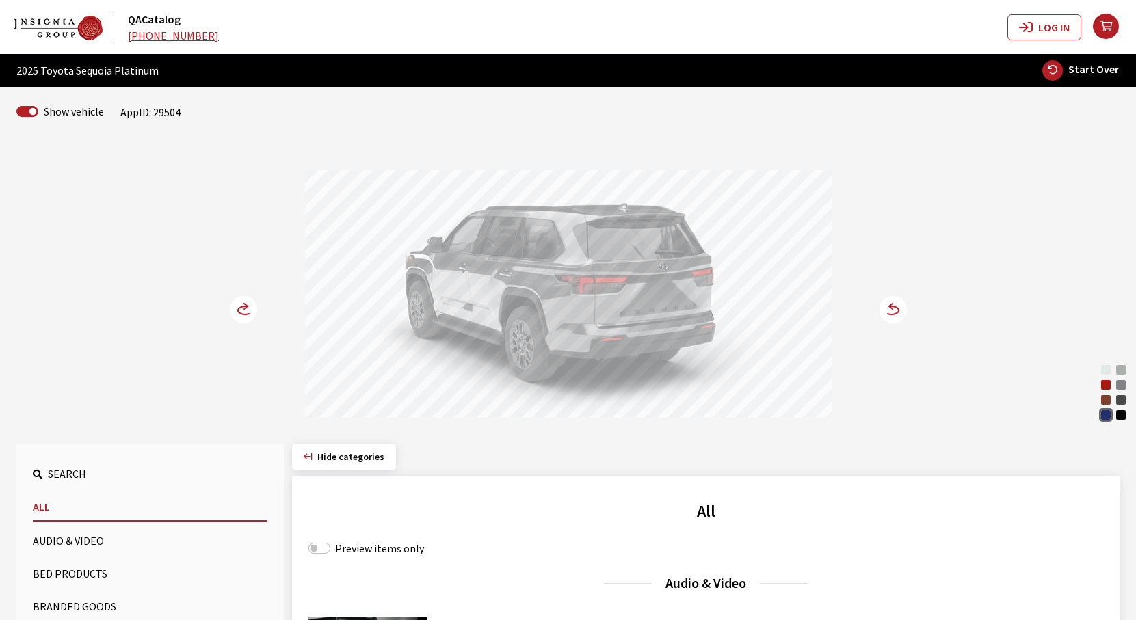
click at [1112, 370] on div "Wind Chill Pearl" at bounding box center [1106, 370] width 14 height 14
click at [1089, 68] on span "Start Over" at bounding box center [1093, 69] width 51 height 14
select select
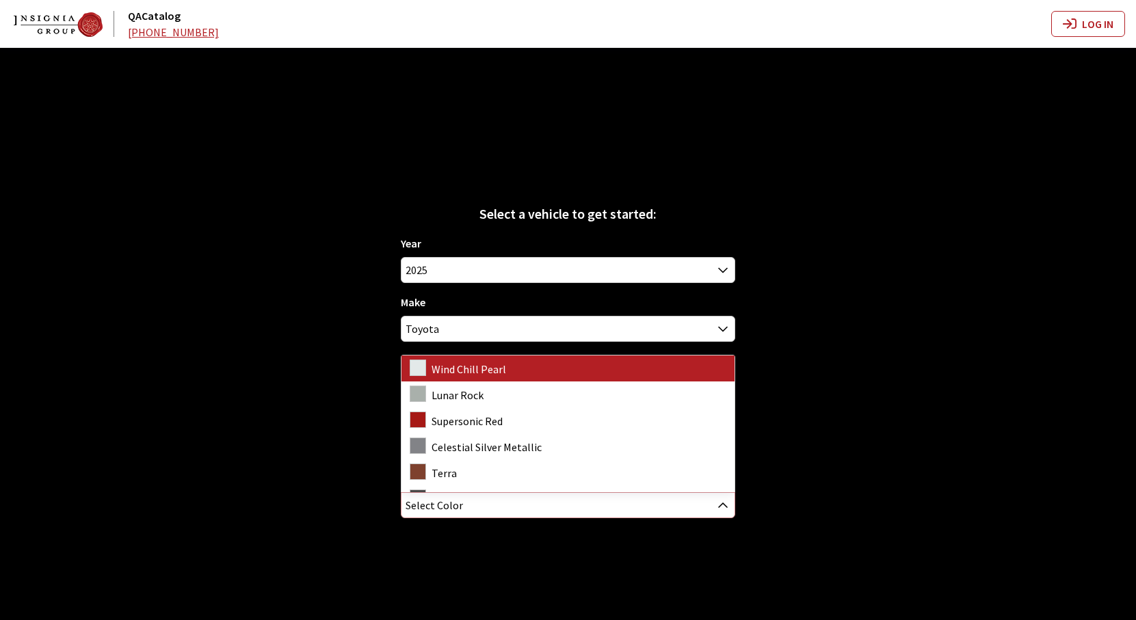
click at [570, 512] on span "Select Color" at bounding box center [568, 505] width 334 height 25
click at [691, 605] on div "Select a vehicle to get started: Year 2026 2025 2024 2023 2022 2021 2020 2019 2…" at bounding box center [568, 358] width 1136 height 620
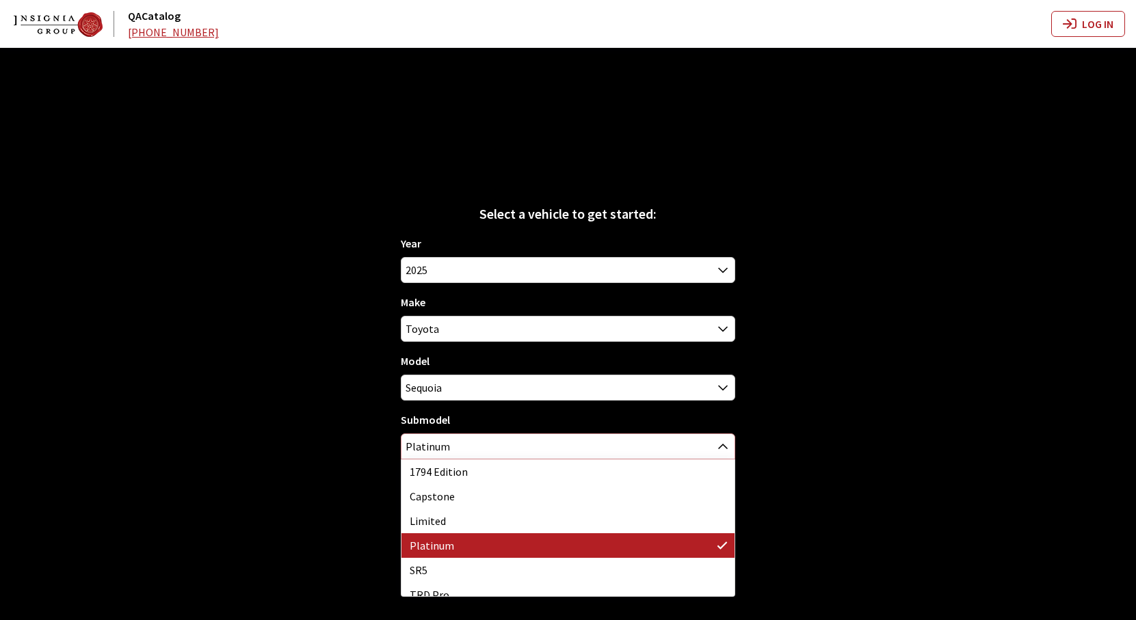
click at [514, 447] on span "Platinum" at bounding box center [568, 446] width 334 height 25
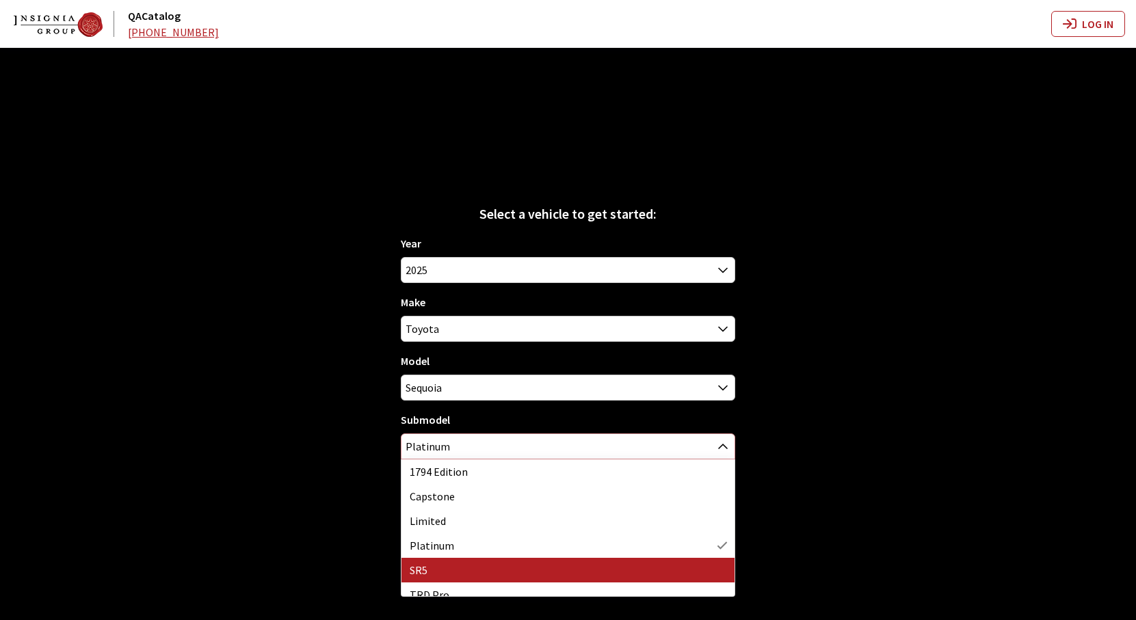
select select "367"
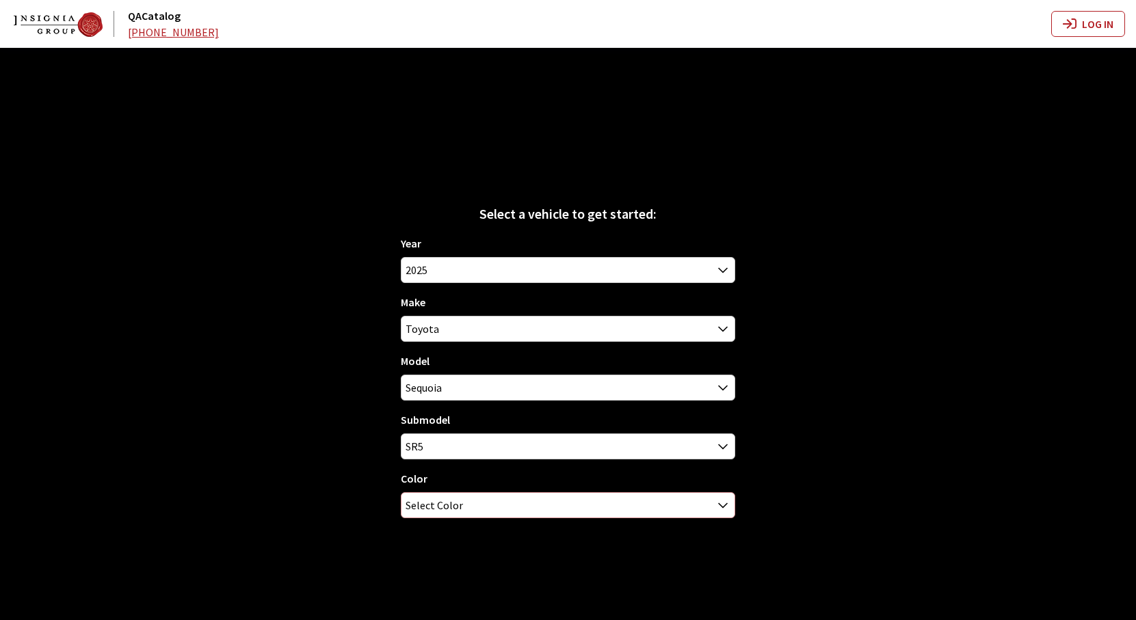
click at [487, 500] on span "Select Color" at bounding box center [568, 505] width 334 height 25
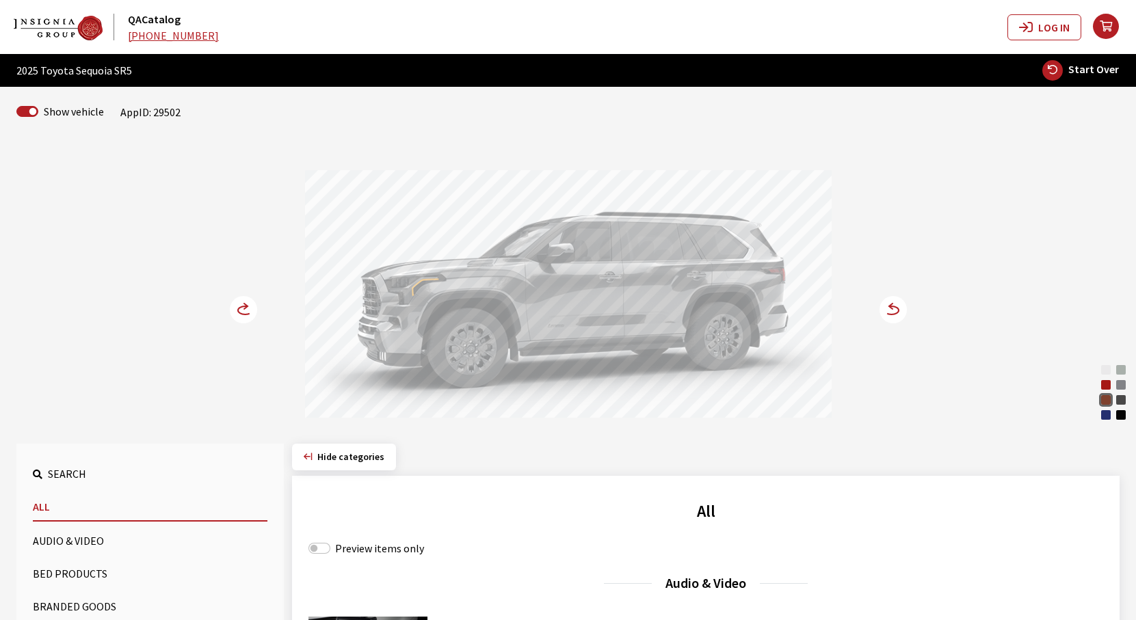
click at [885, 314] on icon at bounding box center [885, 311] width 10 height 12
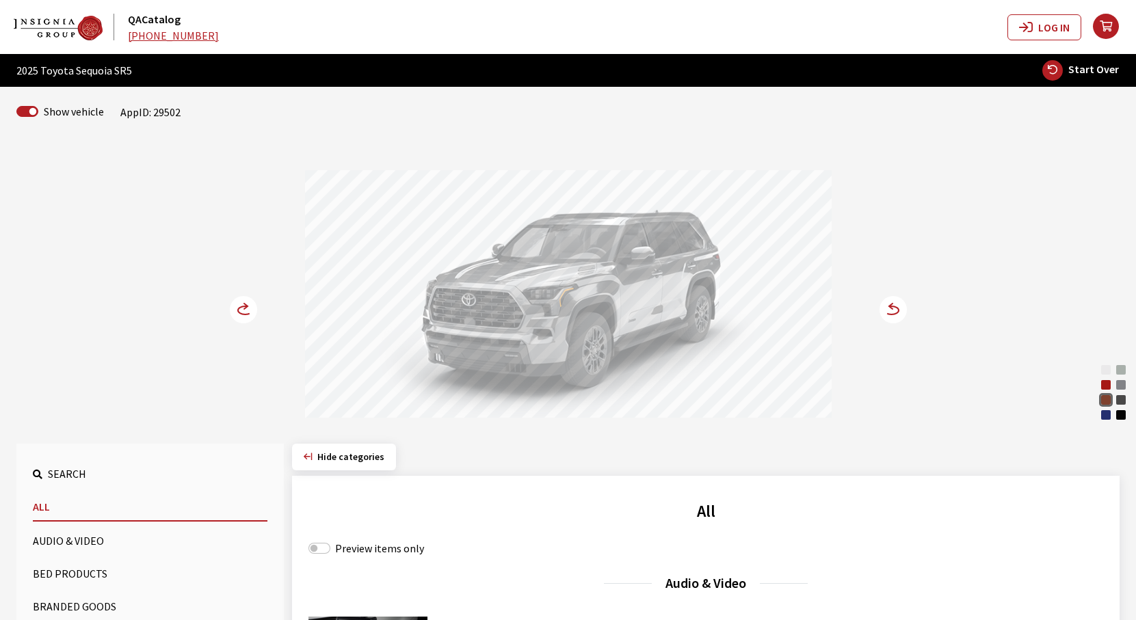
click at [243, 306] on icon at bounding box center [245, 310] width 14 height 8
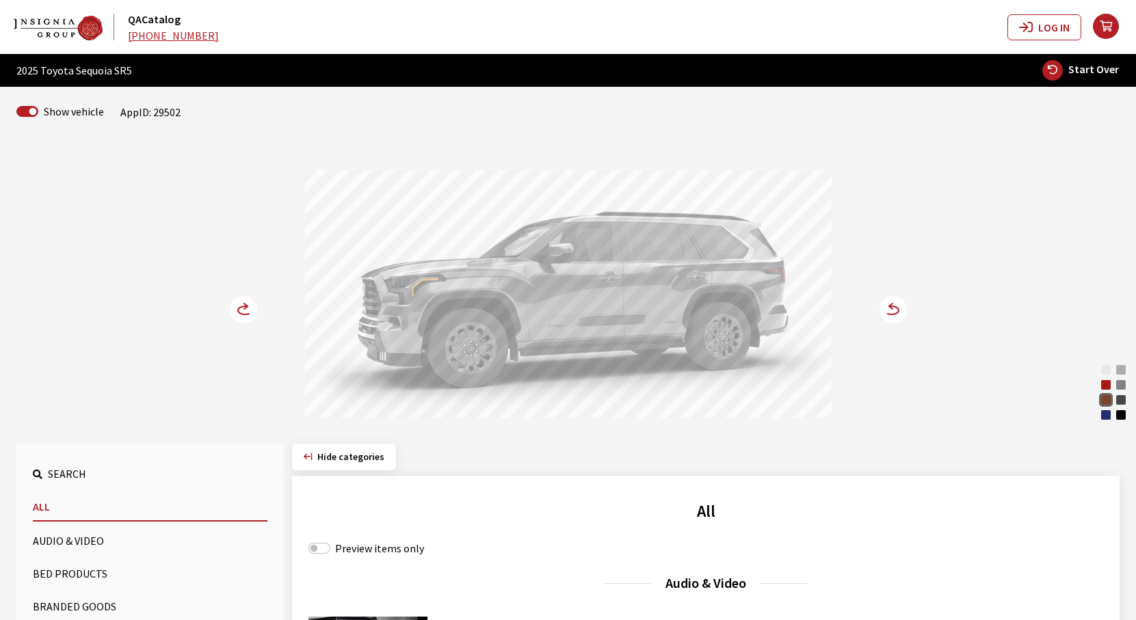
click at [243, 306] on icon at bounding box center [245, 310] width 14 height 8
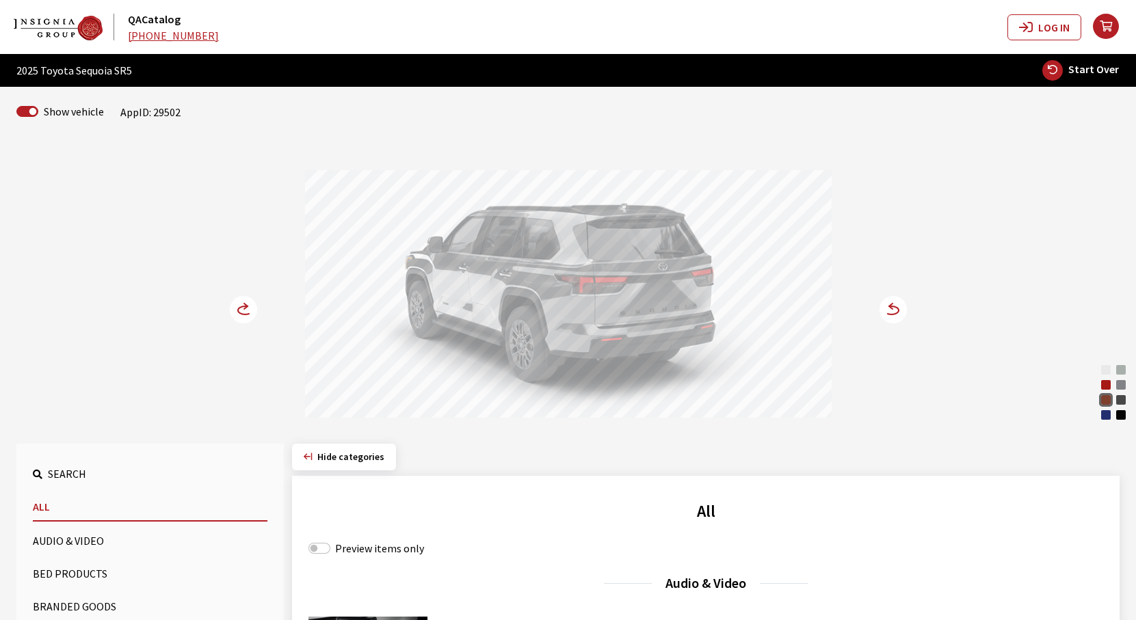
click at [1087, 69] on span "Start Over" at bounding box center [1093, 69] width 51 height 14
select select
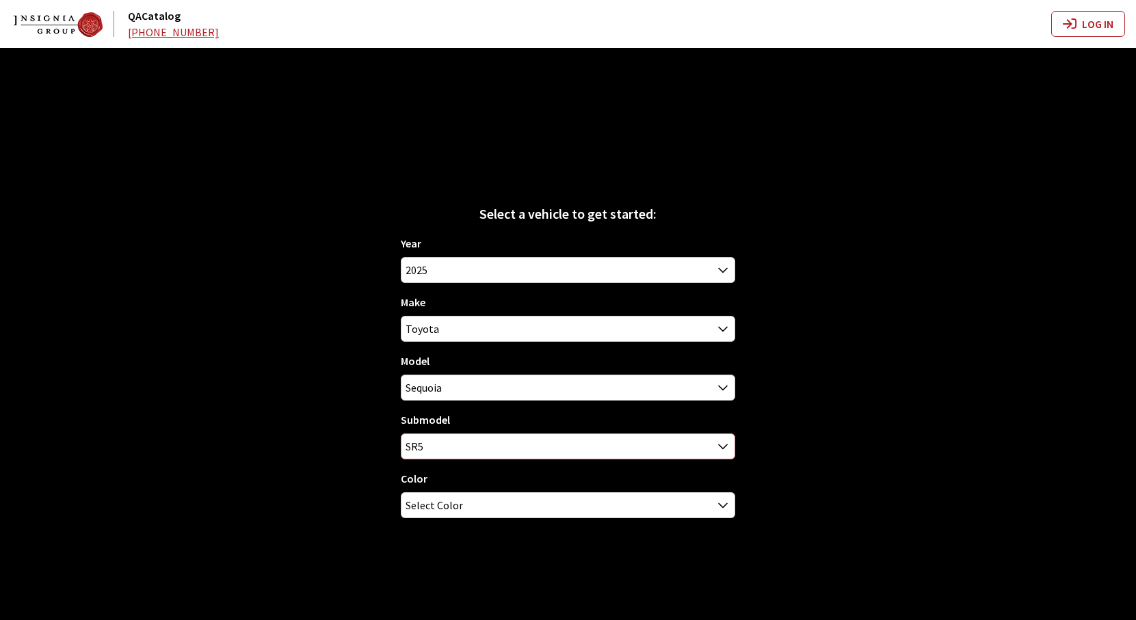
click at [533, 451] on span "SR5" at bounding box center [568, 446] width 334 height 25
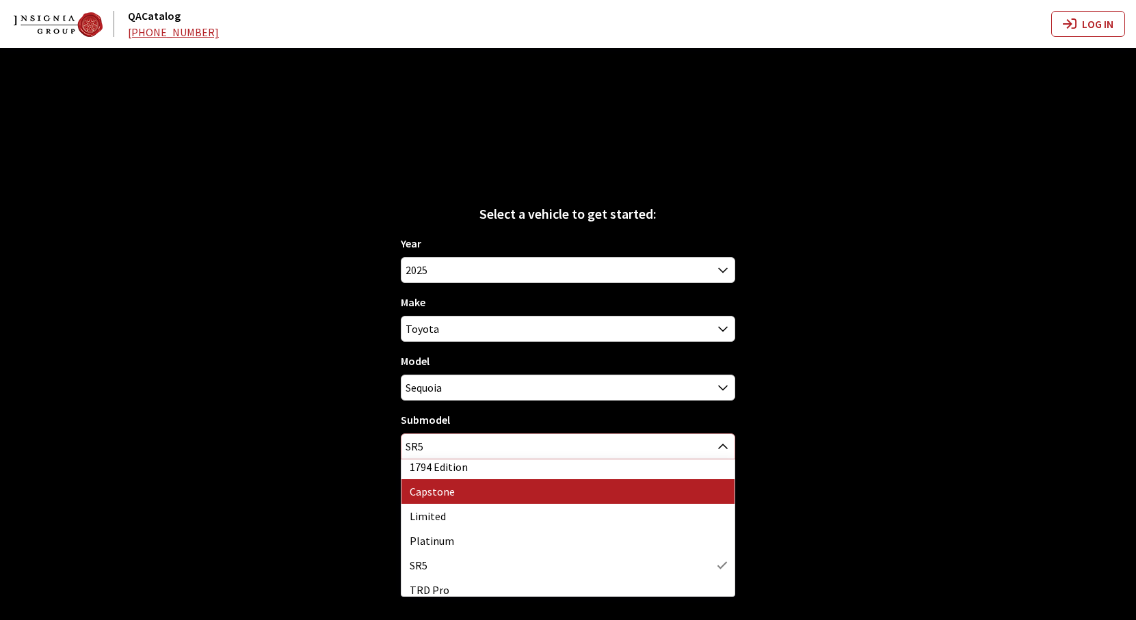
scroll to position [11, 0]
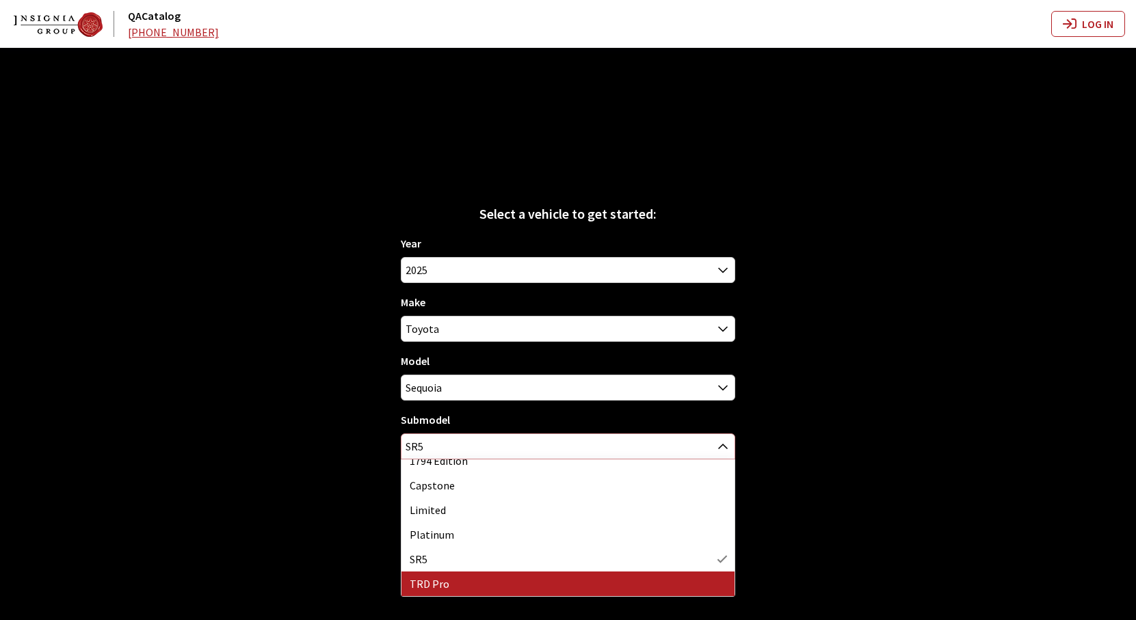
select select "1409"
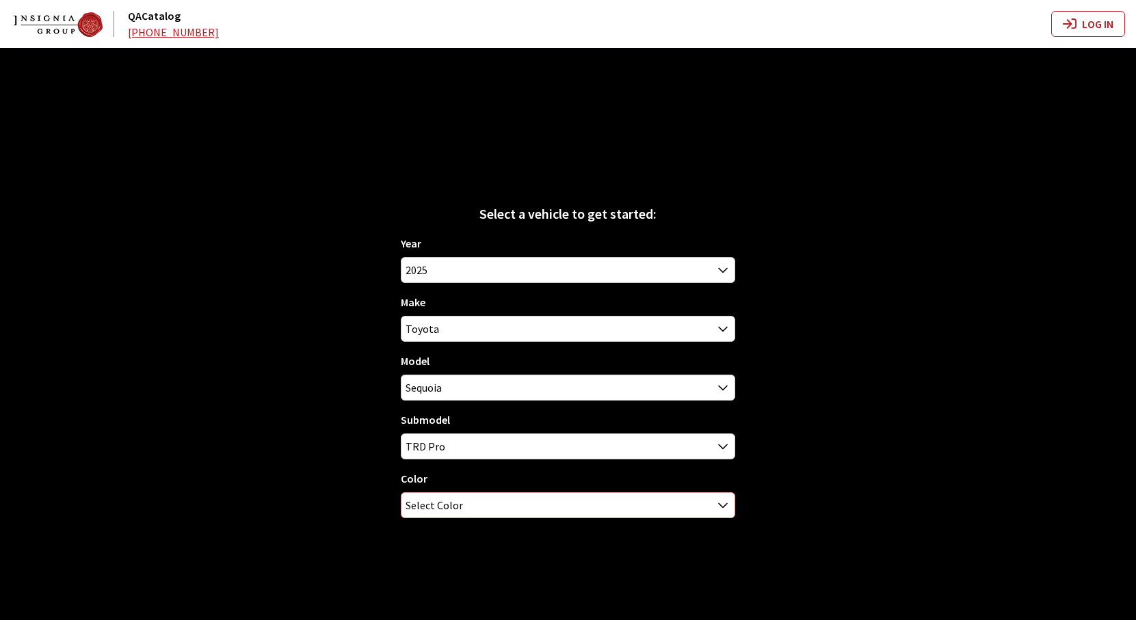
click at [501, 508] on span "Select Color" at bounding box center [568, 505] width 334 height 25
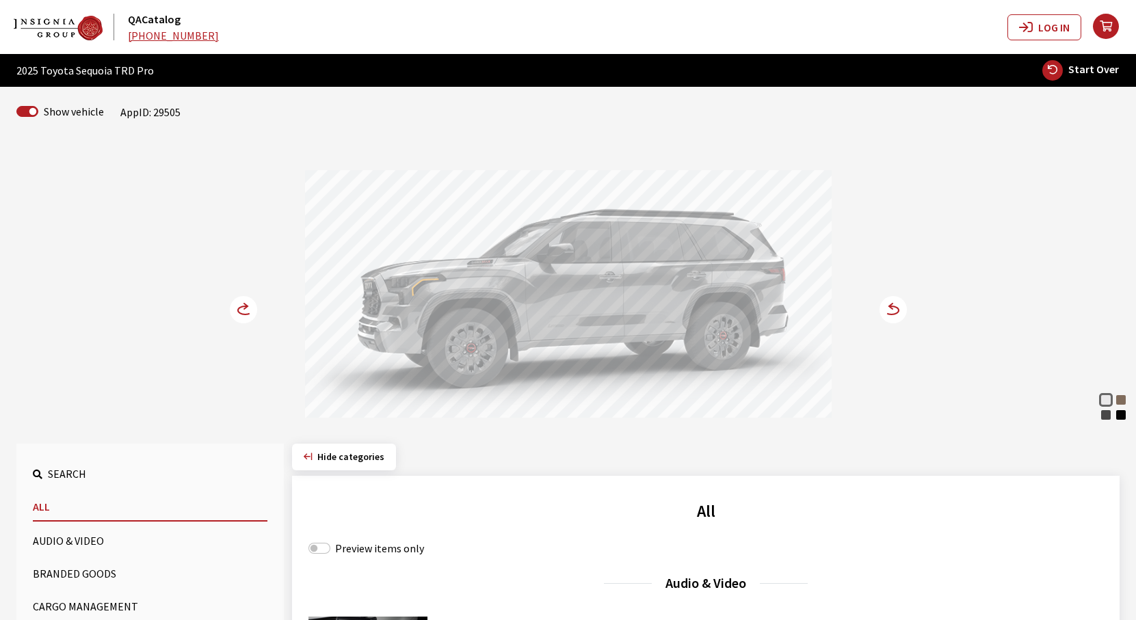
click at [893, 313] on circle at bounding box center [892, 309] width 27 height 27
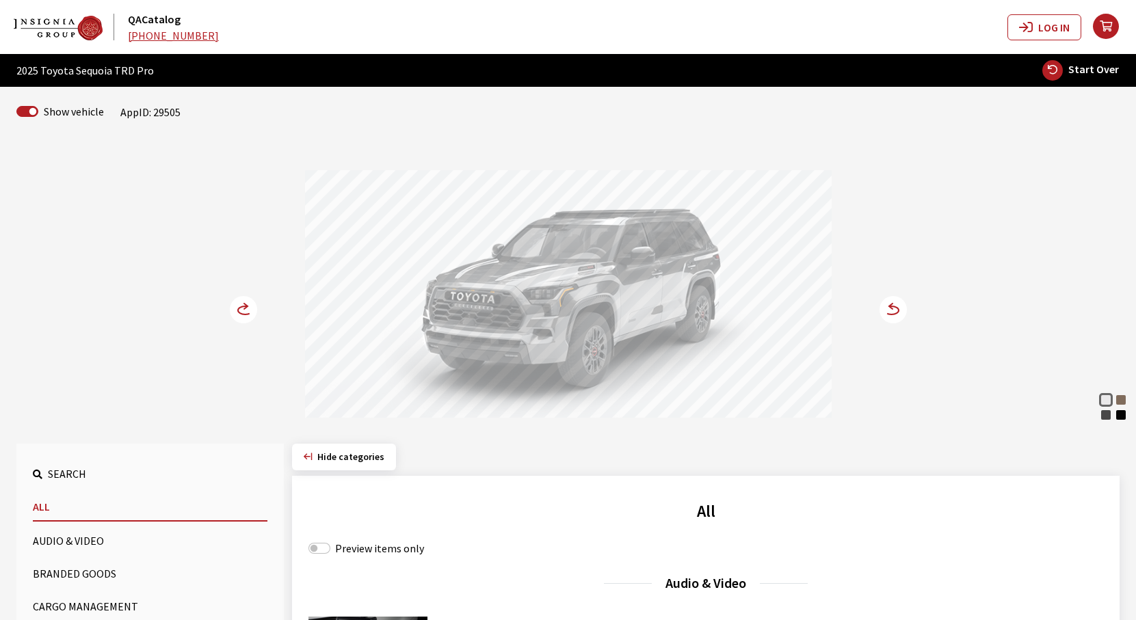
click at [235, 315] on circle at bounding box center [243, 309] width 27 height 27
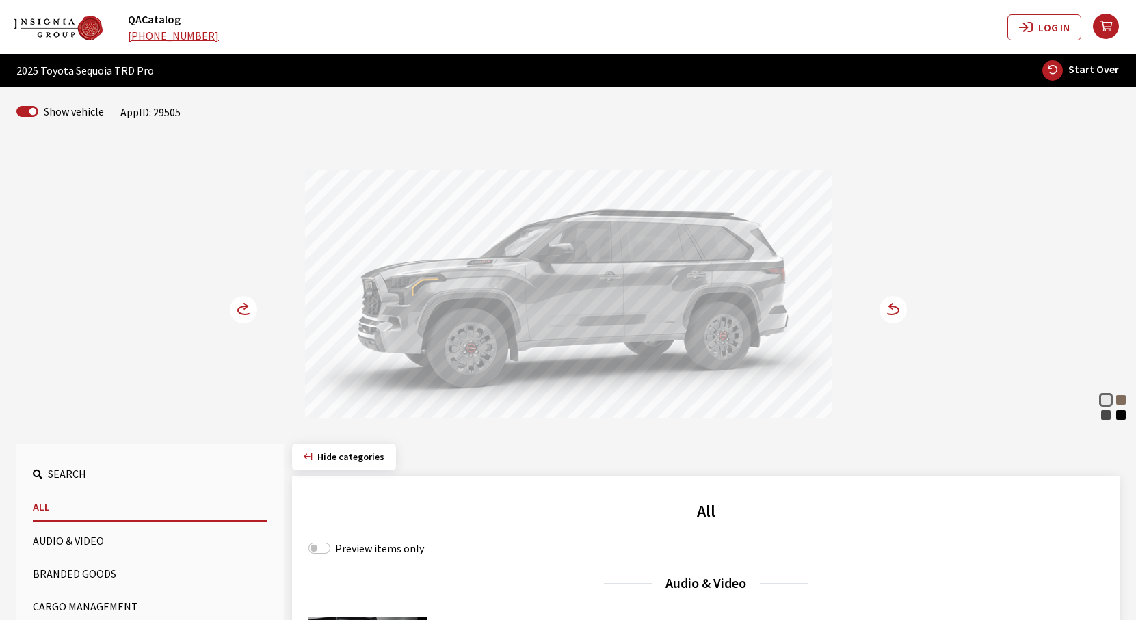
click at [243, 310] on circle at bounding box center [243, 309] width 27 height 27
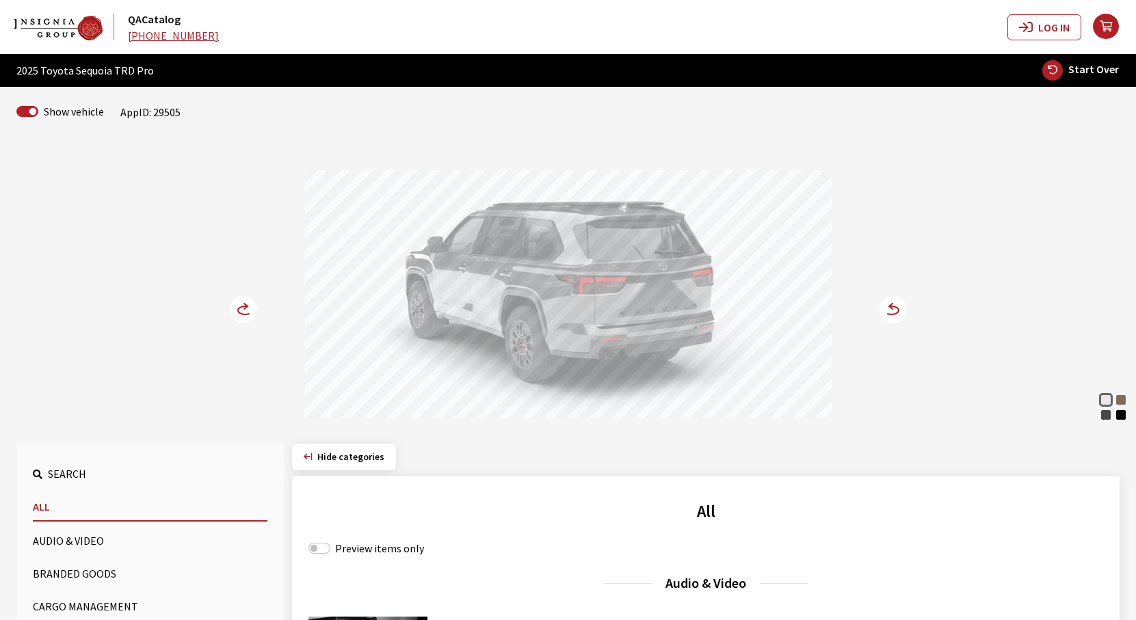
click at [892, 313] on circle at bounding box center [892, 309] width 27 height 27
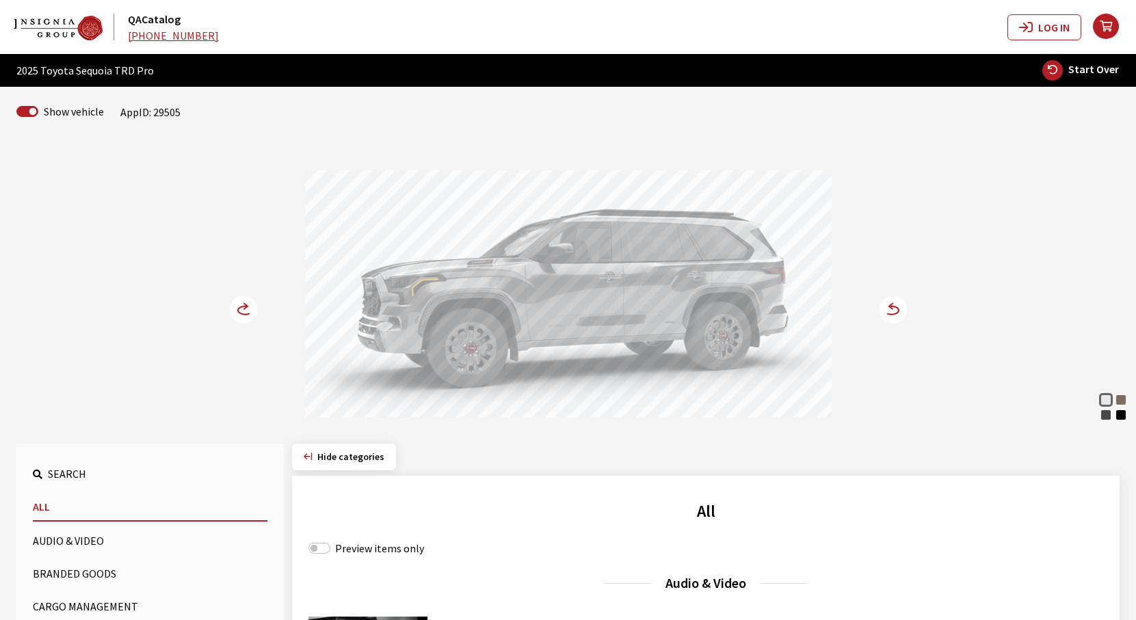
click at [892, 313] on circle at bounding box center [892, 309] width 27 height 27
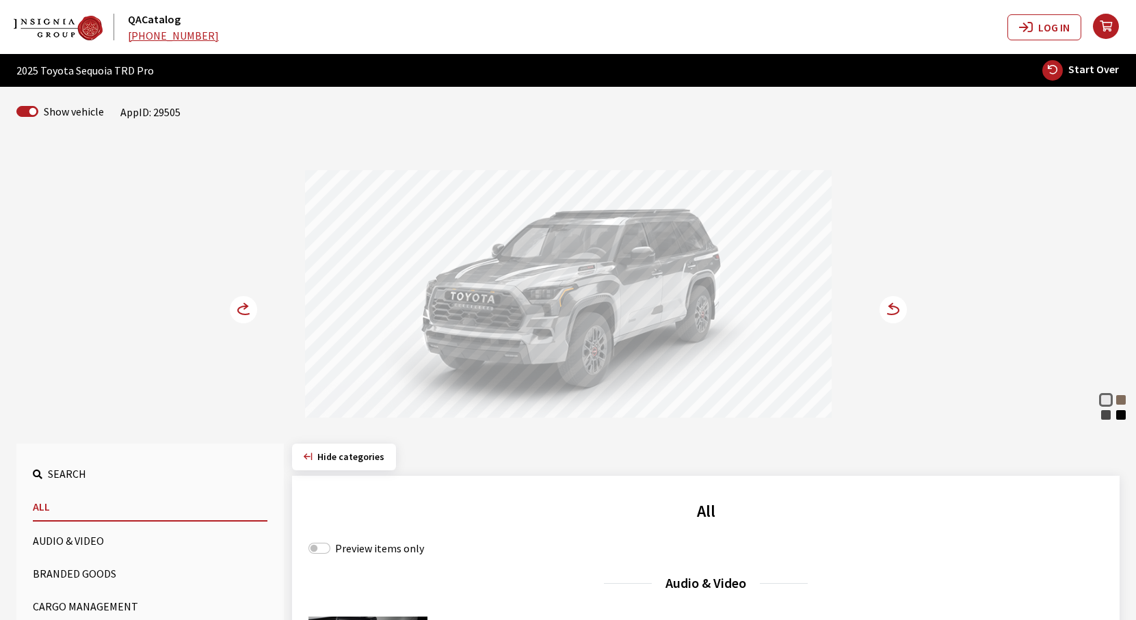
click at [908, 309] on div "Ice Cap Mudbath Magnetic Gray Metallic Midnight Black Metallic Select Color" at bounding box center [568, 282] width 903 height 279
click at [892, 313] on circle at bounding box center [892, 309] width 27 height 27
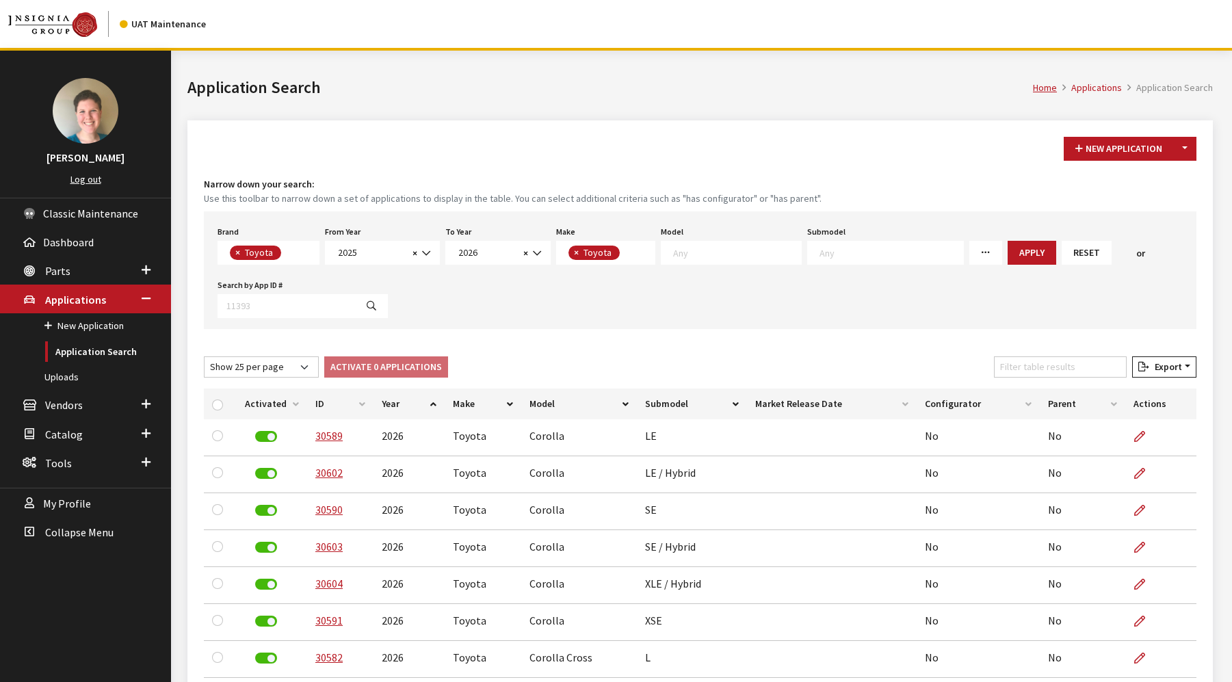
select select "6"
select select "2025"
select select "2026"
select select "20"
select select "25"
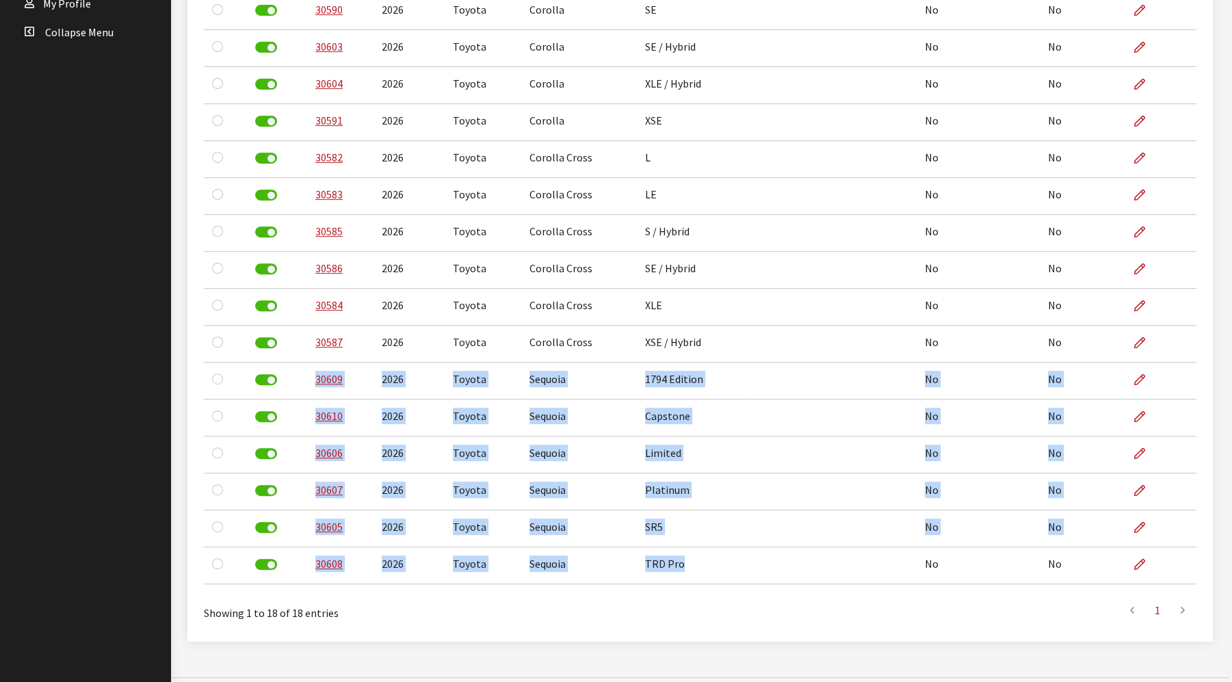
scroll to position [522, 0]
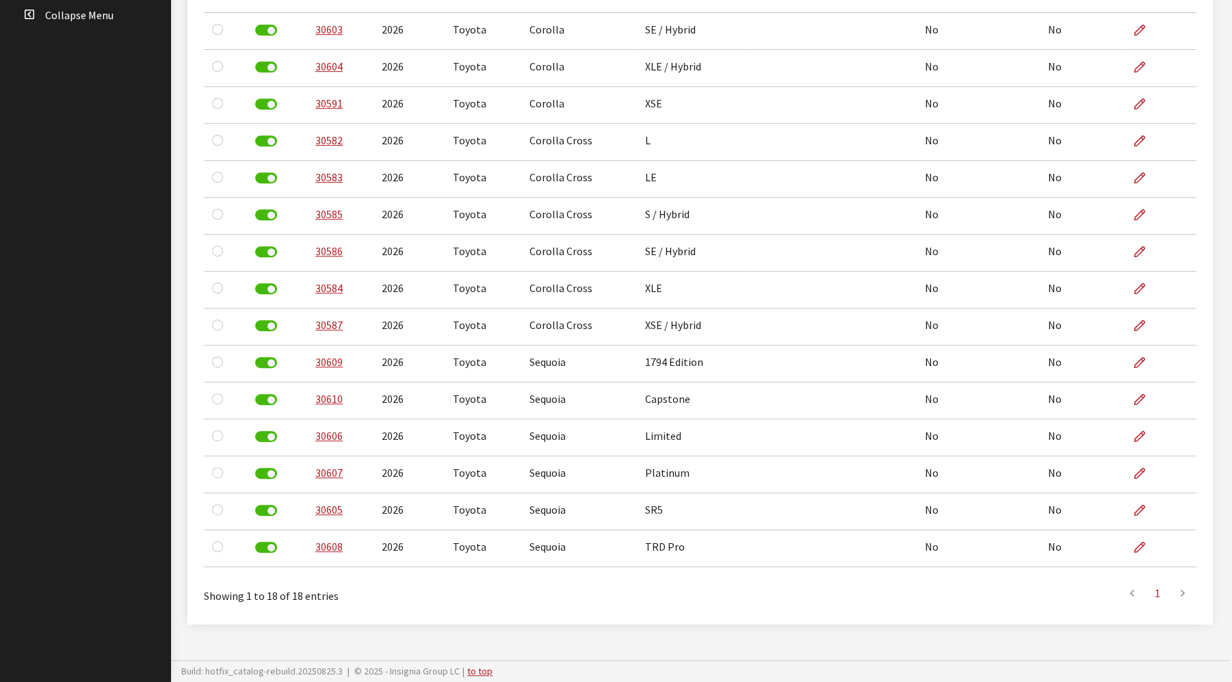
click at [388, 596] on div "Showing 1 to 18 of 18 entries" at bounding box center [406, 591] width 404 height 26
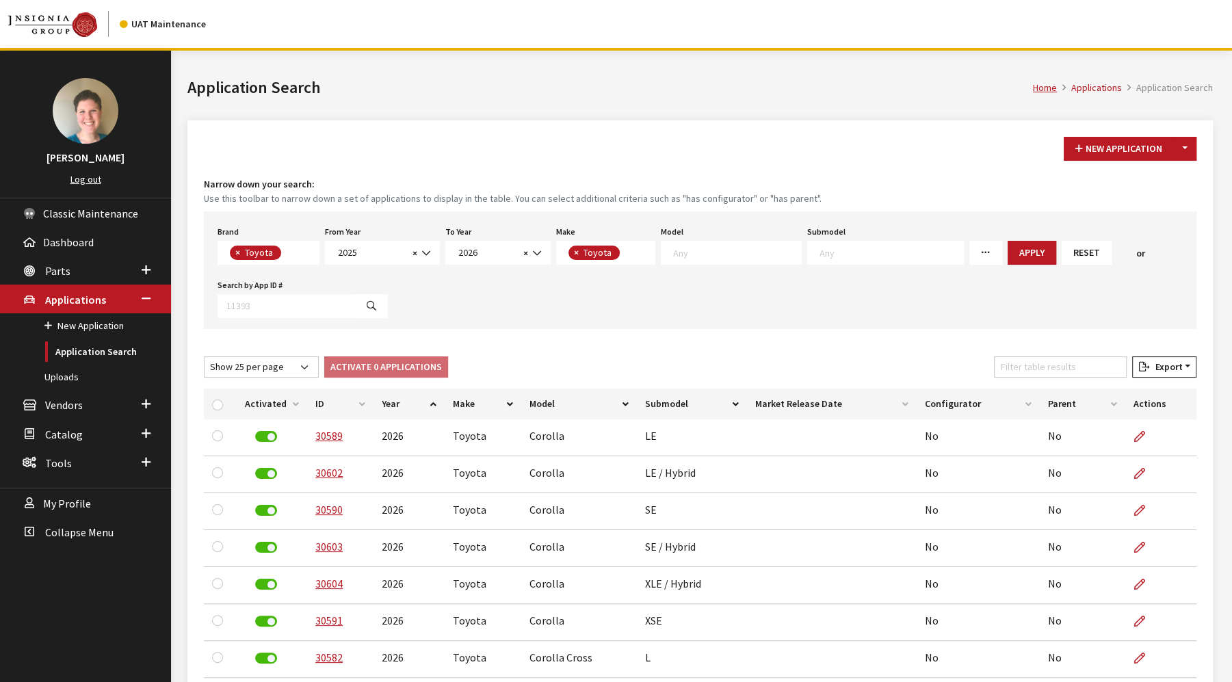
scroll to position [1, 0]
click at [295, 251] on span "× Toyota" at bounding box center [268, 253] width 102 height 24
select select "58"
select select
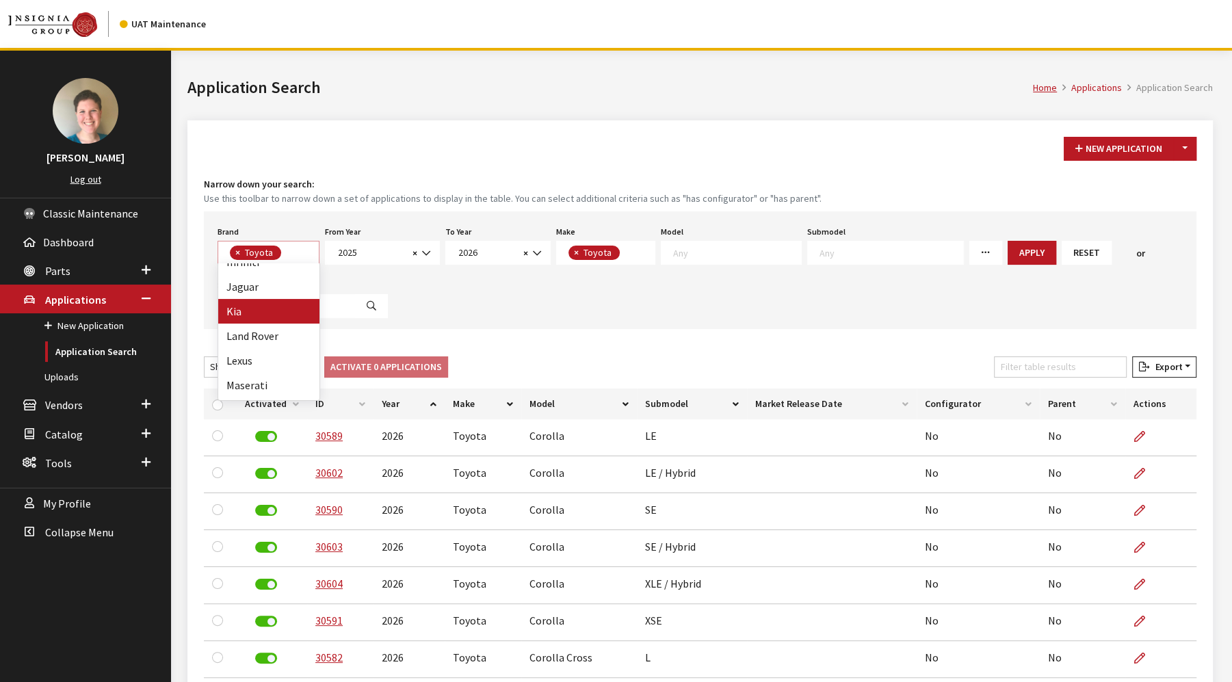
select select
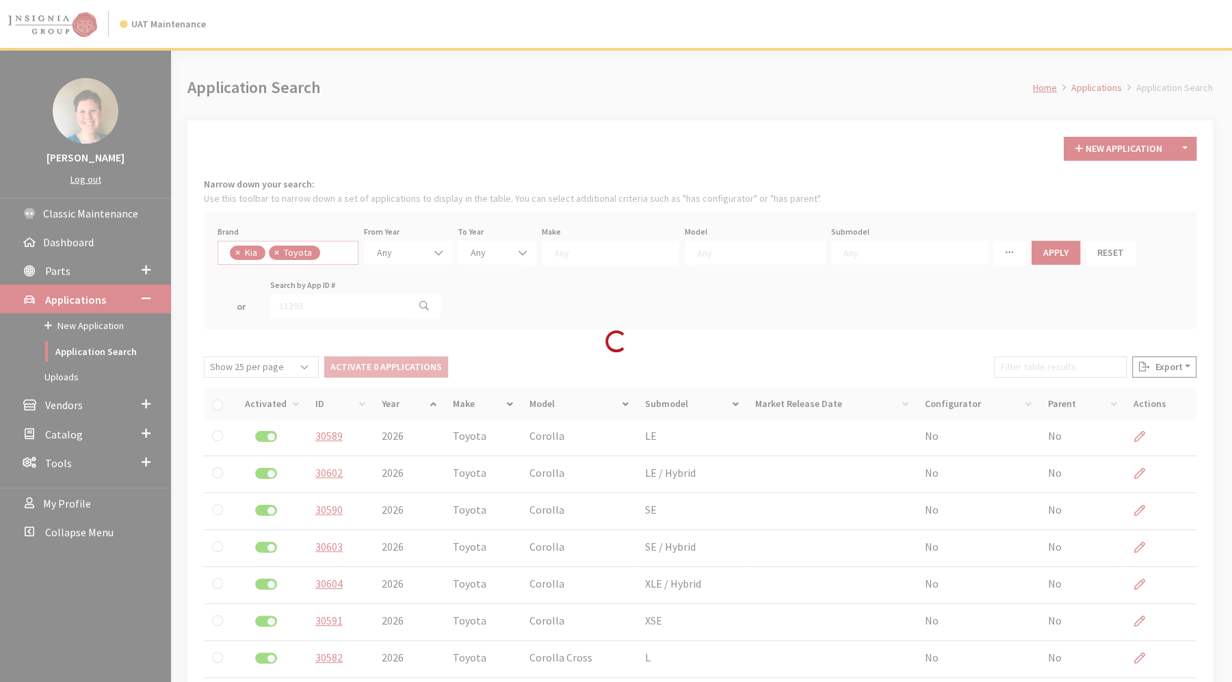
scroll to position [0, 0]
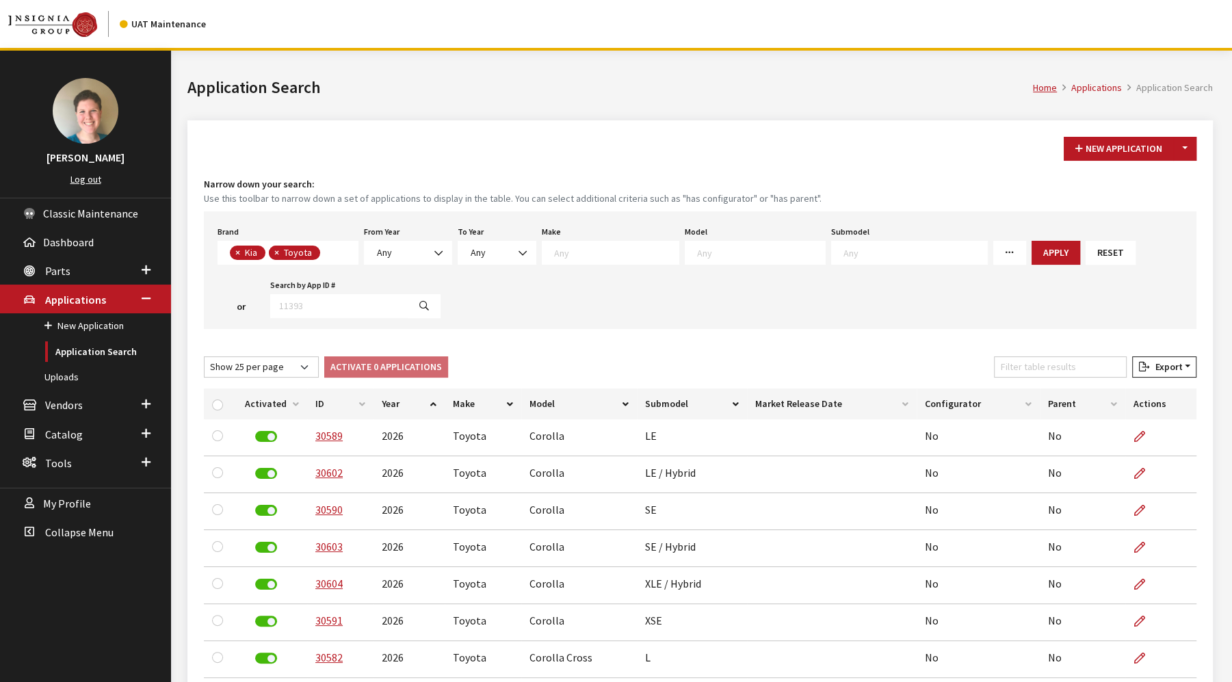
click at [278, 254] on span "×" at bounding box center [276, 252] width 5 height 12
select select
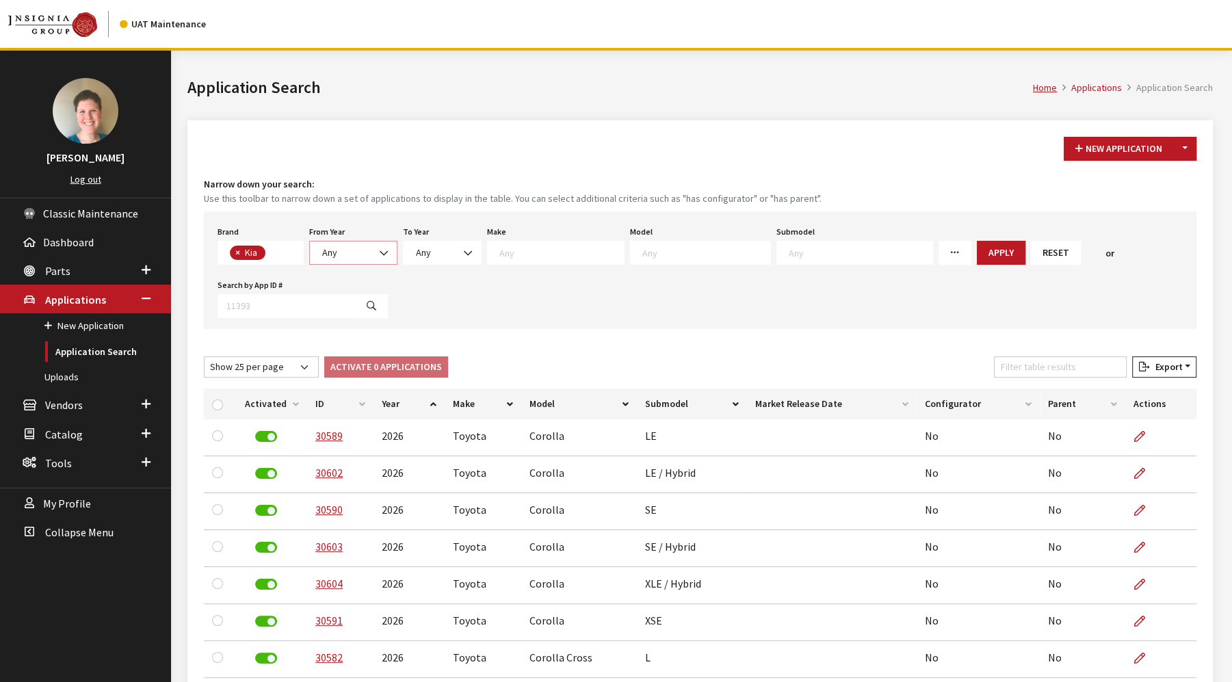
click at [349, 249] on span "Any" at bounding box center [353, 253] width 70 height 14
select select "2025"
select select
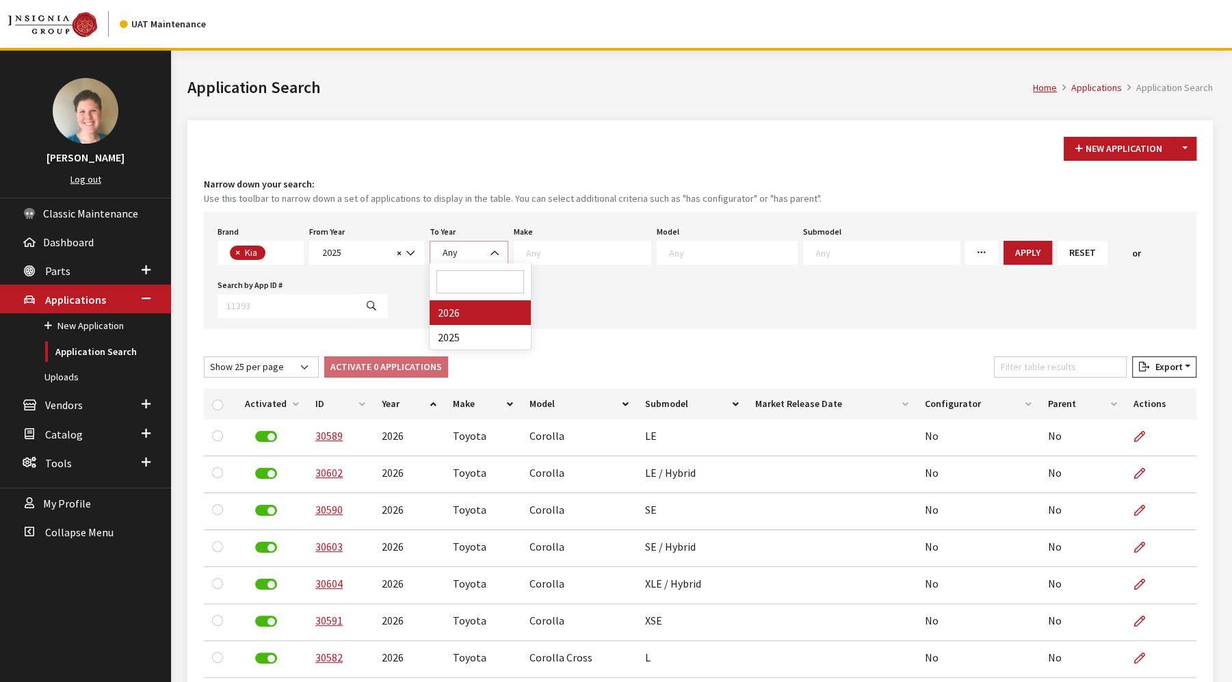
click at [475, 249] on span "Any" at bounding box center [468, 253] width 61 height 14
select select "2026"
select select
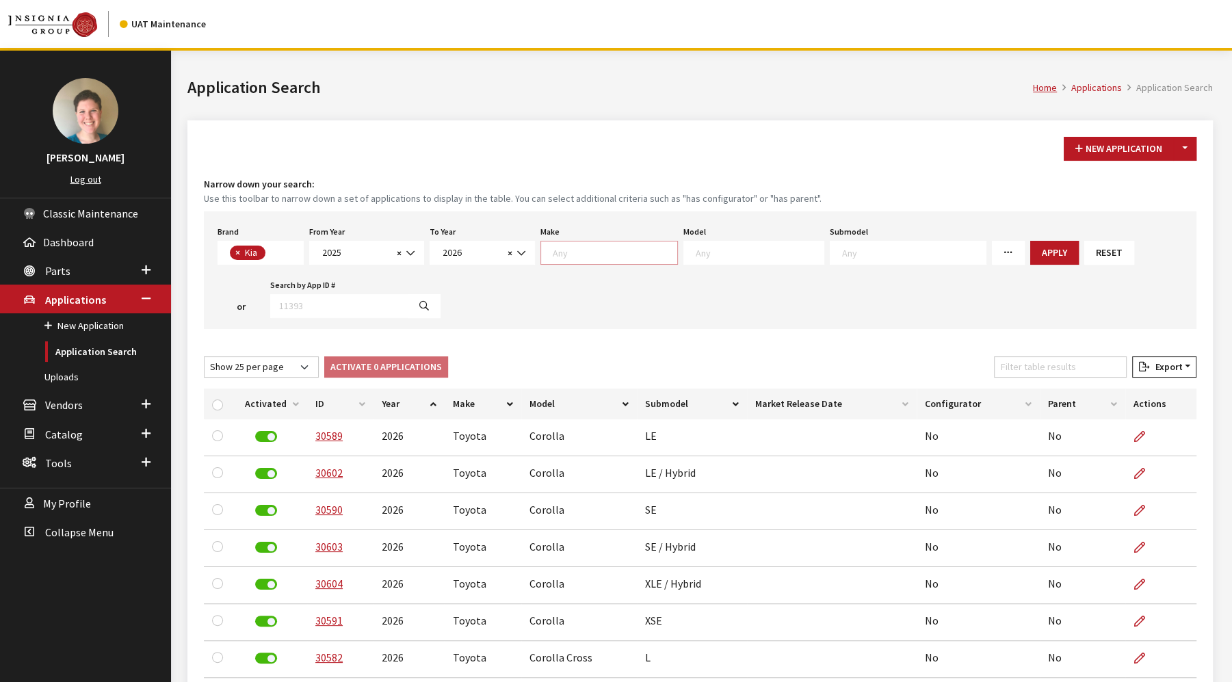
click at [583, 256] on span at bounding box center [608, 253] width 137 height 24
select select "31"
select select
click at [976, 254] on button "Apply" at bounding box center [1000, 253] width 49 height 24
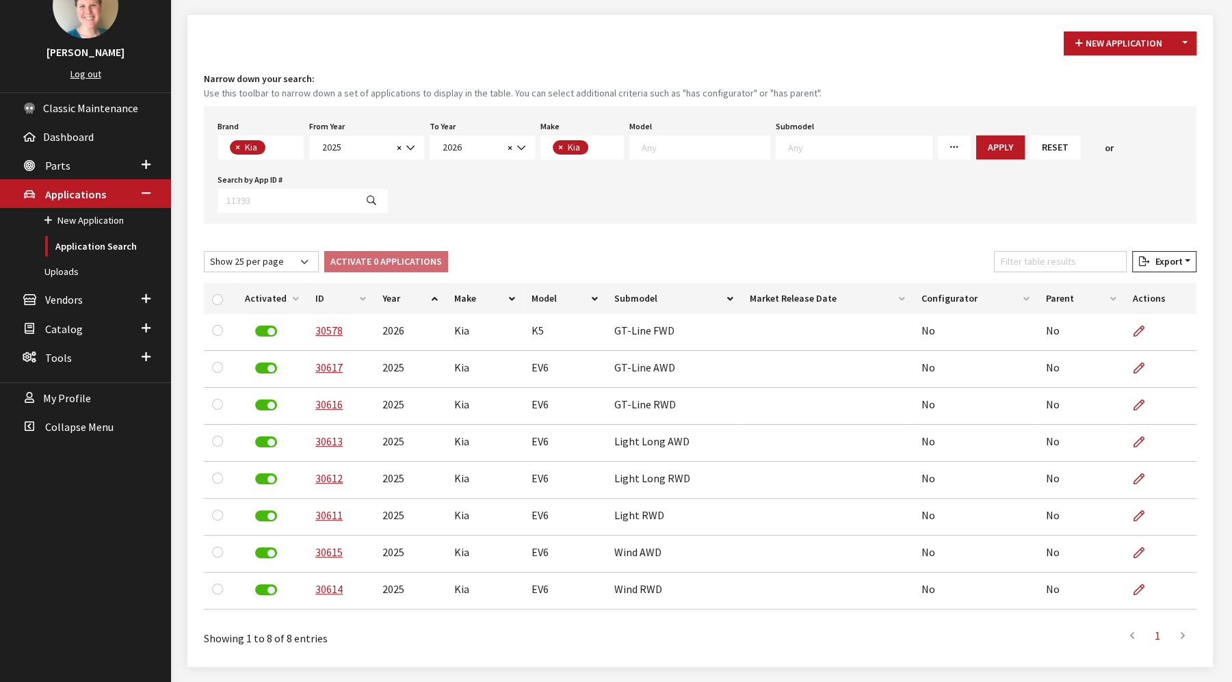
scroll to position [148, 0]
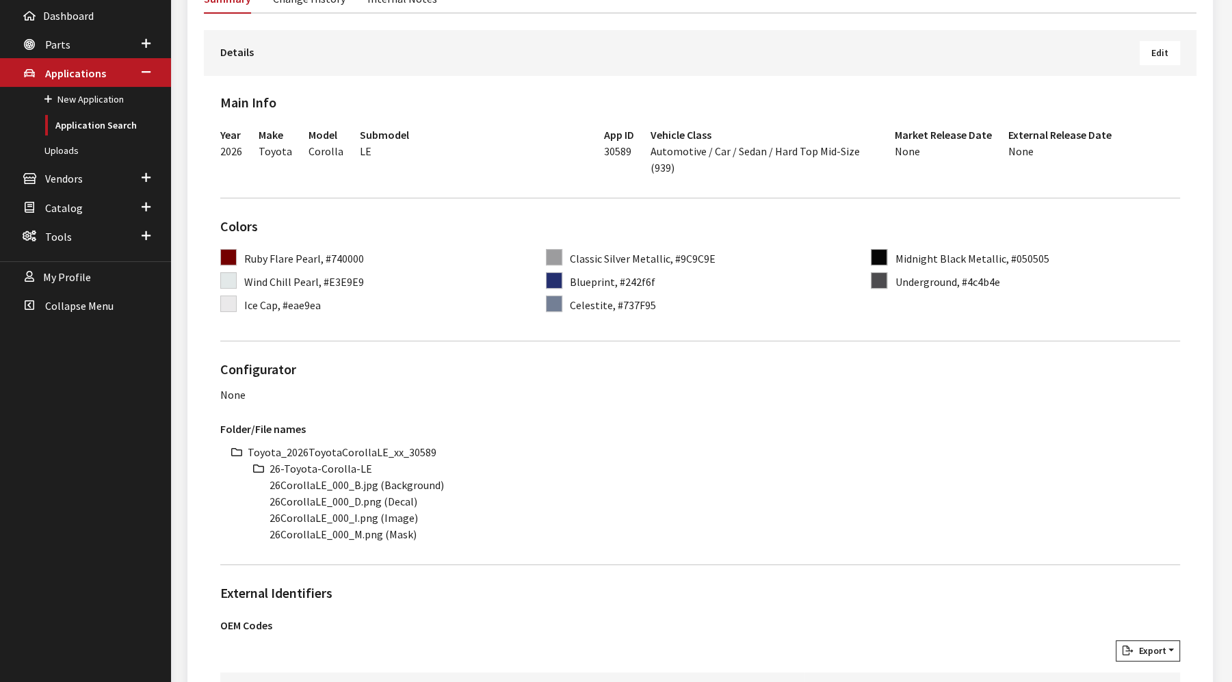
scroll to position [304, 0]
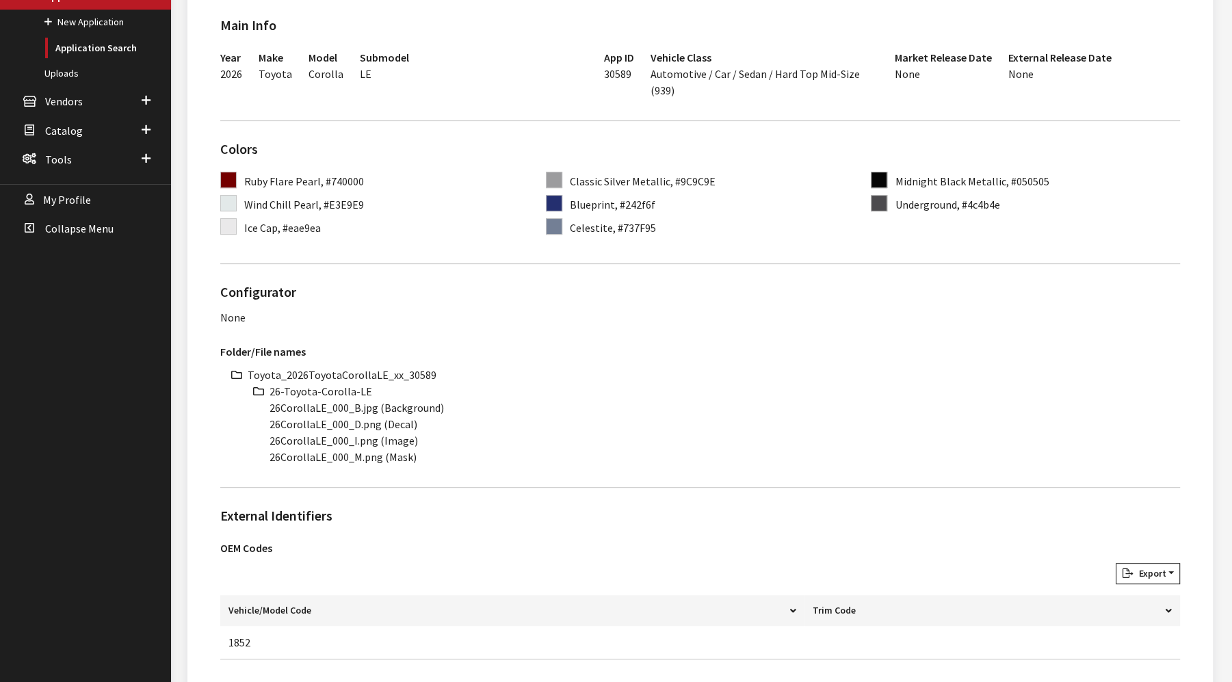
click at [373, 367] on li "Toyota_2026ToyotaCorollaLE_xx_30589" at bounding box center [714, 375] width 932 height 16
copy li "Toyota_2026ToyotaCorollaLE_xx_30589"
click at [340, 390] on li "26-Toyota-Corolla-LE" at bounding box center [724, 391] width 910 height 16
click at [340, 389] on li "26-Toyota-Corolla-LE" at bounding box center [724, 391] width 910 height 16
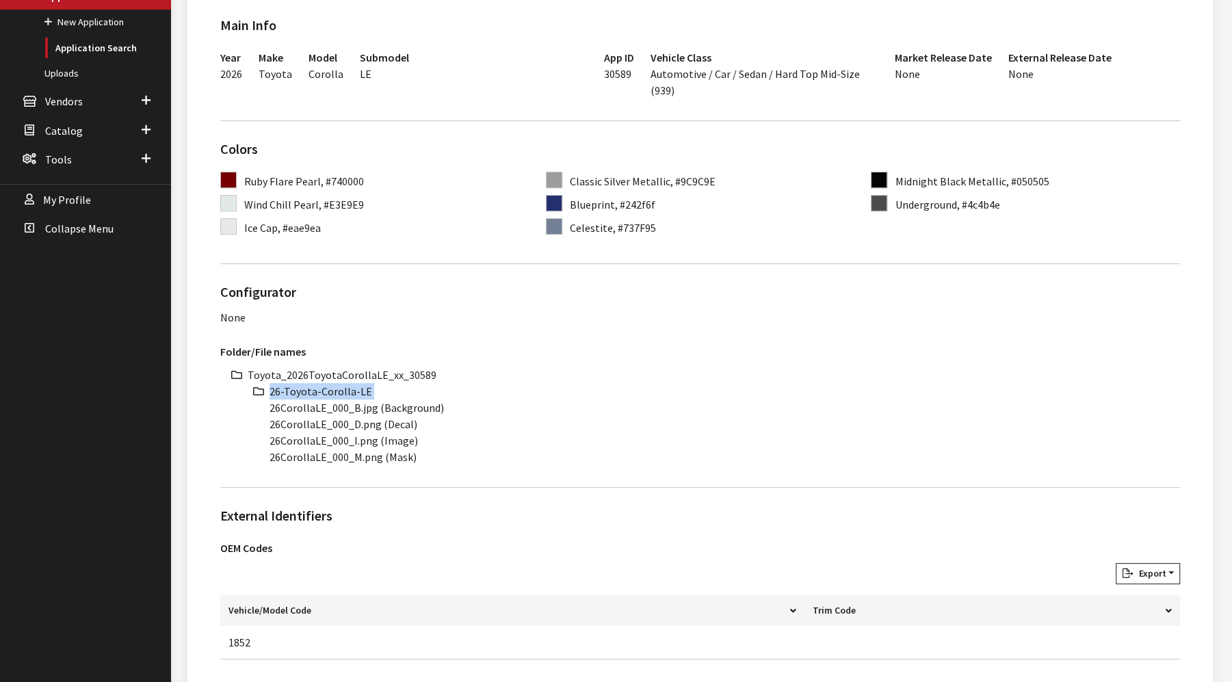
click at [340, 389] on li "26-Toyota-Corolla-LE" at bounding box center [724, 391] width 910 height 16
copy ul "26-Toyota-Corolla-LE"
drag, startPoint x: 321, startPoint y: 409, endPoint x: 265, endPoint y: 409, distance: 56.1
click at [265, 409] on ul "Toyota_2026ToyotaCorollaLE_xx_30589 26-Toyota-Corolla-LE 26CorollaLE_000_B.jpg …" at bounding box center [714, 416] width 932 height 98
copy li "26CorollaLE"
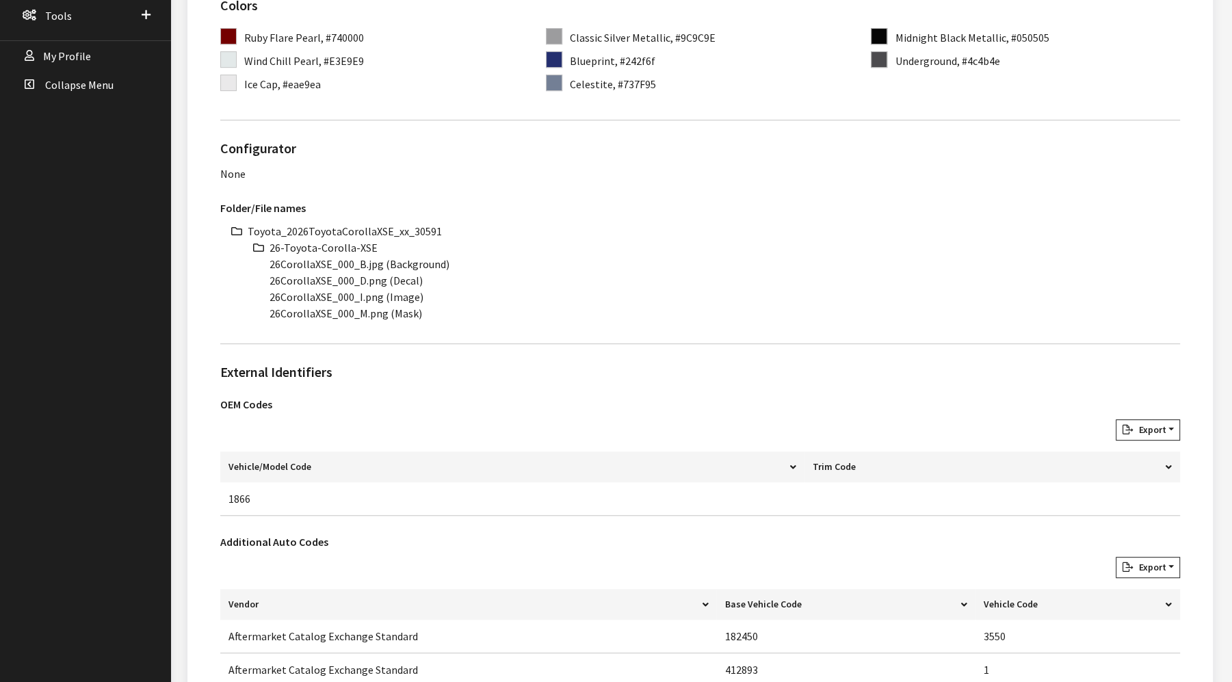
scroll to position [455, 0]
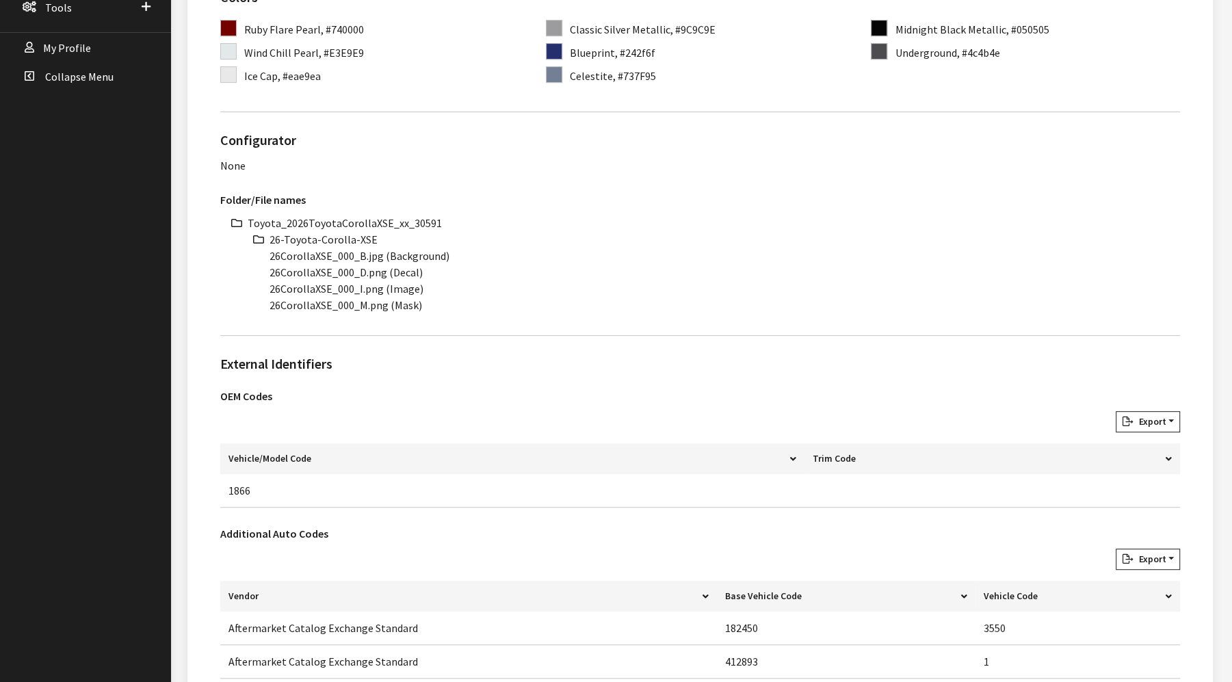
click at [351, 215] on li "Toyota_2026ToyotaCorollaXSE_xx_30591" at bounding box center [714, 223] width 932 height 16
copy li "Toyota_2026ToyotaCorollaXSE_xx_30591"
click at [326, 239] on li "26-Toyota-Corolla-XSE" at bounding box center [724, 239] width 910 height 16
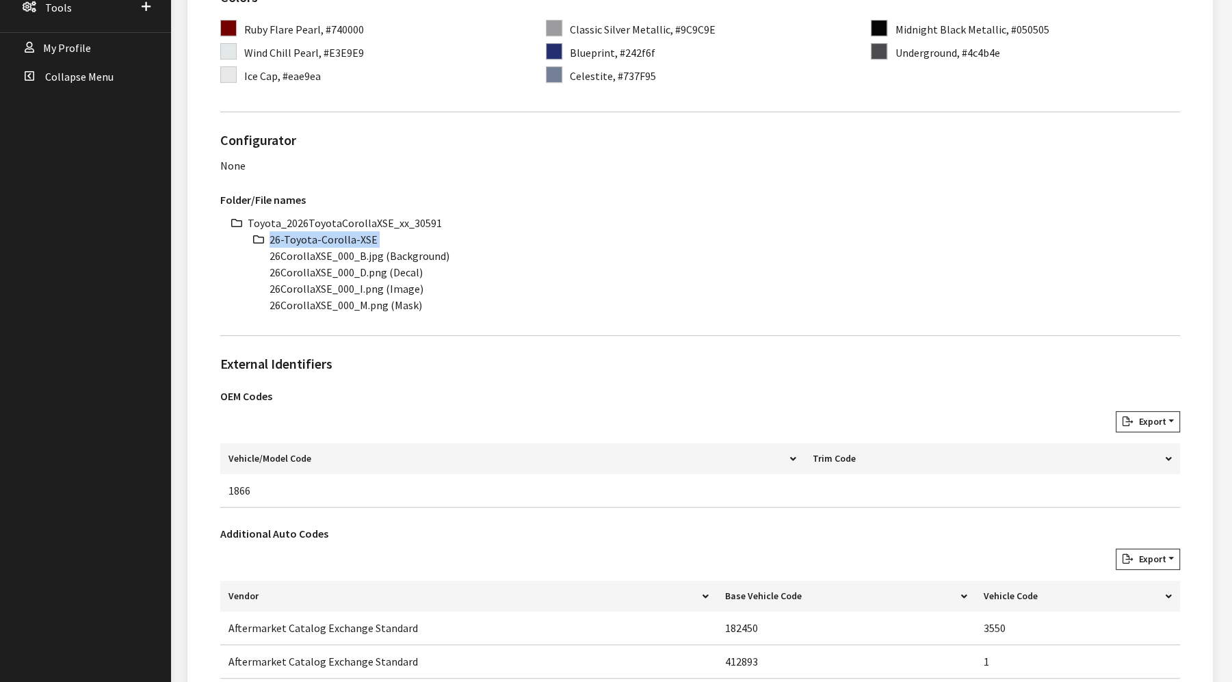
click at [326, 239] on li "26-Toyota-Corolla-XSE" at bounding box center [724, 239] width 910 height 16
copy ul "26-Toyota-Corolla-XSE"
drag, startPoint x: 327, startPoint y: 256, endPoint x: 287, endPoint y: 256, distance: 40.4
click at [287, 256] on li "26CorollaXSE_000_B.jpg (Background)" at bounding box center [724, 256] width 910 height 16
drag, startPoint x: 328, startPoint y: 254, endPoint x: 254, endPoint y: 255, distance: 73.9
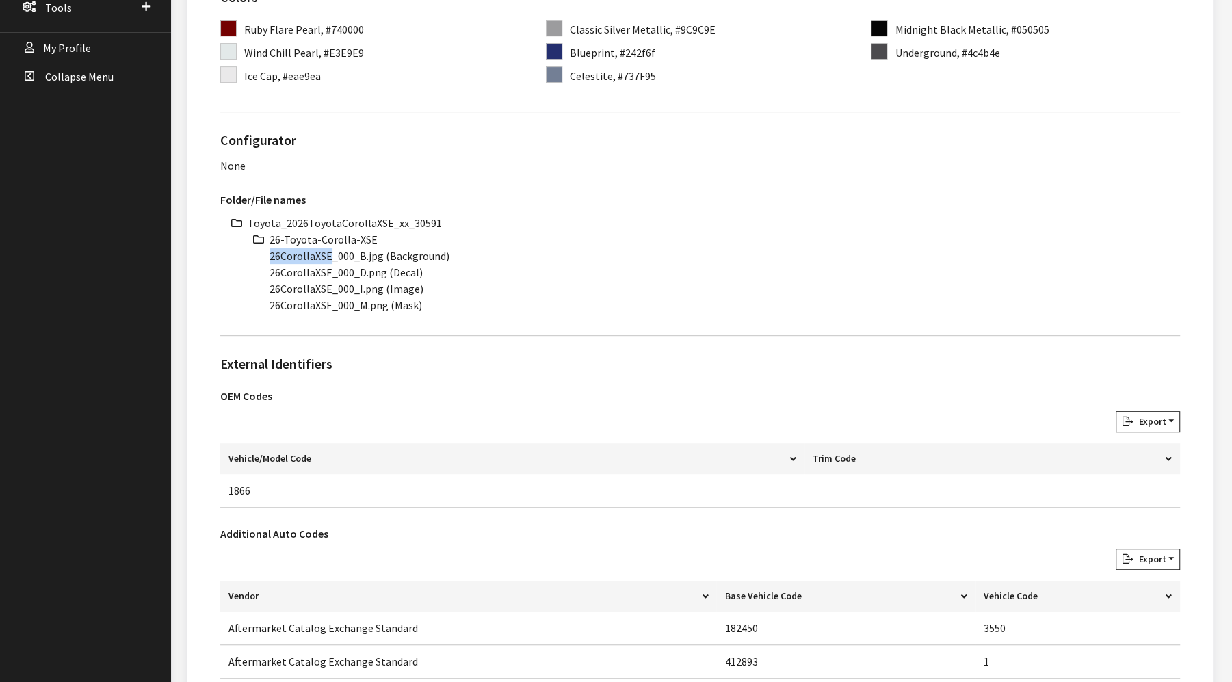
click at [254, 255] on ul "Toyota_2026ToyotaCorollaXSE_xx_30591 26-Toyota-Corolla-XSE 26CorollaXSE_000_B.j…" at bounding box center [714, 264] width 932 height 98
copy li "26CorollaXSE"
click at [352, 220] on li "Toyota_2026ToyotaCorollaSE_xx_30590" at bounding box center [714, 223] width 932 height 16
click at [351, 220] on li "Toyota_2026ToyotaCorollaSE_xx_30590" at bounding box center [714, 223] width 932 height 16
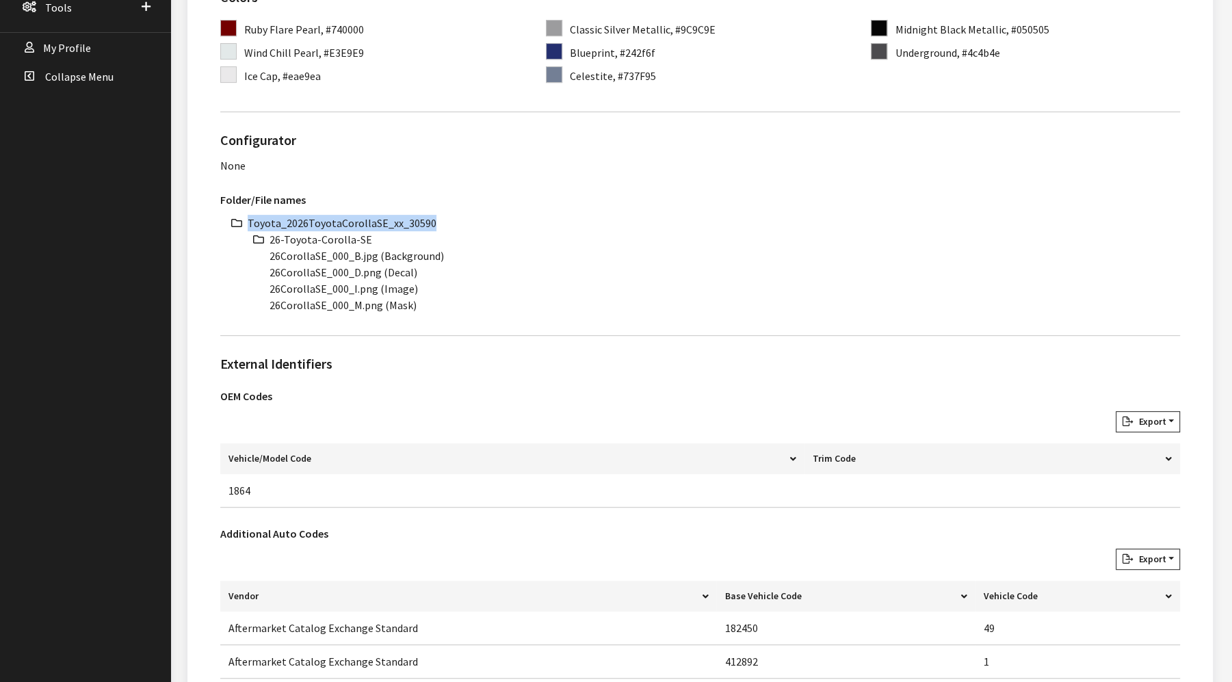
click at [351, 220] on li "Toyota_2026ToyotaCorollaSE_xx_30590" at bounding box center [714, 223] width 932 height 16
copy ul "Toyota_2026ToyotaCorollaSE_xx_30590"
click at [332, 237] on li "26-Toyota-Corolla-SE" at bounding box center [724, 239] width 910 height 16
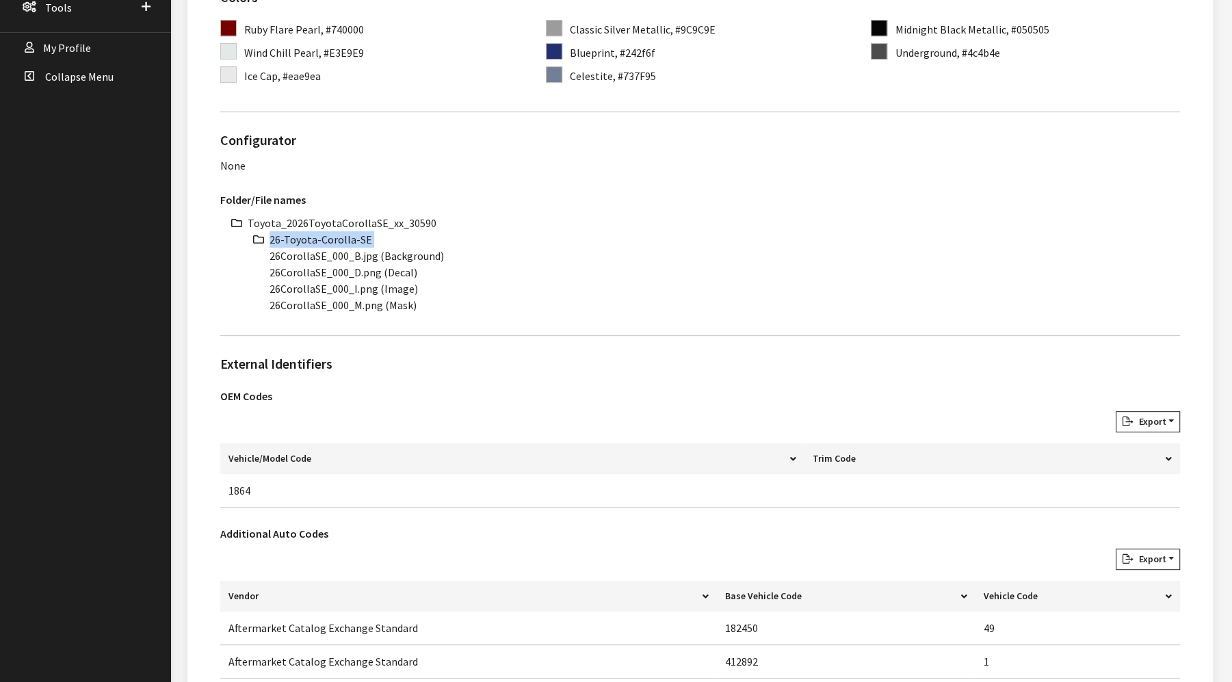
click at [332, 237] on li "26-Toyota-Corolla-SE" at bounding box center [724, 239] width 910 height 16
drag, startPoint x: 323, startPoint y: 255, endPoint x: 247, endPoint y: 255, distance: 75.9
click at [248, 255] on ul "Toyota_2026ToyotaCorollaSE_xx_30590 26-Toyota-Corolla-SE 26CorollaSE_000_B.jpg …" at bounding box center [714, 264] width 932 height 98
copy li "26CorollaSE"
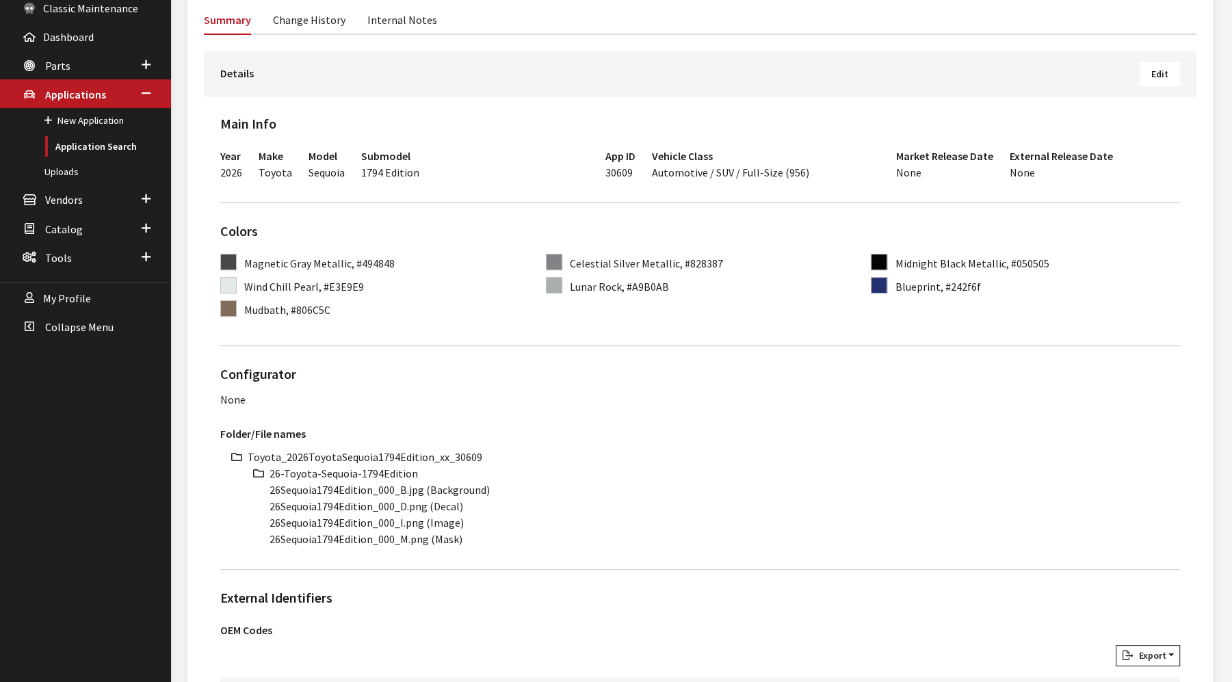
scroll to position [304, 0]
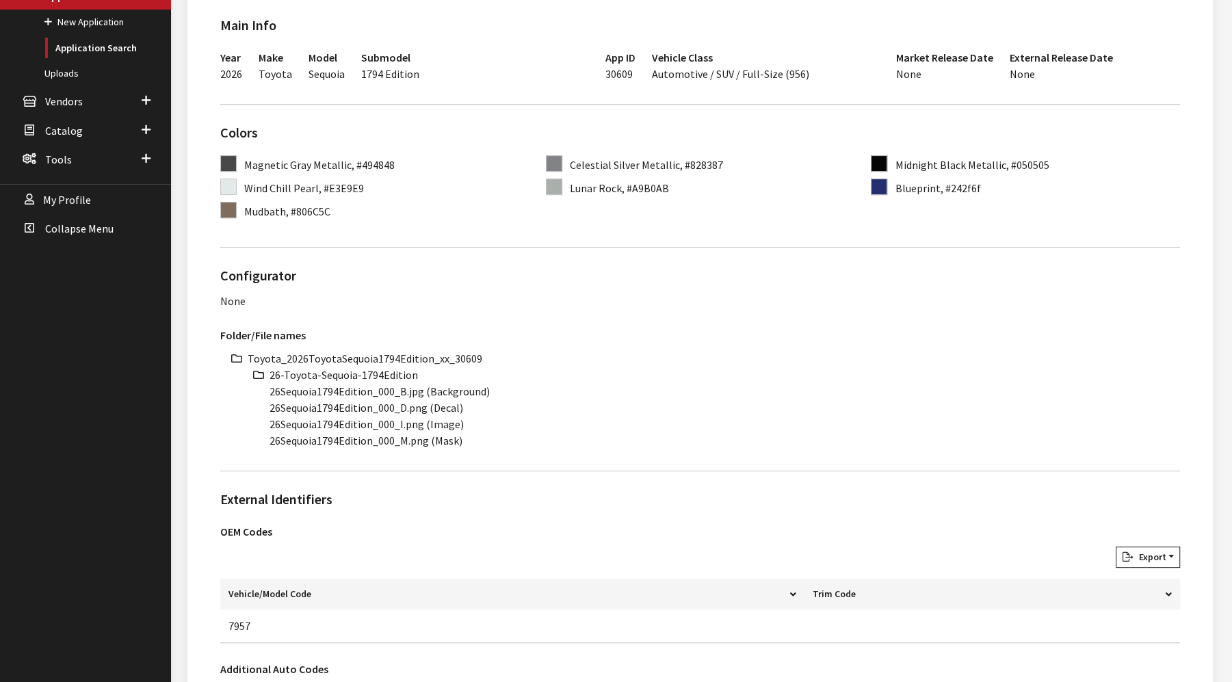
click at [343, 356] on li "Toyota_2026ToyotaSequoia1794Edition_xx_30609" at bounding box center [714, 358] width 932 height 16
copy ul "Toyota_2026ToyotaSequoia1794Edition_xx_30609"
click at [404, 373] on li "26-Toyota-Sequoia-1794Edition" at bounding box center [724, 375] width 910 height 16
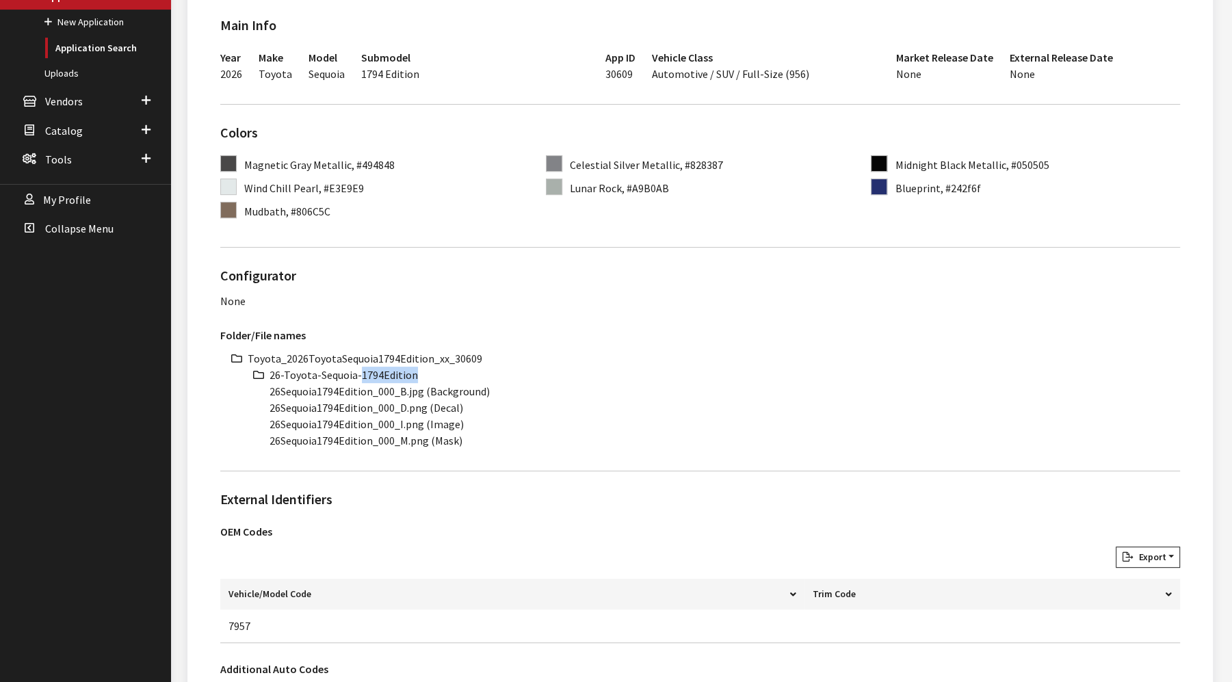
click at [404, 373] on li "26-Toyota-Sequoia-1794Edition" at bounding box center [724, 375] width 910 height 16
copy ul "26-Toyota-Sequoia-1794Edition"
drag, startPoint x: 371, startPoint y: 393, endPoint x: 254, endPoint y: 388, distance: 117.7
click at [222, 397] on div "Toyota_2026ToyotaSequoia1794Edition_xx_30609 26-Toyota-Sequoia-1794Edition 26Se…" at bounding box center [699, 399] width 959 height 98
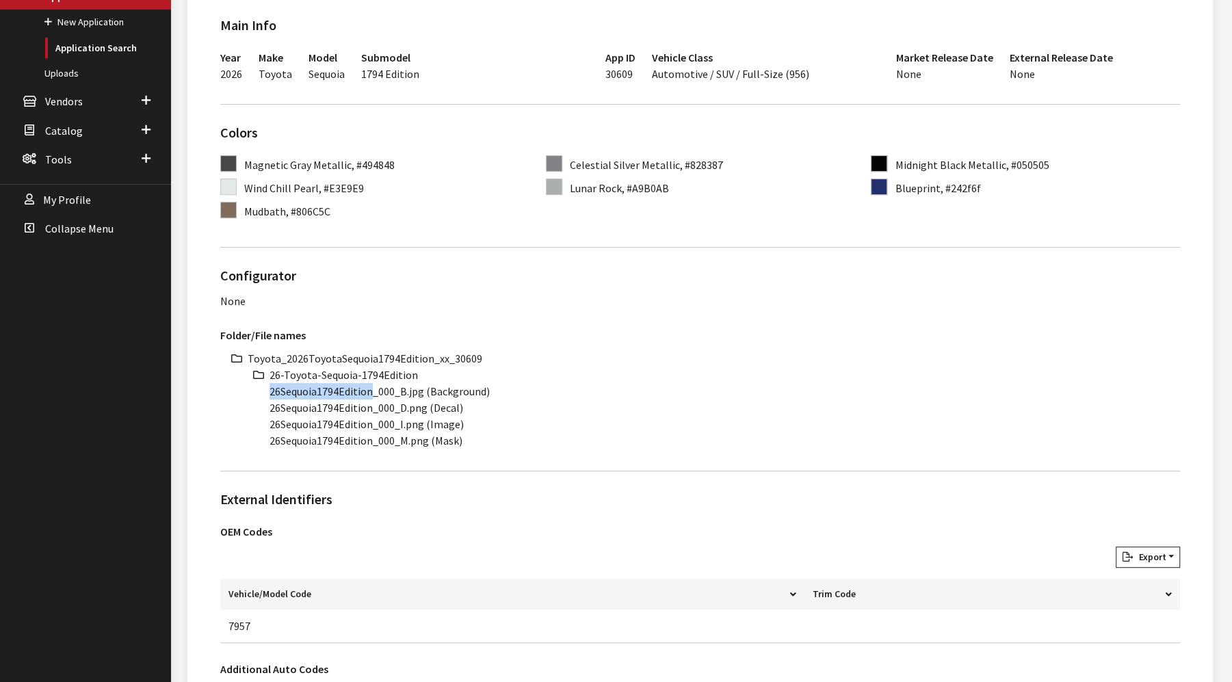
copy li "26Sequoia1794Edition"
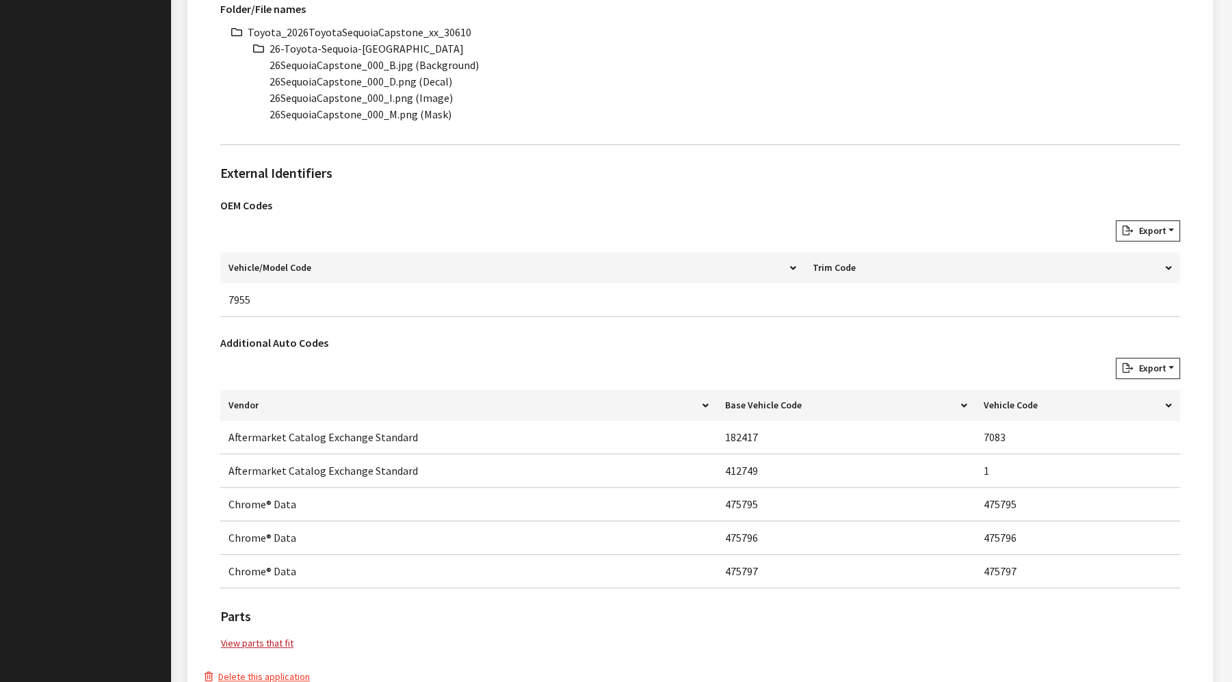
scroll to position [607, 0]
click at [406, 30] on li "Toyota_2026ToyotaSequoiaCapstone_xx_30610" at bounding box center [714, 31] width 932 height 16
copy ul "Toyota_2026ToyotaSequoiaCapstone_xx_30610"
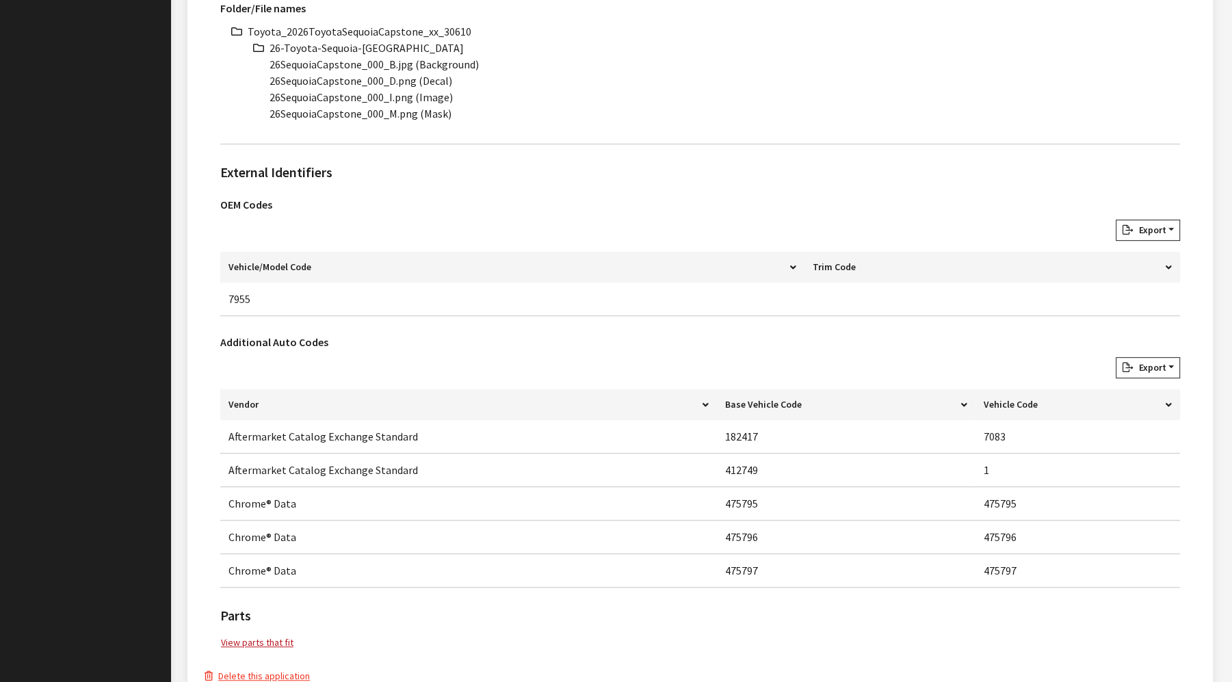
click at [340, 49] on li "26-Toyota-Sequoia-Capstone" at bounding box center [724, 48] width 910 height 16
copy ul "26-Toyota-Sequoia-Capstone"
drag, startPoint x: 360, startPoint y: 62, endPoint x: 246, endPoint y: 58, distance: 115.0
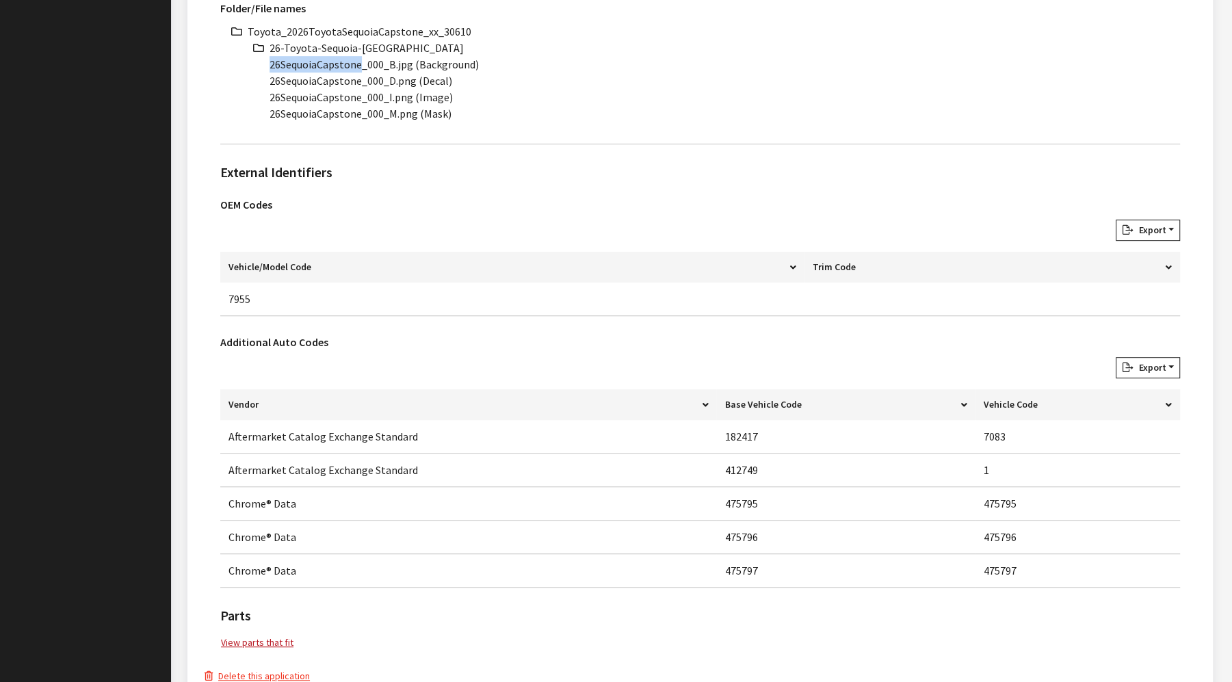
click at [246, 58] on div "Toyota_2026ToyotaSequoiaCapstone_xx_30610 26-Toyota-Sequoia-Capstone 26SequoiaC…" at bounding box center [699, 72] width 959 height 98
copy li "26SequoiaCapstone"
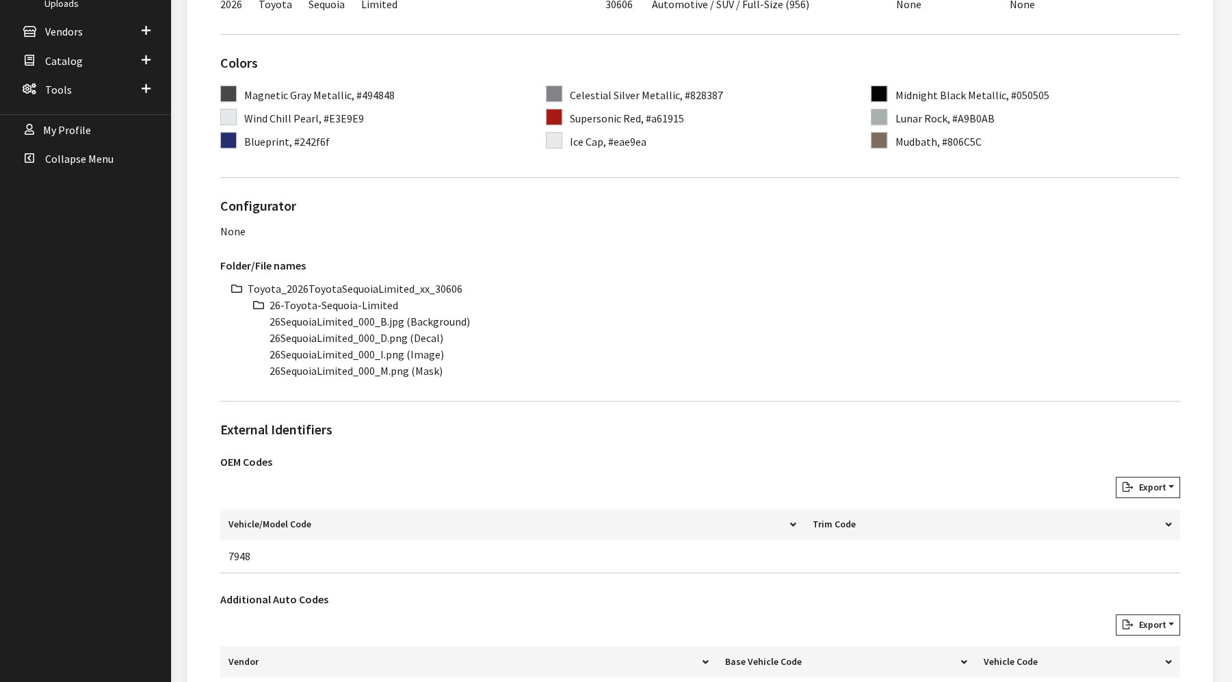
scroll to position [380, 0]
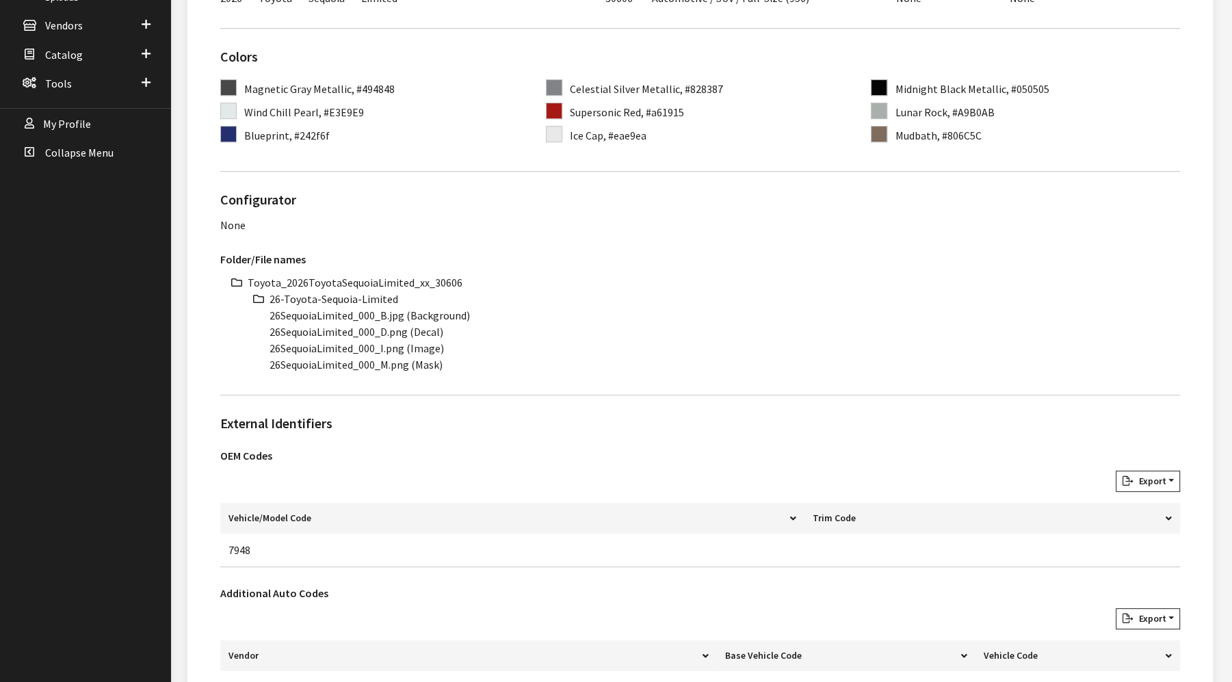
click at [384, 276] on li "Toyota_2026ToyotaSequoiaLimited_xx_30606" at bounding box center [714, 282] width 932 height 16
click at [384, 275] on li "Toyota_2026ToyotaSequoiaLimited_xx_30606" at bounding box center [714, 282] width 932 height 16
copy ul "Toyota_2026ToyotaSequoiaLimited_xx_30606"
click at [333, 300] on li "26-Toyota-Sequoia-Limited" at bounding box center [724, 299] width 910 height 16
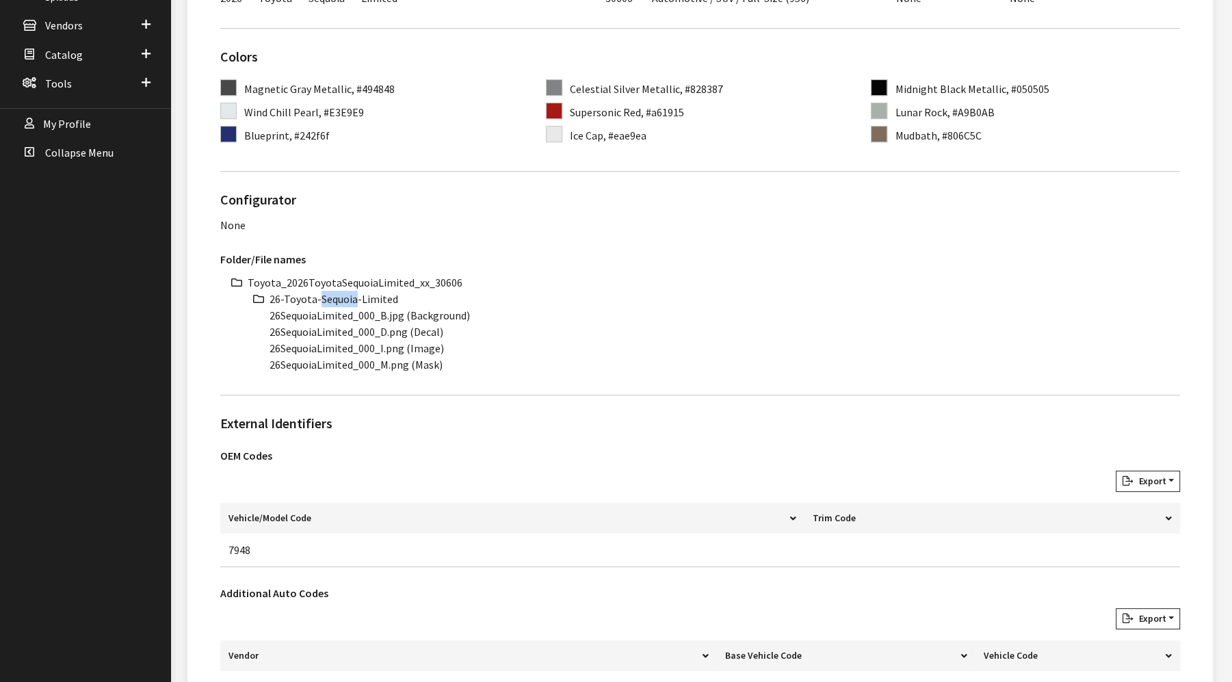
click at [333, 300] on li "26-Toyota-Sequoia-Limited" at bounding box center [724, 299] width 910 height 16
copy ul "26-Toyota-Sequoia-Limited"
drag, startPoint x: 353, startPoint y: 317, endPoint x: 254, endPoint y: 318, distance: 98.5
click at [254, 318] on ul "Toyota_2026ToyotaSequoiaLimited_xx_30606 26-Toyota-Sequoia-Limited 26SequoiaLim…" at bounding box center [714, 323] width 932 height 98
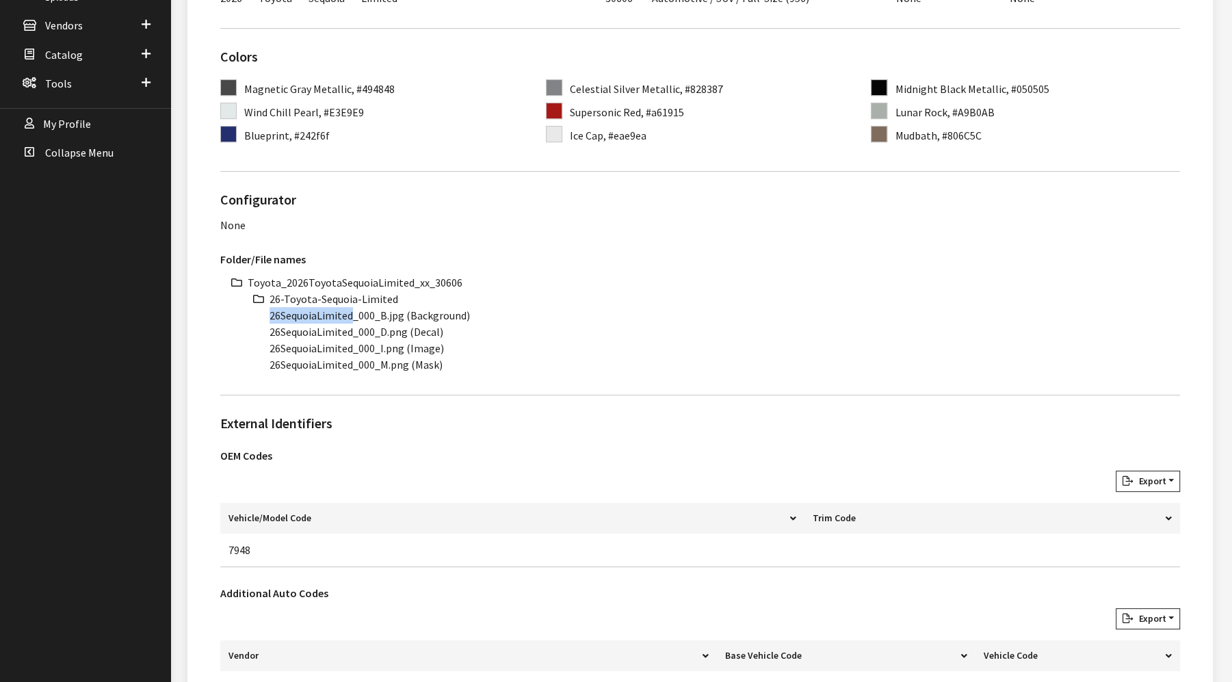
copy li "26SequoiaLimited"
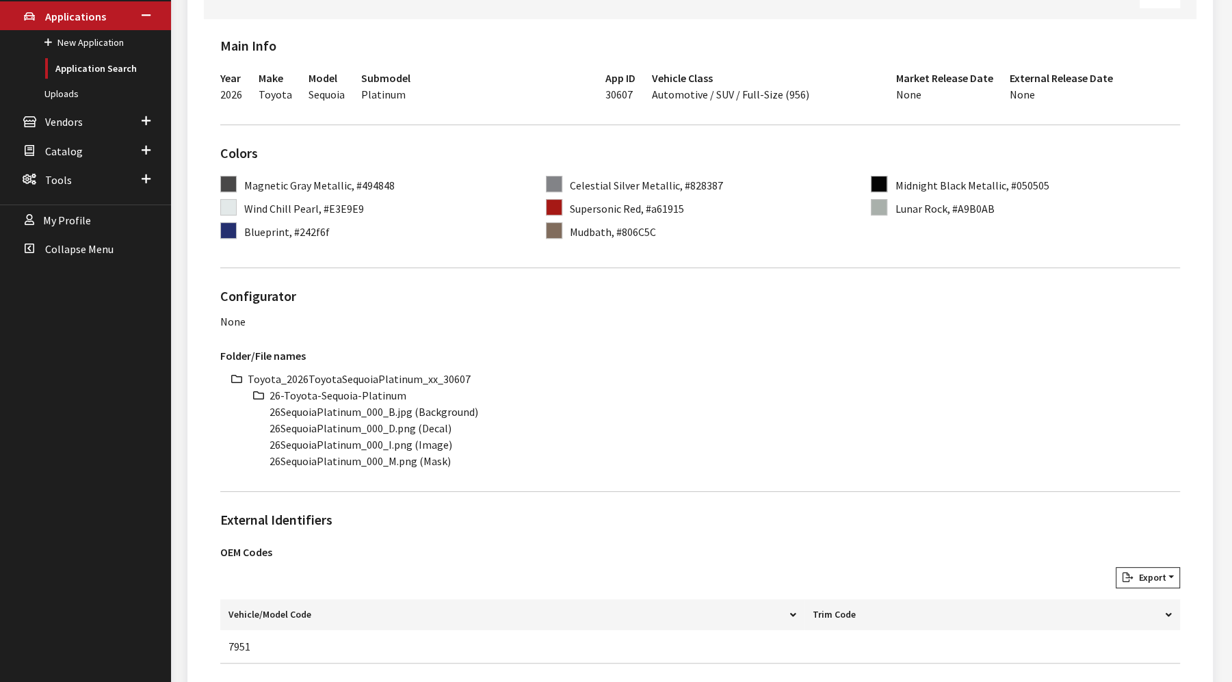
scroll to position [304, 0]
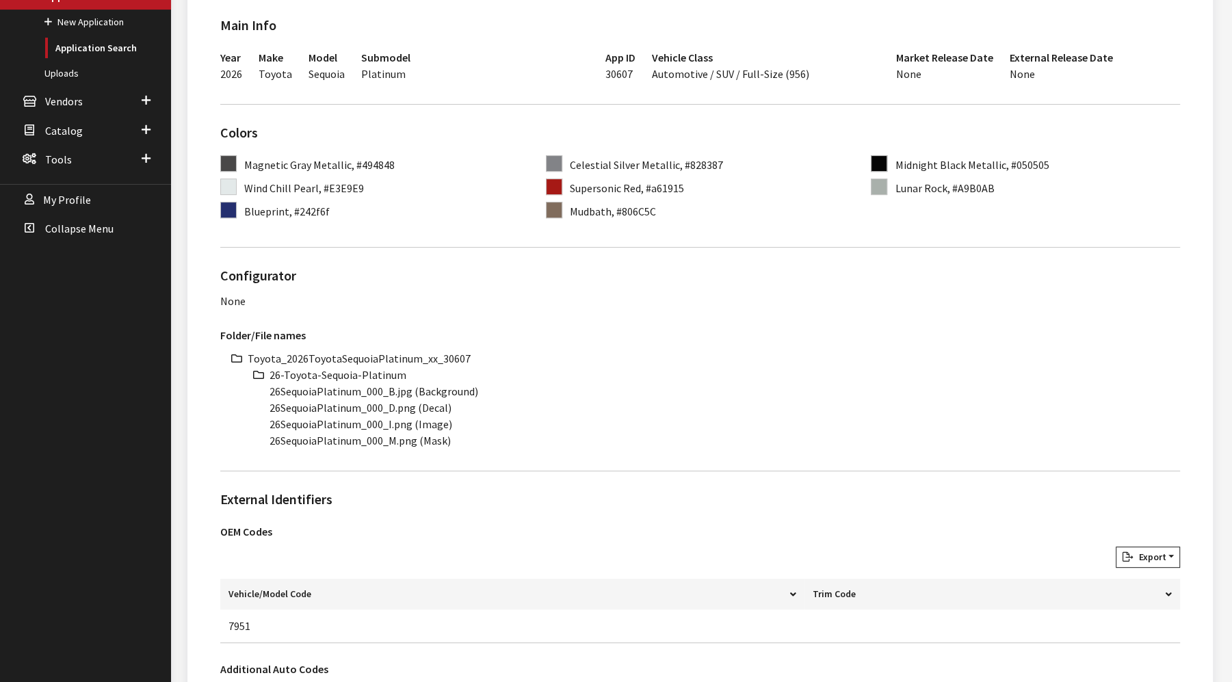
click at [399, 354] on li "Toyota_2026ToyotaSequoiaPlatinum_xx_30607" at bounding box center [714, 358] width 932 height 16
copy li "Toyota_2026ToyotaSequoiaPlatinum_xx_30607"
click at [343, 375] on li "26-Toyota-Sequoia-Platinum" at bounding box center [724, 375] width 910 height 16
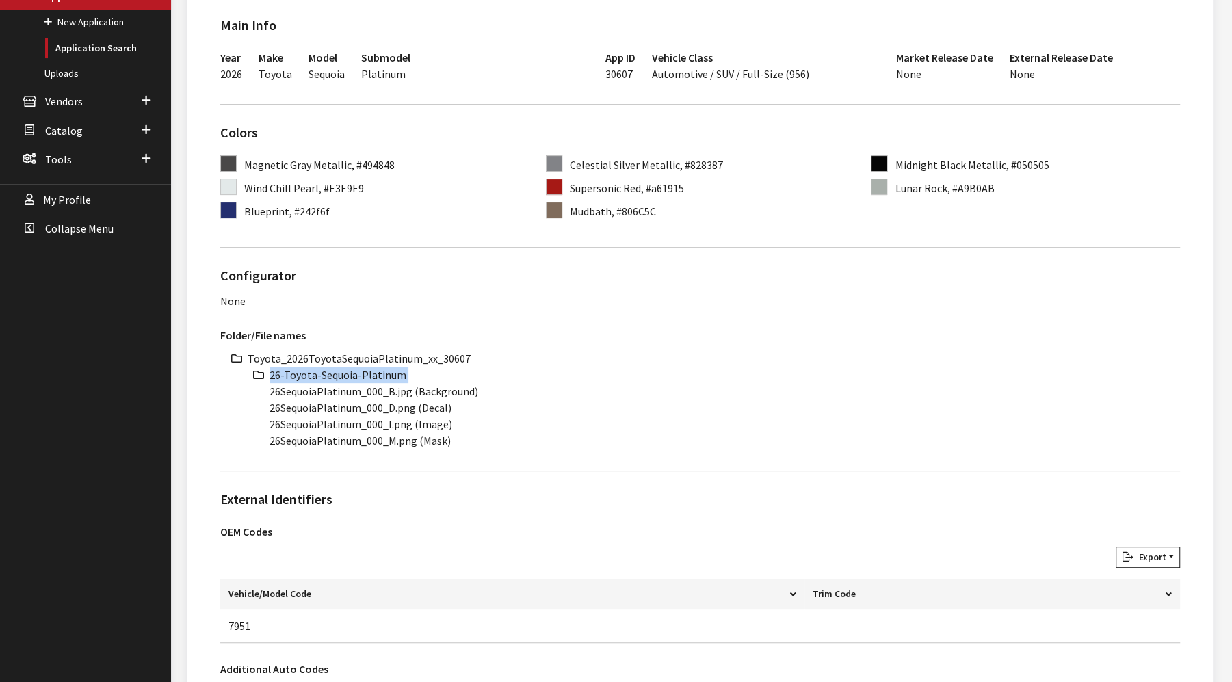
click at [343, 375] on li "26-Toyota-Sequoia-Platinum" at bounding box center [724, 375] width 910 height 16
copy ul "26-Toyota-Sequoia-Platinum"
drag, startPoint x: 359, startPoint y: 389, endPoint x: 241, endPoint y: 391, distance: 117.6
click at [230, 393] on div "Toyota_2026ToyotaSequoiaPlatinum_xx_30607 26-Toyota-Sequoia-Platinum 26SequoiaP…" at bounding box center [699, 399] width 959 height 98
copy li "26SequoiaPlatinum"
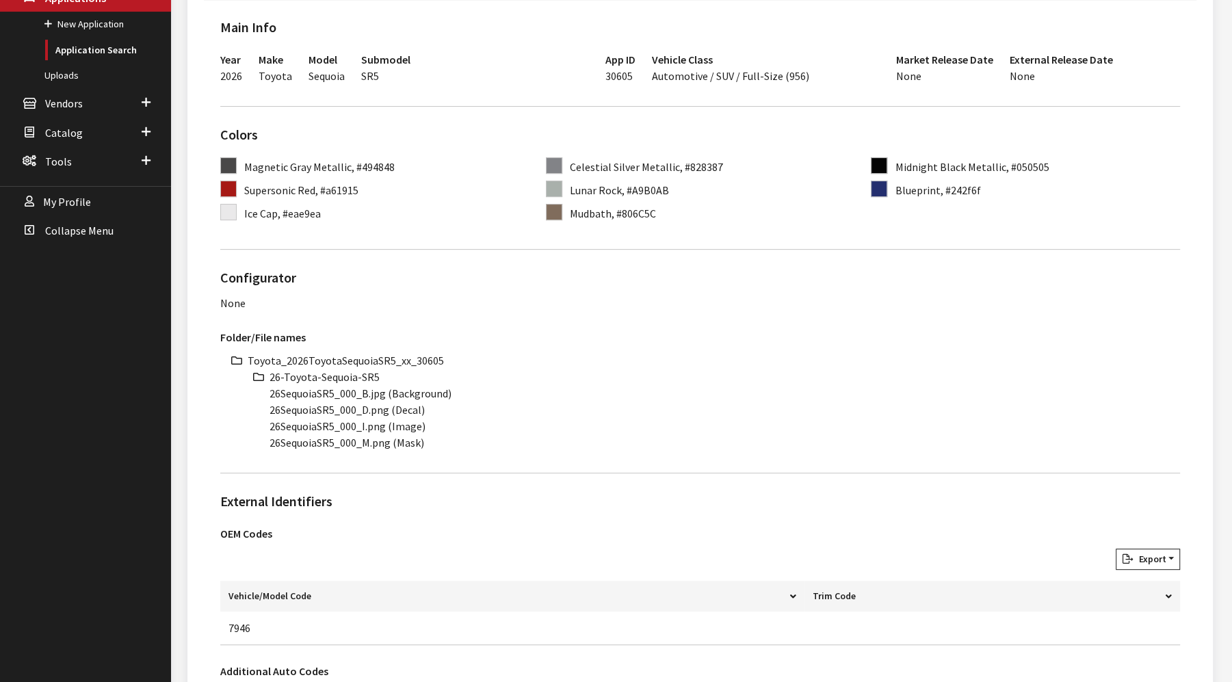
scroll to position [304, 0]
click at [377, 354] on li "Toyota_2026ToyotaSequoiaSR5_xx_30605" at bounding box center [714, 358] width 932 height 16
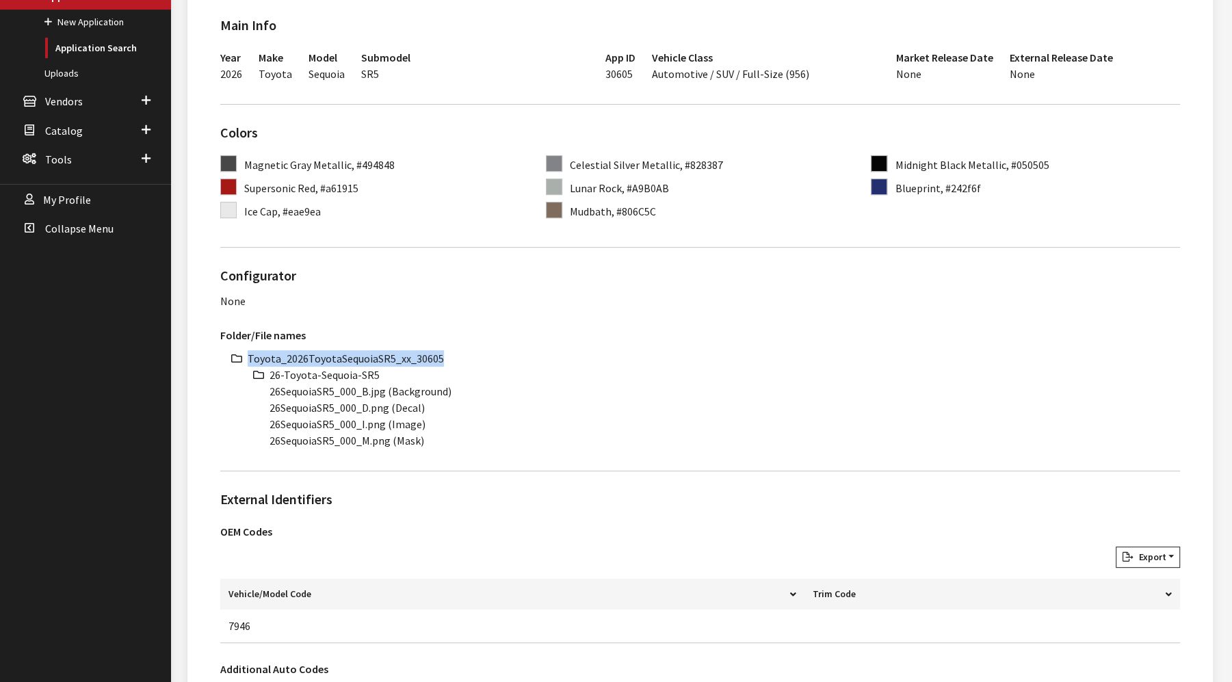
click at [377, 354] on li "Toyota_2026ToyotaSequoiaSR5_xx_30605" at bounding box center [714, 358] width 932 height 16
copy li "Toyota_2026ToyotaSequoiaSR5_xx_30605"
click at [332, 374] on li "26-Toyota-Sequoia-SR5" at bounding box center [724, 375] width 910 height 16
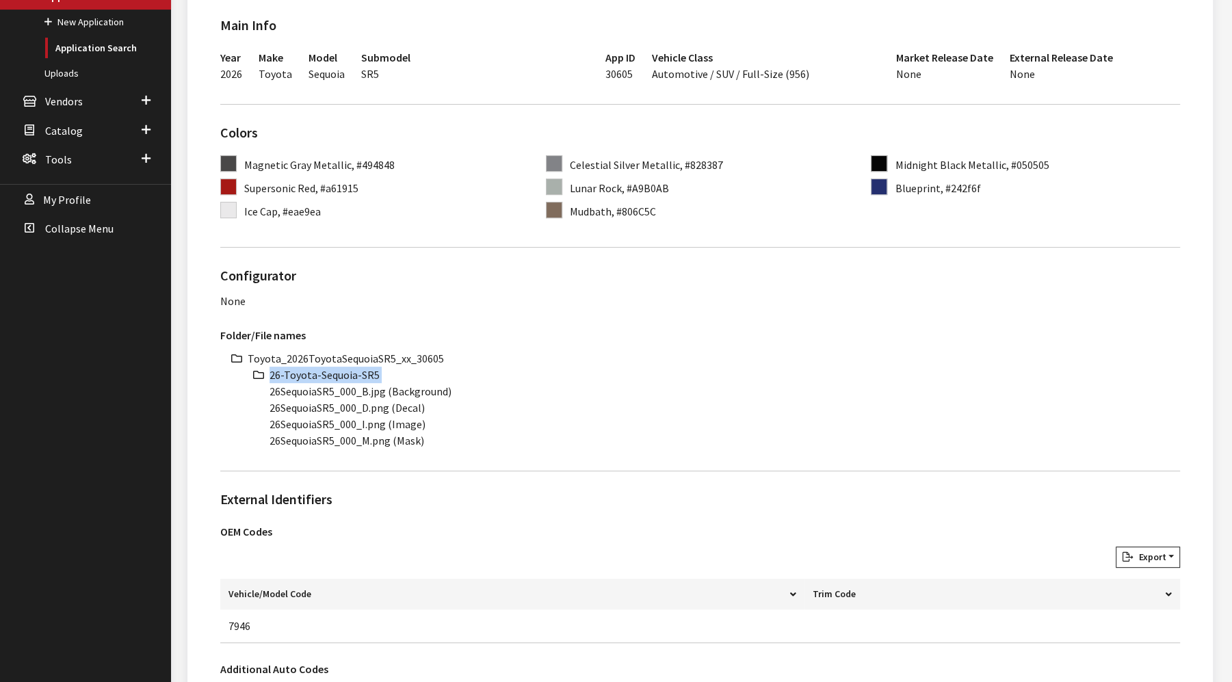
copy ul "26-Toyota-Sequoia-SR5"
drag, startPoint x: 336, startPoint y: 391, endPoint x: 258, endPoint y: 391, distance: 78.0
click at [258, 391] on ul "Toyota_2026ToyotaSequoiaSR5_xx_30605 26-Toyota-Sequoia-SR5 26SequoiaSR5_000_B.j…" at bounding box center [714, 399] width 932 height 98
copy li "26SequoiaSR5"
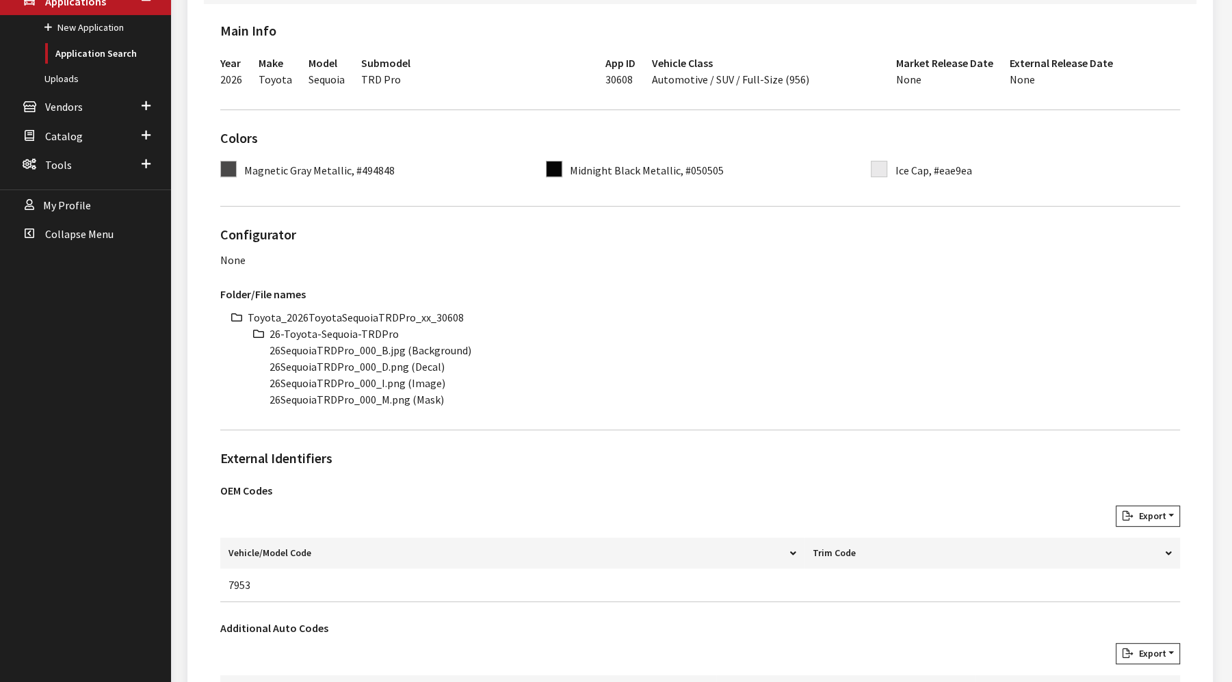
scroll to position [304, 0]
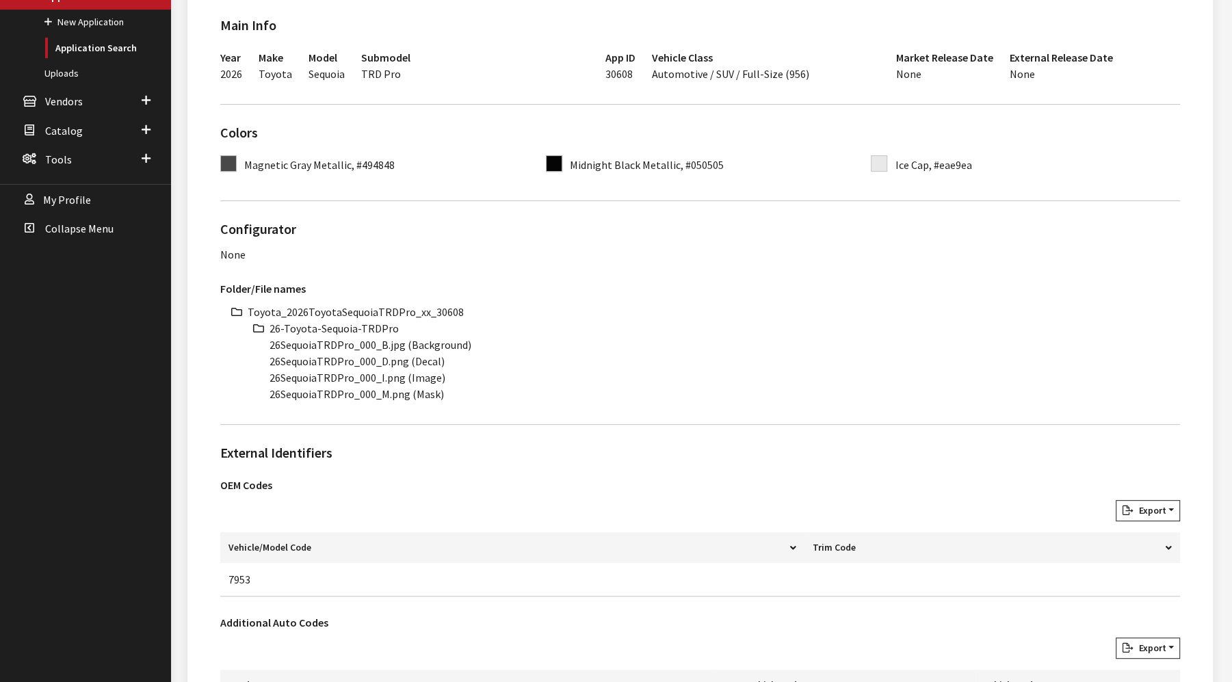
click at [369, 308] on li "Toyota_2026ToyotaSequoiaTRDPro_xx_30608" at bounding box center [714, 312] width 932 height 16
copy ul "Toyota_2026ToyotaSequoiaTRDPro_xx_30608"
click at [335, 326] on li "26-Toyota-Sequoia-TRDPro" at bounding box center [724, 328] width 910 height 16
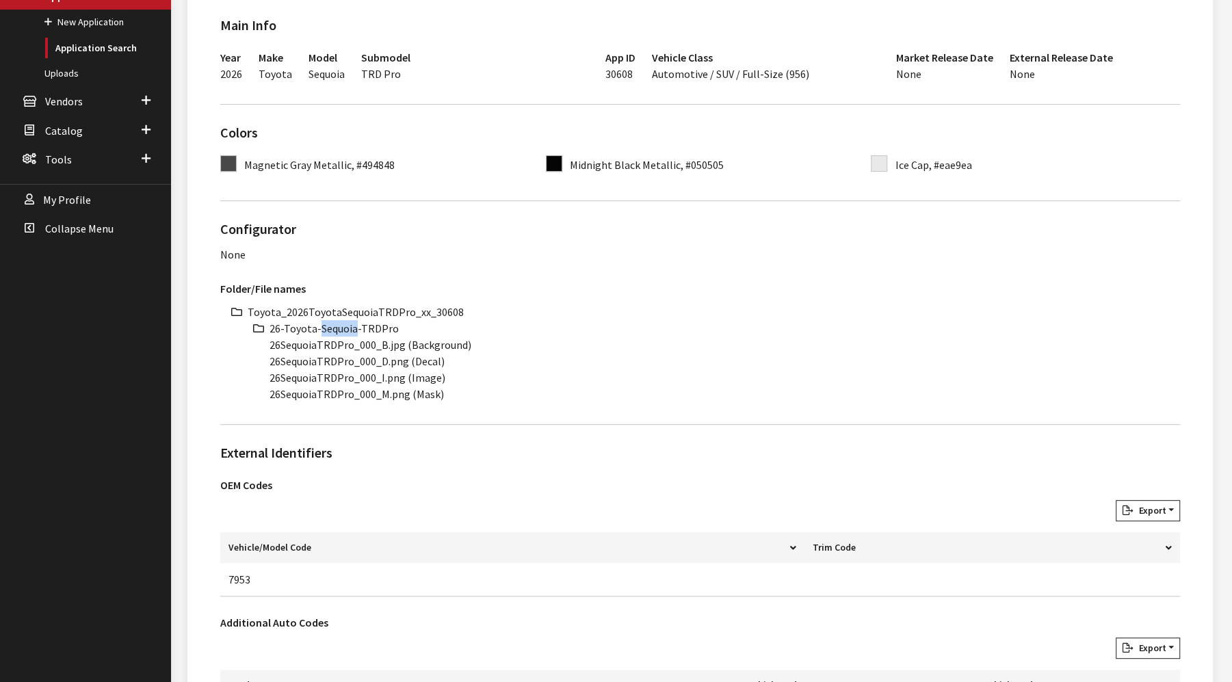
click at [335, 326] on li "26-Toyota-Sequoia-TRDPro" at bounding box center [724, 328] width 910 height 16
copy ul "26-Toyota-Sequoia-TRDPro"
drag, startPoint x: 350, startPoint y: 342, endPoint x: 218, endPoint y: 342, distance: 132.0
click at [218, 342] on div "Folder/File names Toyota_2026ToyotaSequoiaTRDPro_xx_30608 26-Toyota-Sequoia-TRD…" at bounding box center [700, 344] width 976 height 140
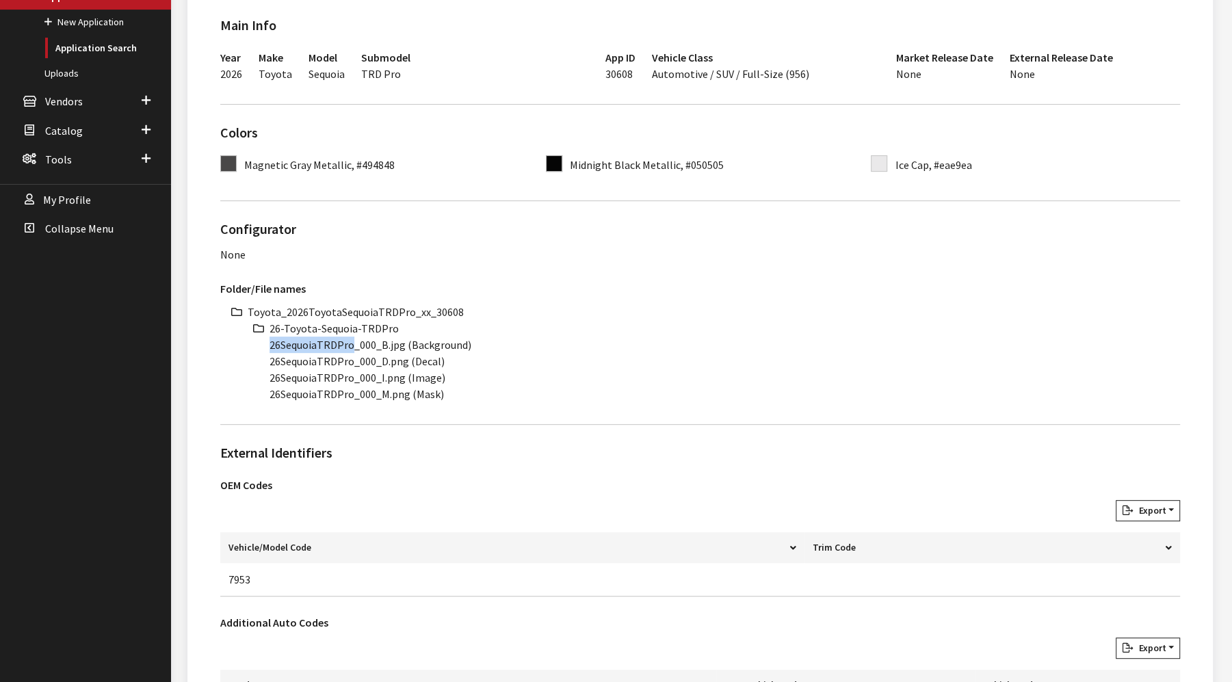
copy li "26SequoiaTRDPro"
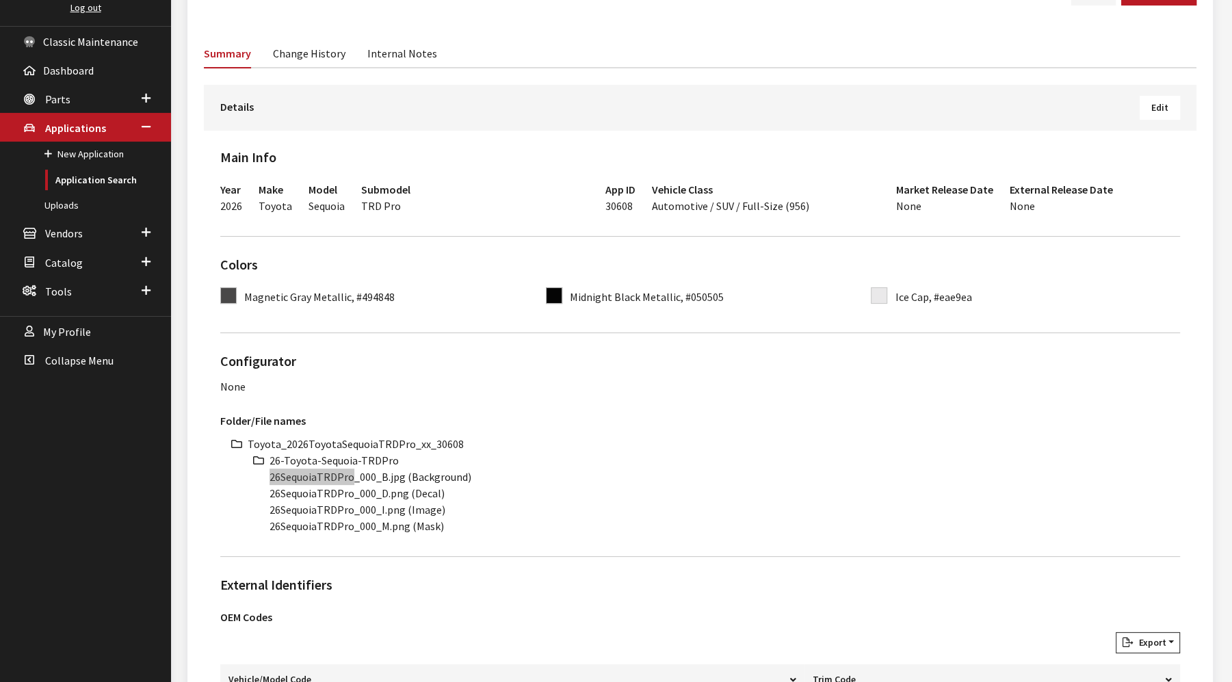
scroll to position [76, 0]
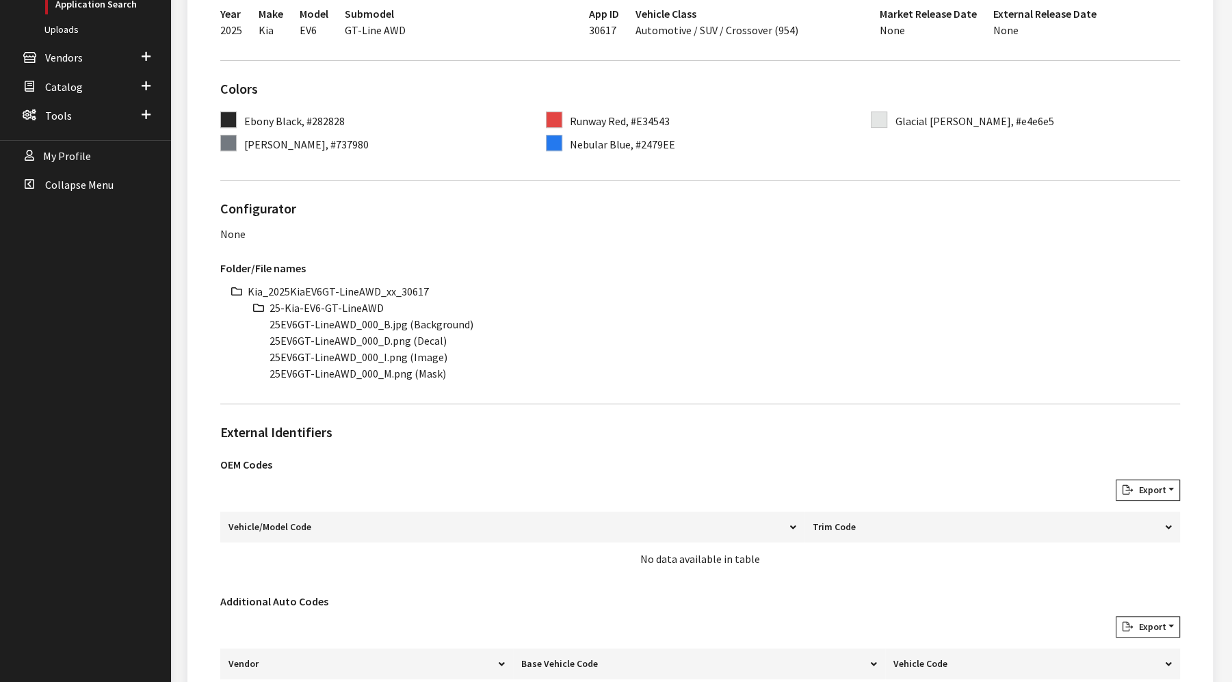
scroll to position [380, 0]
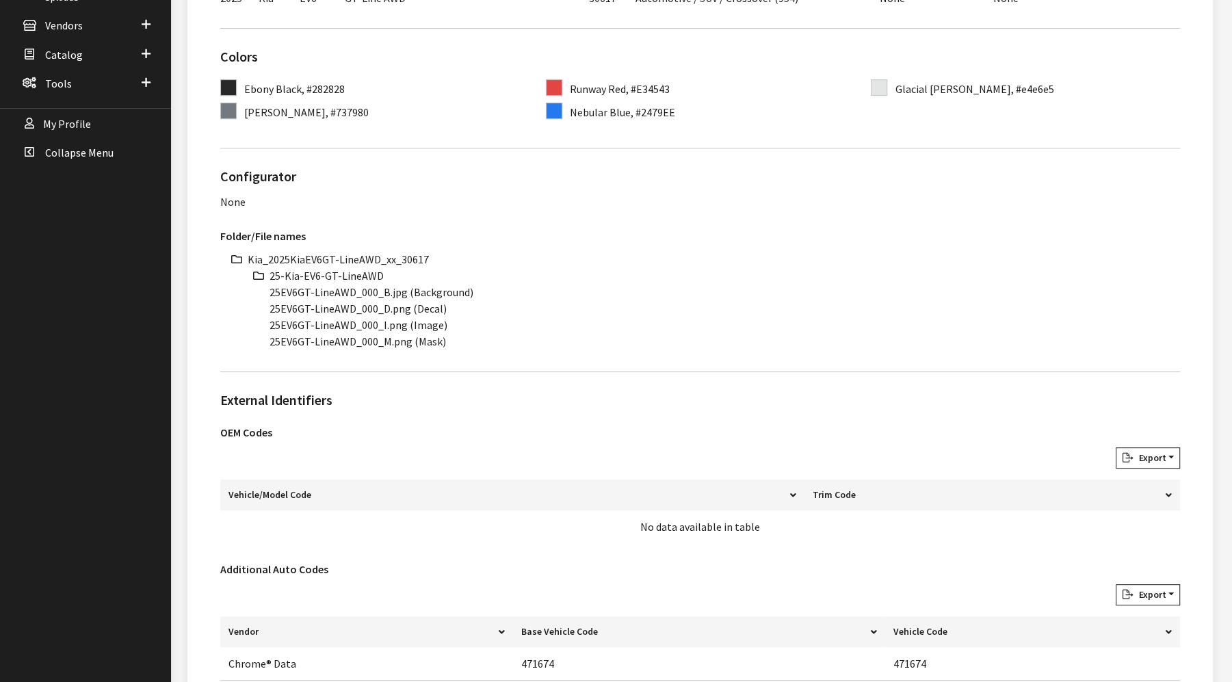
click at [322, 256] on li "Kia_2025KiaEV6GT-LineAWD_xx_30617" at bounding box center [714, 259] width 932 height 16
copy ul "Kia_2025KiaEV6GT-LineAWD_xx_30617"
click at [318, 274] on li "25-Kia-EV6-GT-LineAWD" at bounding box center [724, 275] width 910 height 16
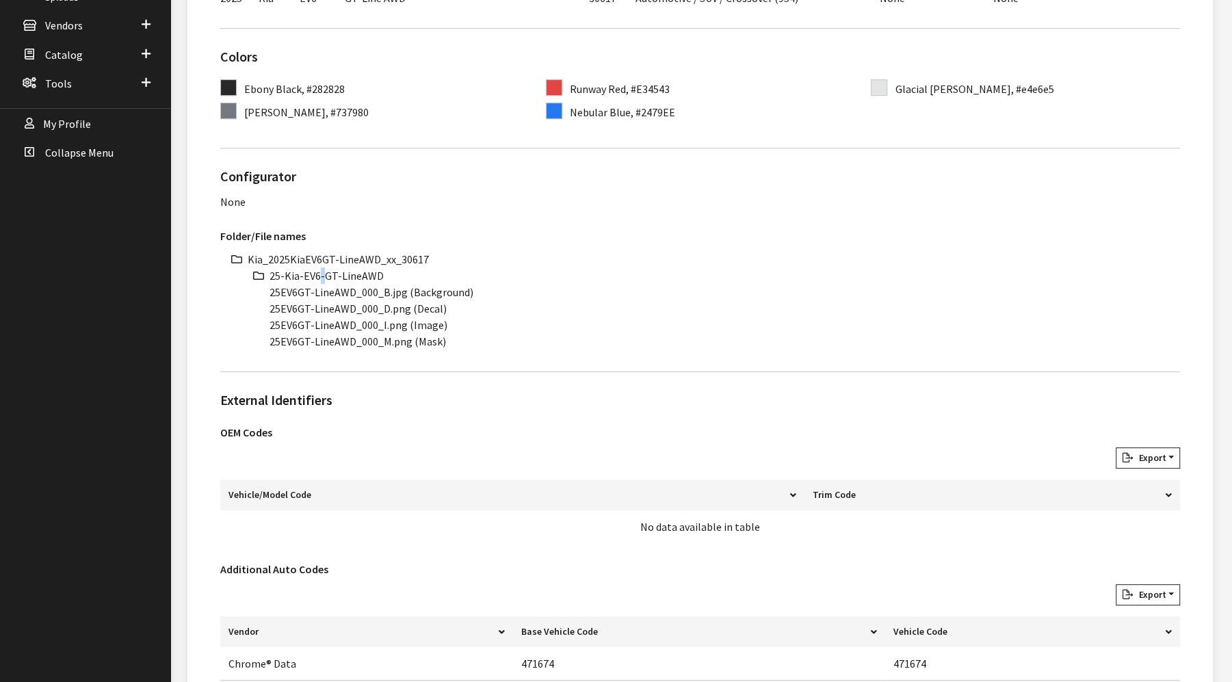
click at [318, 274] on li "25-Kia-EV6-GT-LineAWD" at bounding box center [724, 275] width 910 height 16
copy ul "25-Kia-EV6-GT-LineAWD"
drag, startPoint x: 354, startPoint y: 290, endPoint x: 256, endPoint y: 290, distance: 97.1
click at [256, 290] on ul "Kia_2025KiaEV6GT-LineAWD_xx_30617 25-Kia-EV6-GT-LineAWD 25EV6GT-LineAWD_000_B.j…" at bounding box center [714, 300] width 932 height 98
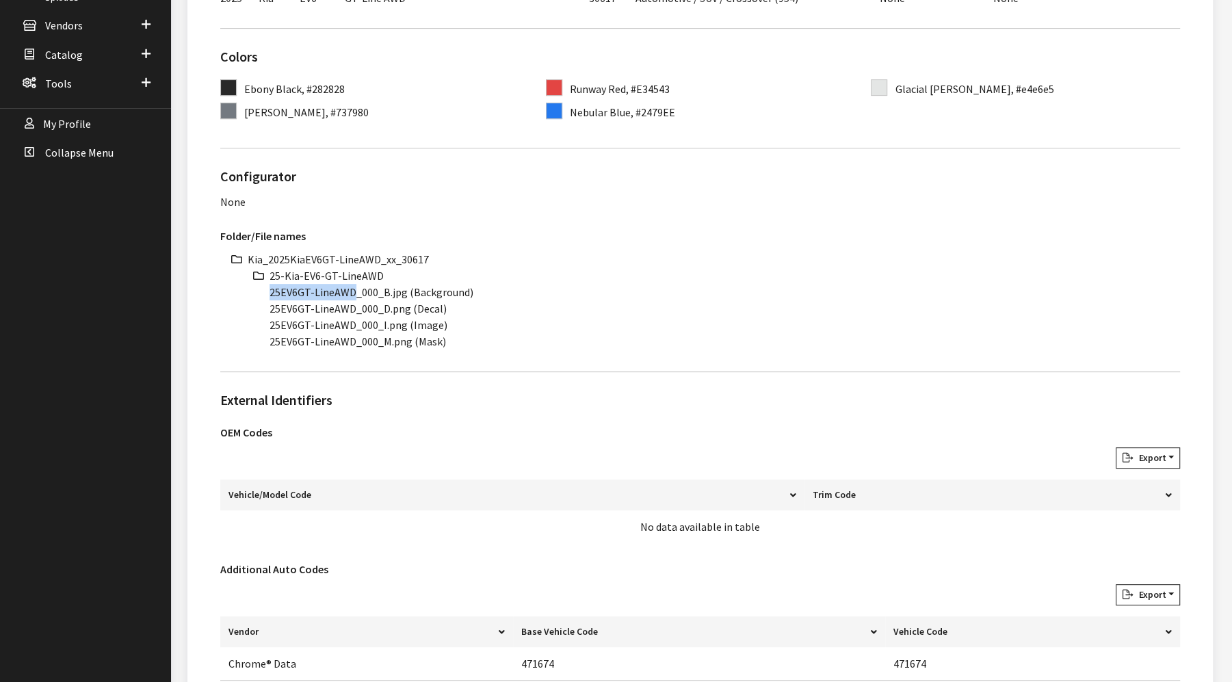
copy li "25EV6GT-LineAWD"
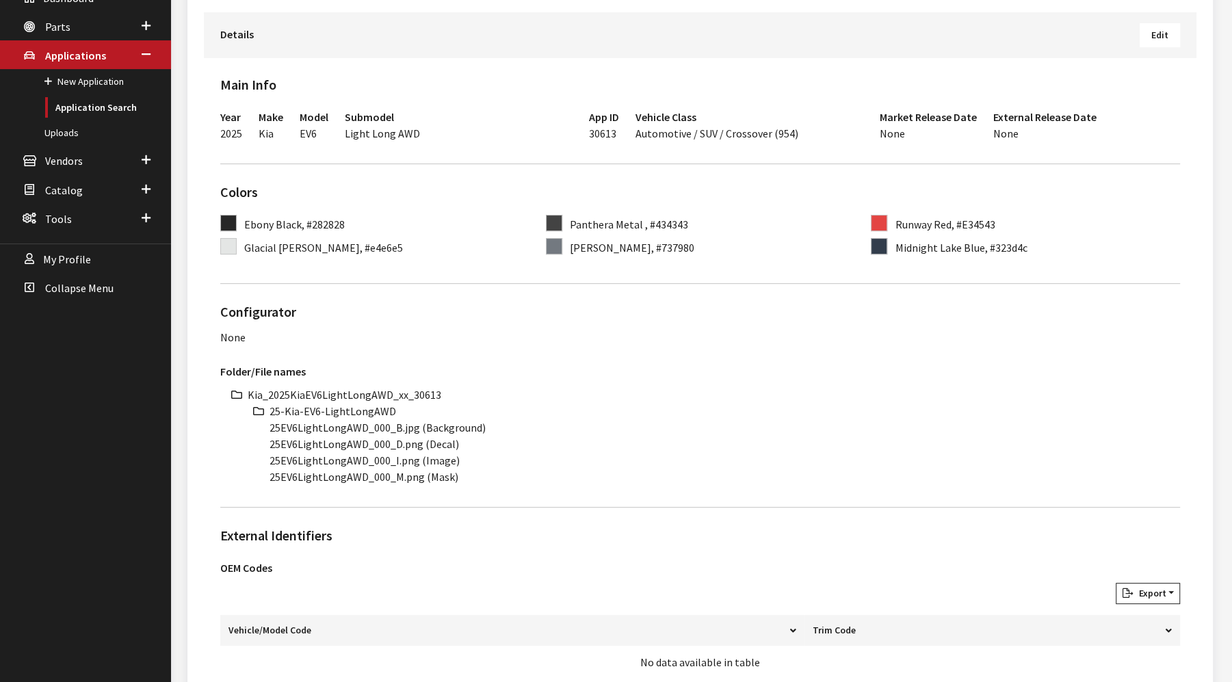
scroll to position [380, 0]
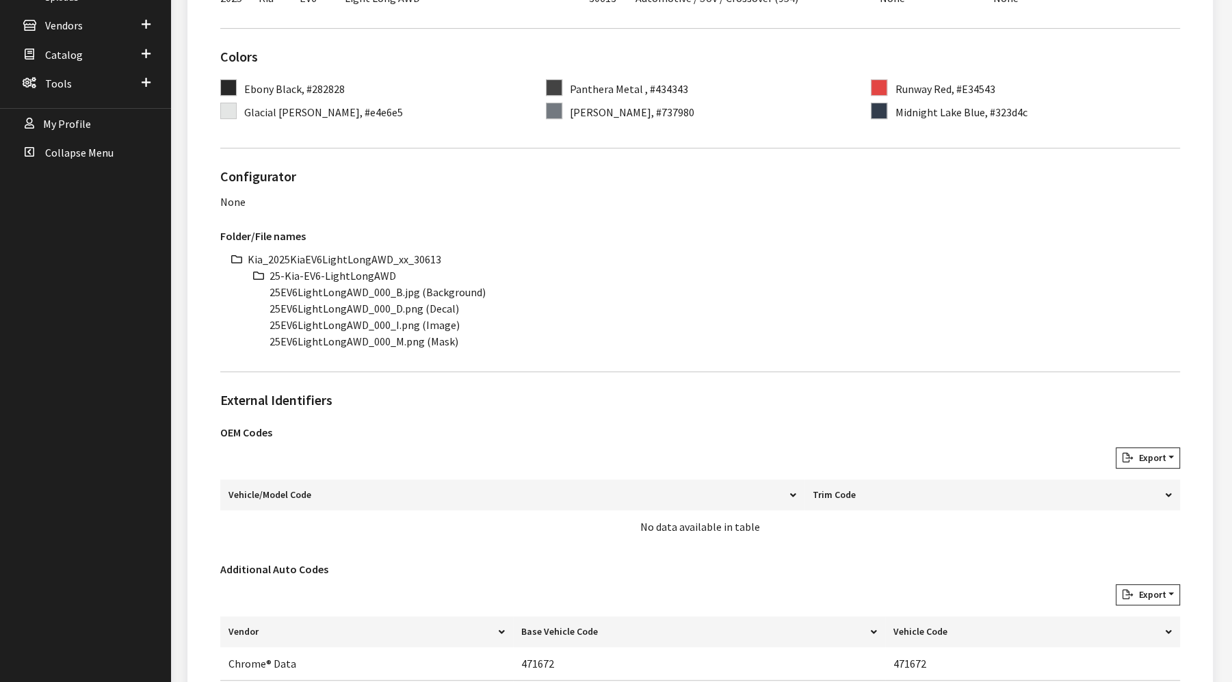
click at [359, 248] on div "Folder/File names Kia_2025KiaEV6LightLongAWD_xx_30613 25-Kia-EV6-LightLongAWD 2…" at bounding box center [700, 291] width 976 height 140
click at [358, 254] on li "Kia_2025KiaEV6LightLongAWD_xx_30613" at bounding box center [714, 259] width 932 height 16
copy li "Kia_2025KiaEV6LightLongAWD_xx_30613"
click at [340, 278] on li "25-Kia-EV6-LightLongAWD" at bounding box center [724, 275] width 910 height 16
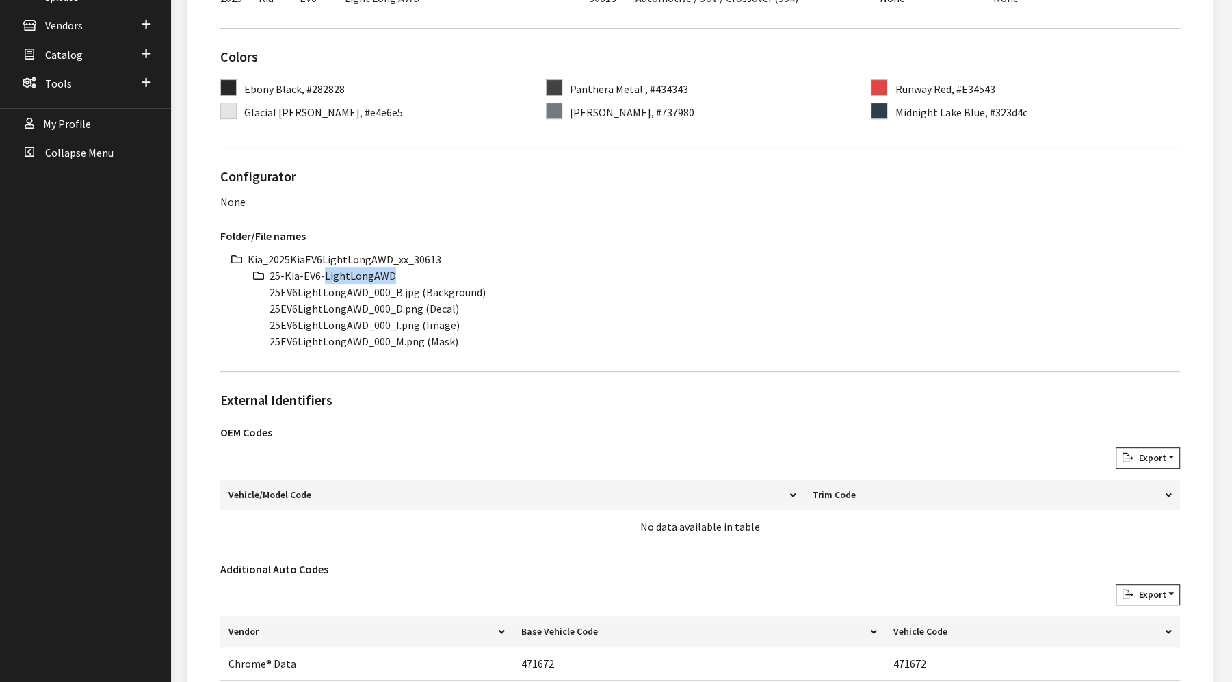
click at [340, 278] on li "25-Kia-EV6-LightLongAWD" at bounding box center [724, 275] width 910 height 16
copy ul "25-Kia-EV6-LightLongAWD"
drag, startPoint x: 363, startPoint y: 292, endPoint x: 260, endPoint y: 289, distance: 103.3
click at [260, 289] on ul "Kia_2025KiaEV6LightLongAWD_xx_30613 25-Kia-EV6-LightLongAWD 25EV6LightLongAWD_0…" at bounding box center [714, 300] width 932 height 98
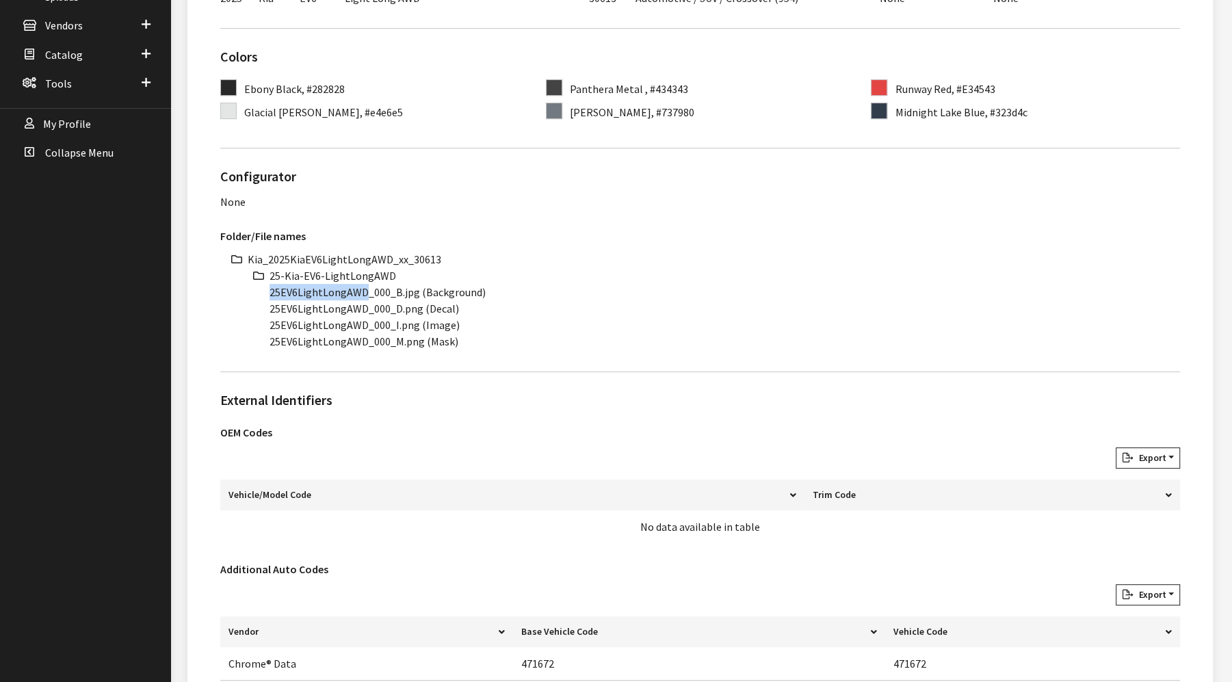
copy li "25EV6LightLongAWD"
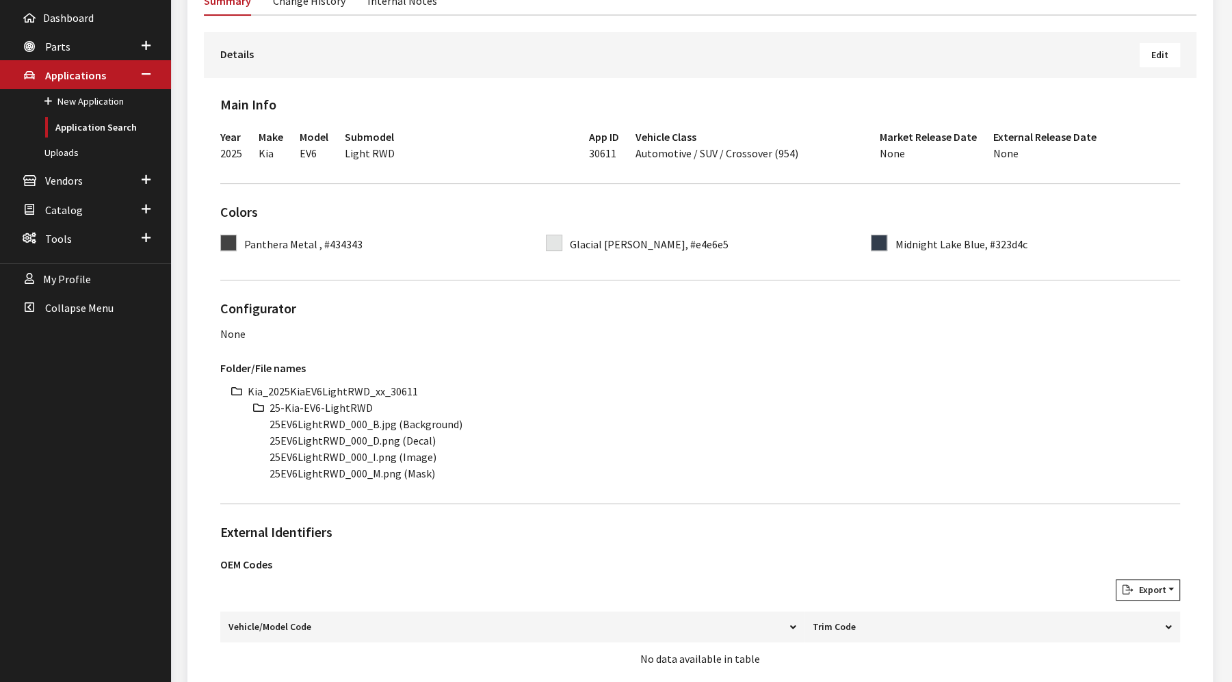
scroll to position [228, 0]
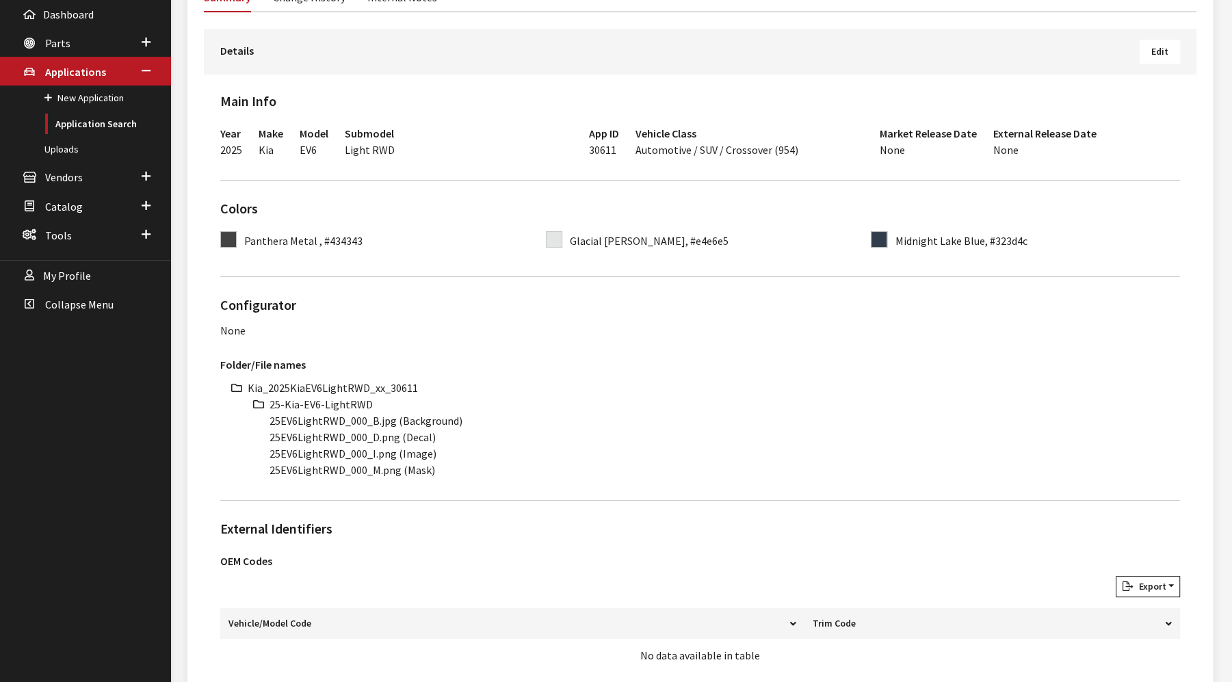
click at [356, 382] on li "Kia_2025KiaEV6LightRWD_xx_30611" at bounding box center [714, 388] width 932 height 16
copy ul "Kia_2025KiaEV6LightRWD_xx_30611"
click at [328, 401] on li "25-Kia-EV6-LightRWD" at bounding box center [724, 404] width 910 height 16
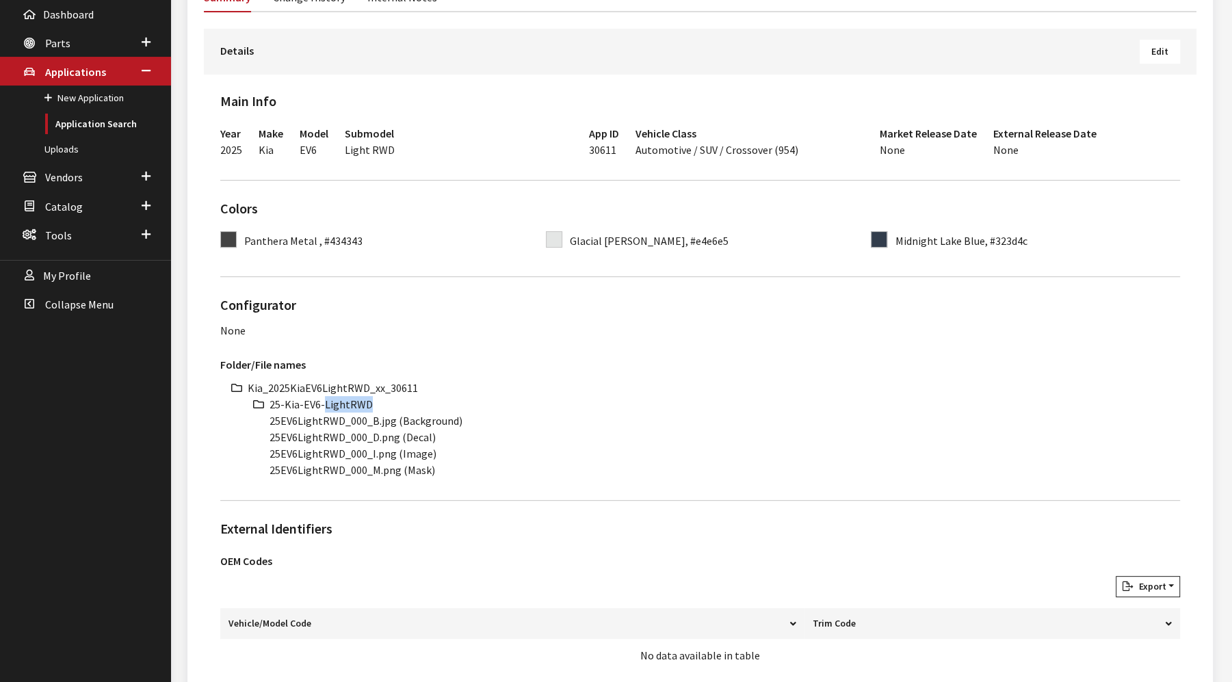
click at [328, 401] on li "25-Kia-EV6-LightRWD" at bounding box center [724, 404] width 910 height 16
copy ul "25-Kia-EV6-LightRWD"
drag, startPoint x: 341, startPoint y: 421, endPoint x: 230, endPoint y: 421, distance: 110.1
click at [230, 421] on div "Kia_2025KiaEV6LightRWD_xx_30611 25-Kia-EV6-LightRWD 25EV6LightRWD_000_B.jpg (Ba…" at bounding box center [699, 429] width 959 height 98
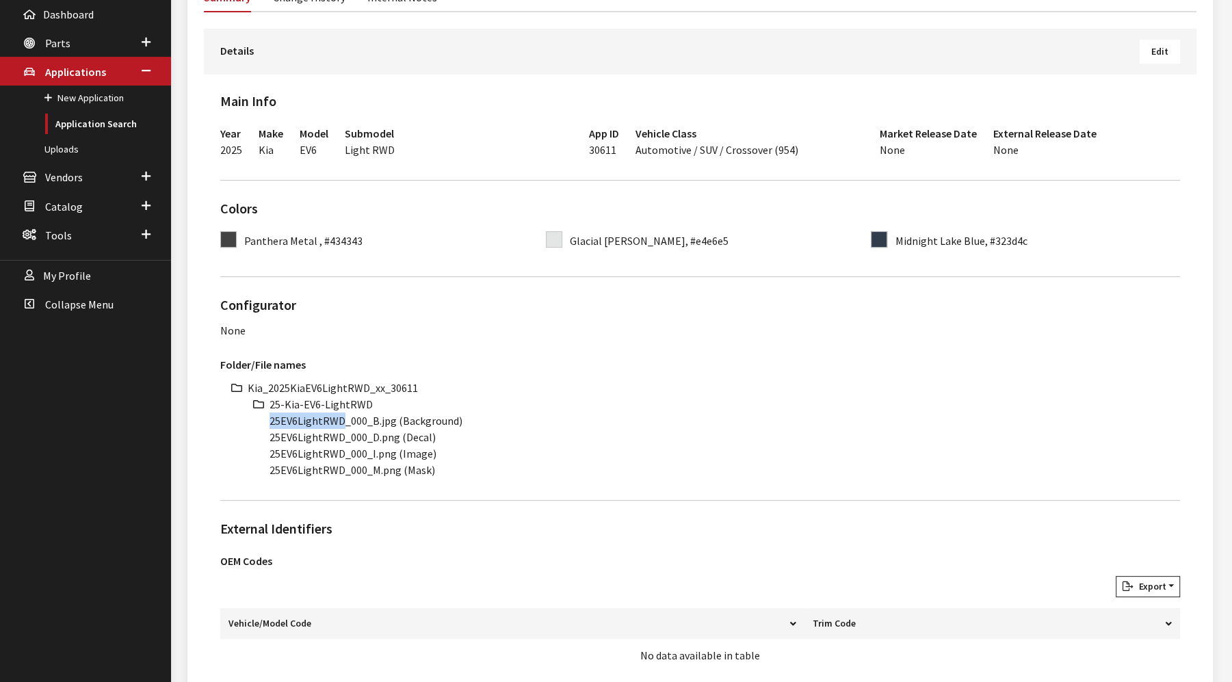
copy li "25EV6LightRWD"
